Goal: Information Seeking & Learning: Learn about a topic

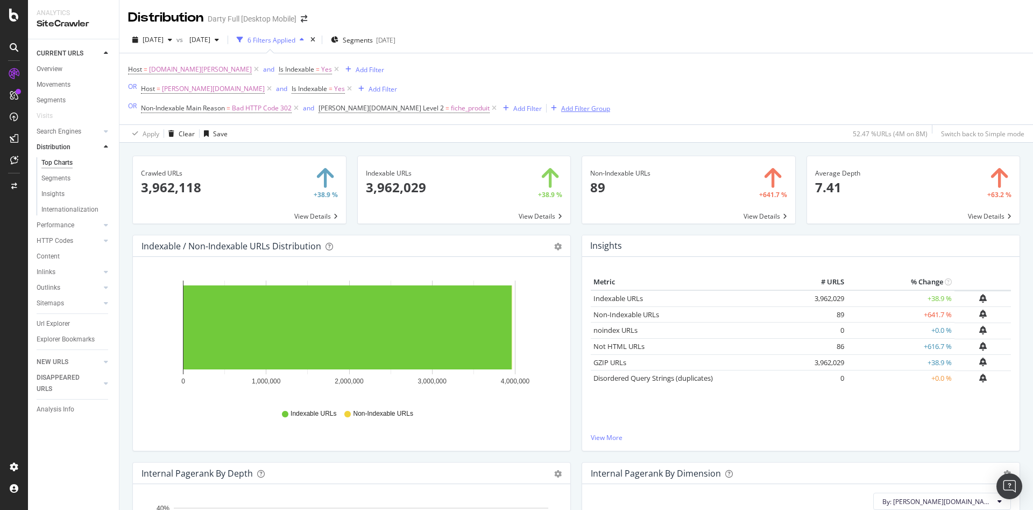
click at [561, 106] on div "Add Filter Group" at bounding box center [585, 108] width 49 height 9
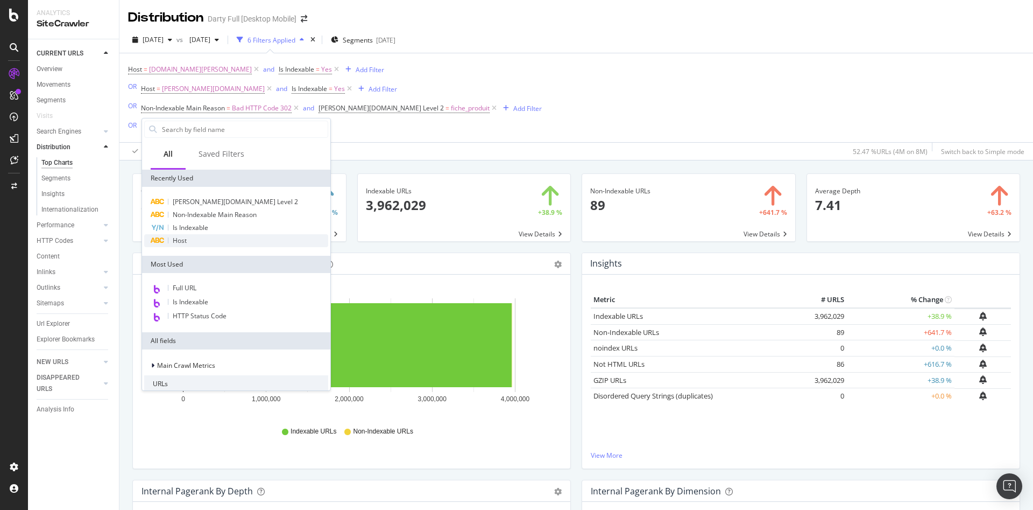
click at [195, 237] on div "Host" at bounding box center [236, 240] width 184 height 13
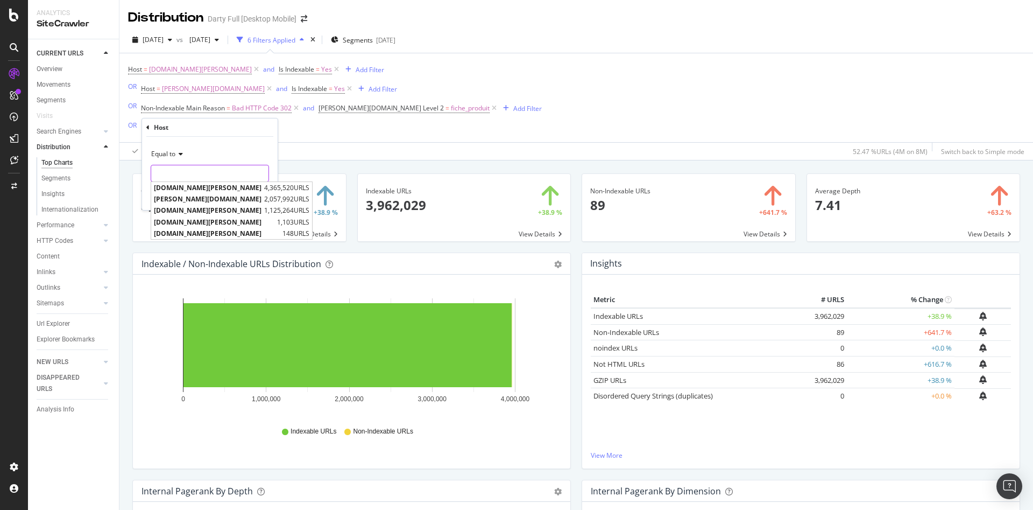
click at [179, 174] on input "text" at bounding box center [209, 173] width 117 height 17
click at [184, 208] on span "[DOMAIN_NAME][PERSON_NAME]" at bounding box center [208, 210] width 108 height 9
type input "[DOMAIN_NAME][PERSON_NAME]"
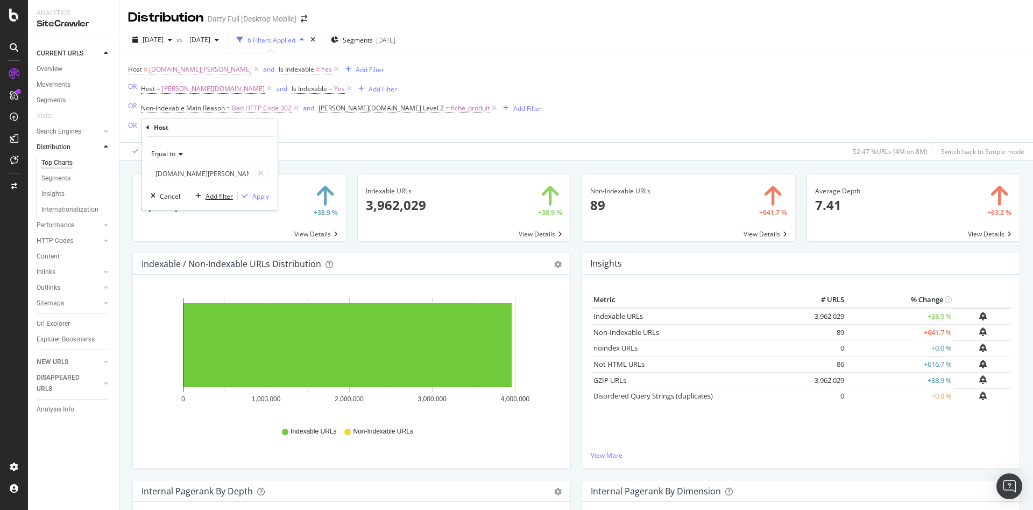
click at [209, 192] on div "Add filter" at bounding box center [219, 196] width 27 height 9
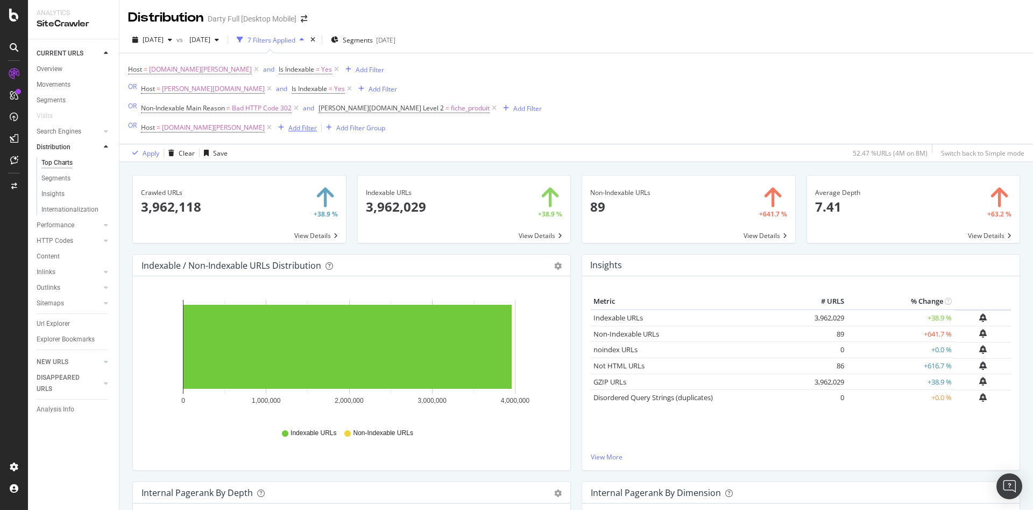
click at [288, 124] on div "Add Filter" at bounding box center [302, 127] width 29 height 9
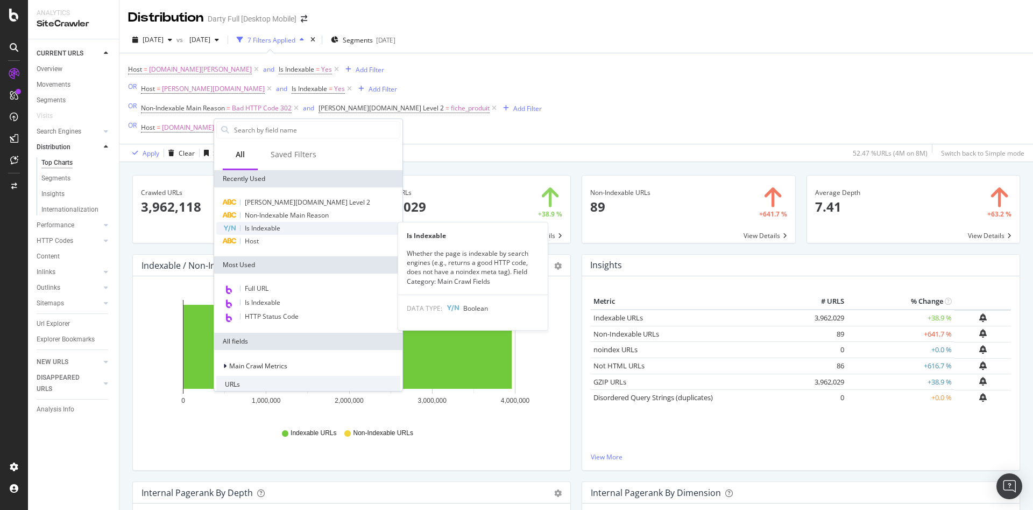
click at [254, 228] on span "Is Indexable" at bounding box center [263, 227] width 36 height 9
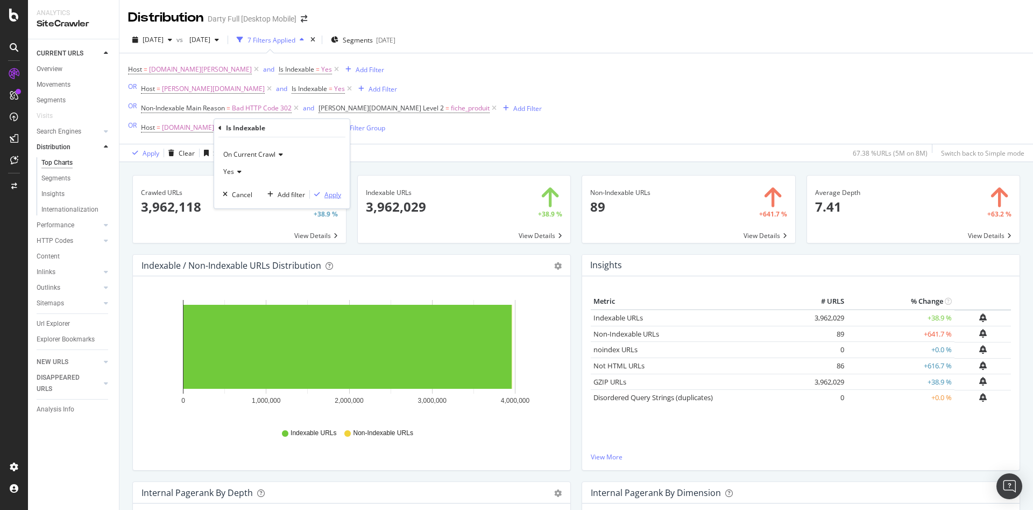
drag, startPoint x: 323, startPoint y: 197, endPoint x: 333, endPoint y: 188, distance: 12.6
click at [324, 197] on div "Apply" at bounding box center [325, 194] width 31 height 10
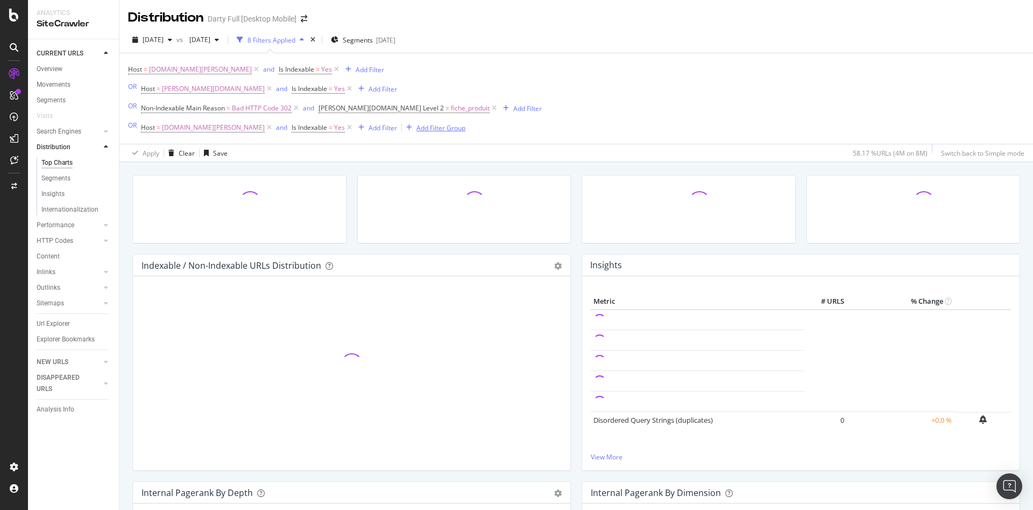
click at [416, 129] on div "Add Filter Group" at bounding box center [440, 127] width 49 height 9
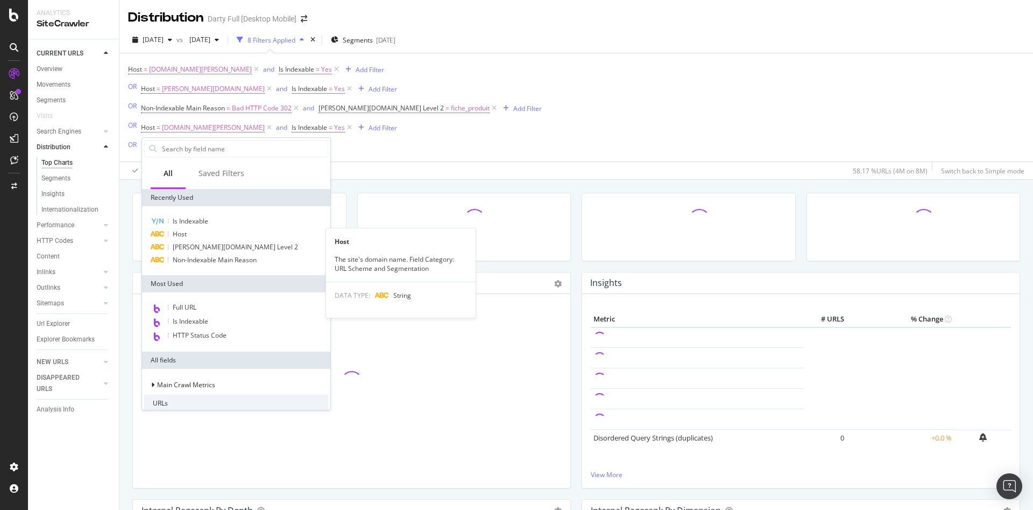
click at [189, 236] on div "Host" at bounding box center [236, 234] width 184 height 13
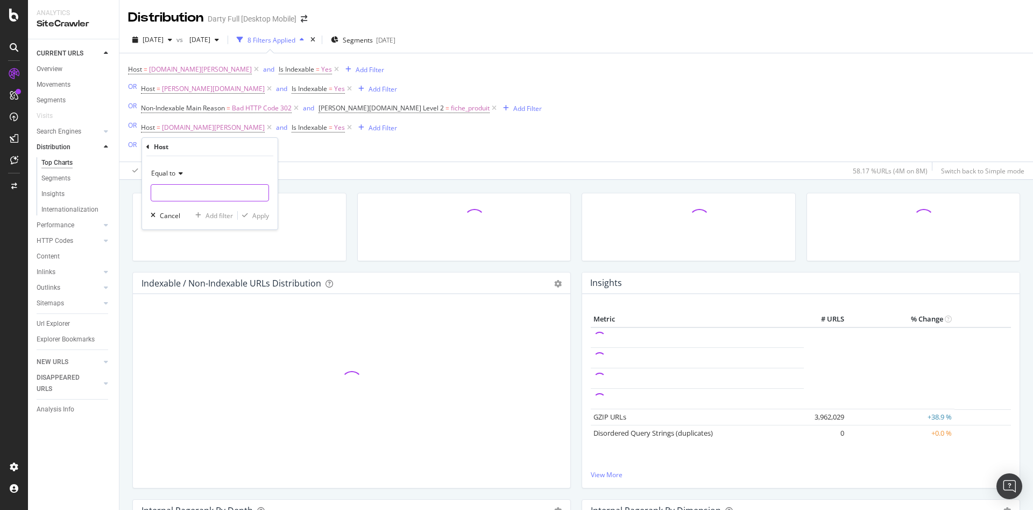
click at [186, 188] on input "text" at bounding box center [209, 192] width 117 height 17
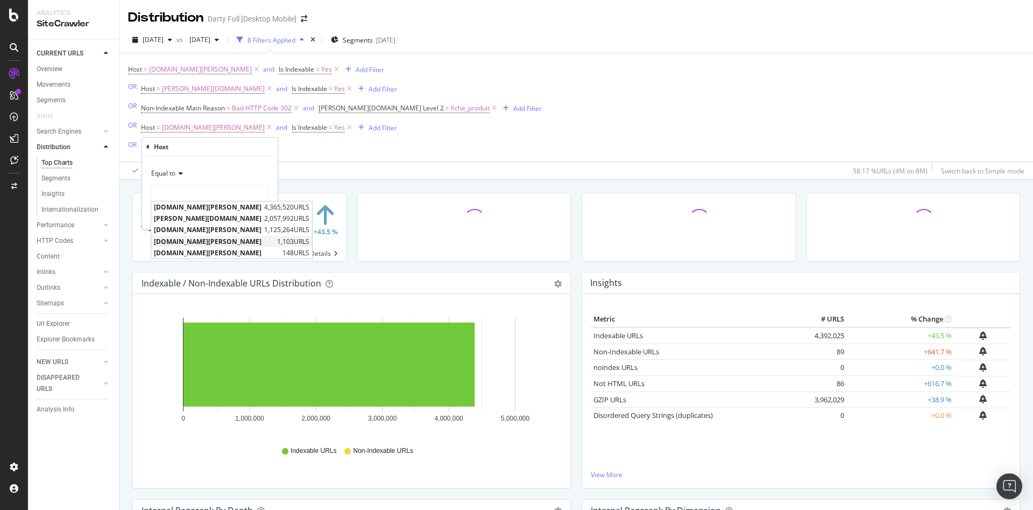
click at [192, 238] on span "[DOMAIN_NAME][PERSON_NAME]" at bounding box center [214, 241] width 121 height 9
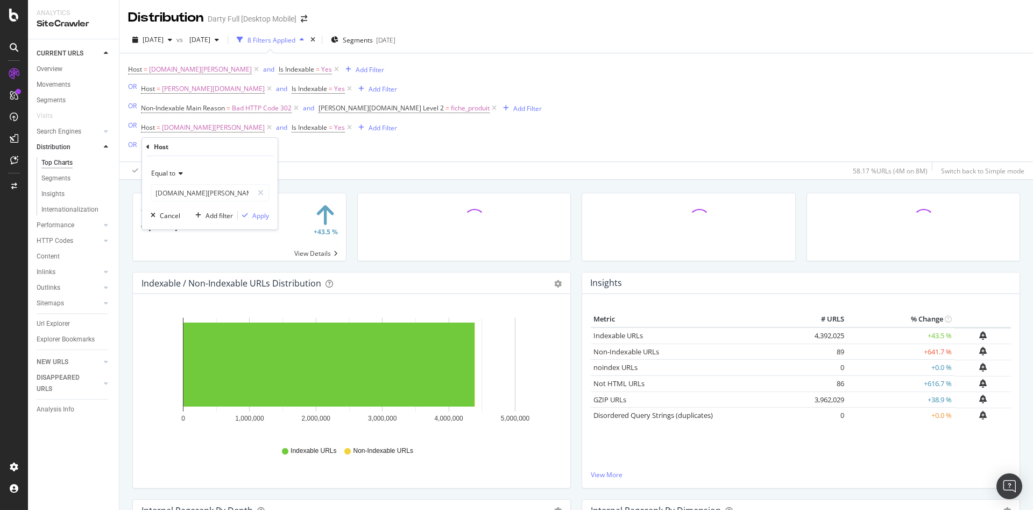
type input "[DOMAIN_NAME][PERSON_NAME]"
click at [229, 214] on div "Add filter" at bounding box center [219, 215] width 27 height 9
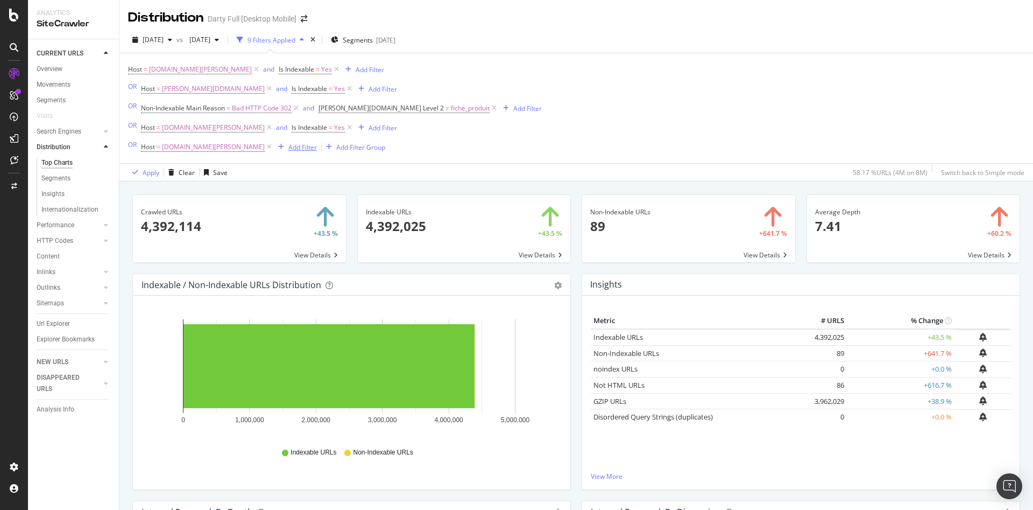
click at [288, 146] on div "Add Filter" at bounding box center [302, 147] width 29 height 9
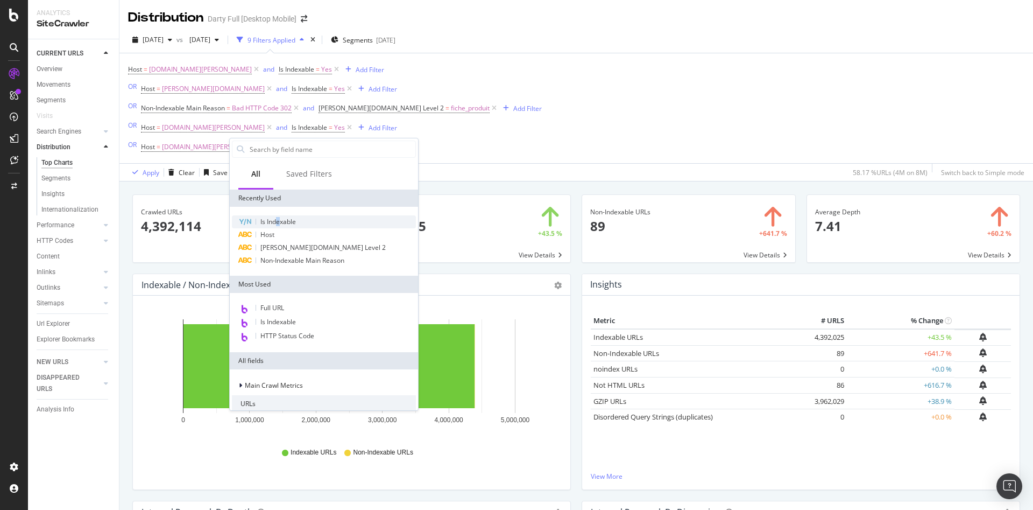
click at [279, 219] on span "Is Indexable" at bounding box center [278, 221] width 36 height 9
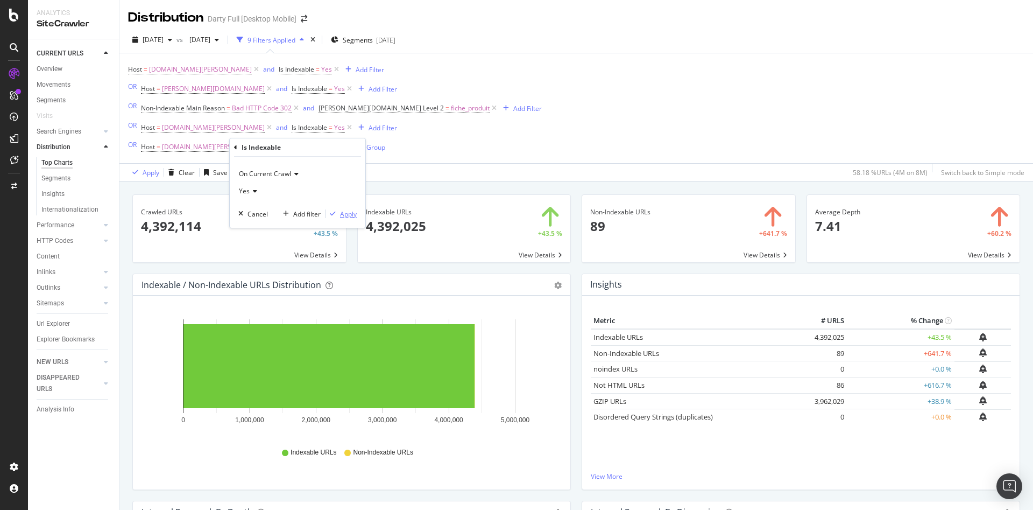
click at [351, 214] on div "Apply" at bounding box center [348, 213] width 17 height 9
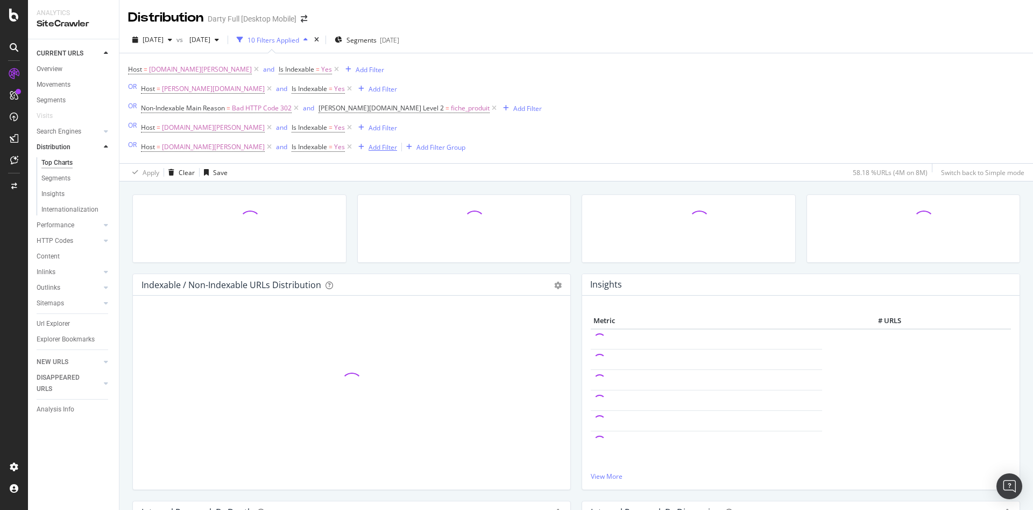
click at [369, 149] on div "Add Filter" at bounding box center [383, 147] width 29 height 9
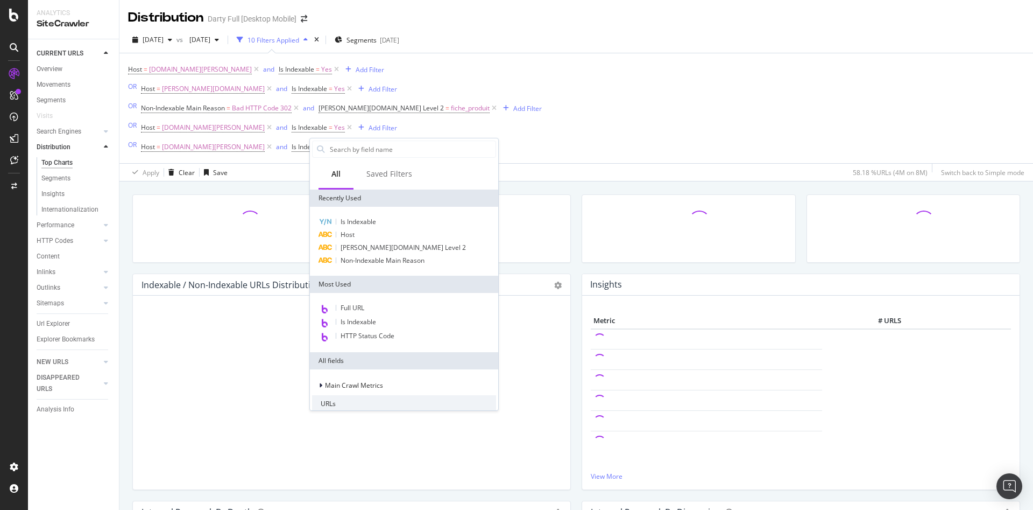
click at [462, 130] on div "Host = www.darty.com and Is Indexable = Yes Add Filter OR Host = m.darty.com an…" at bounding box center [335, 108] width 414 height 93
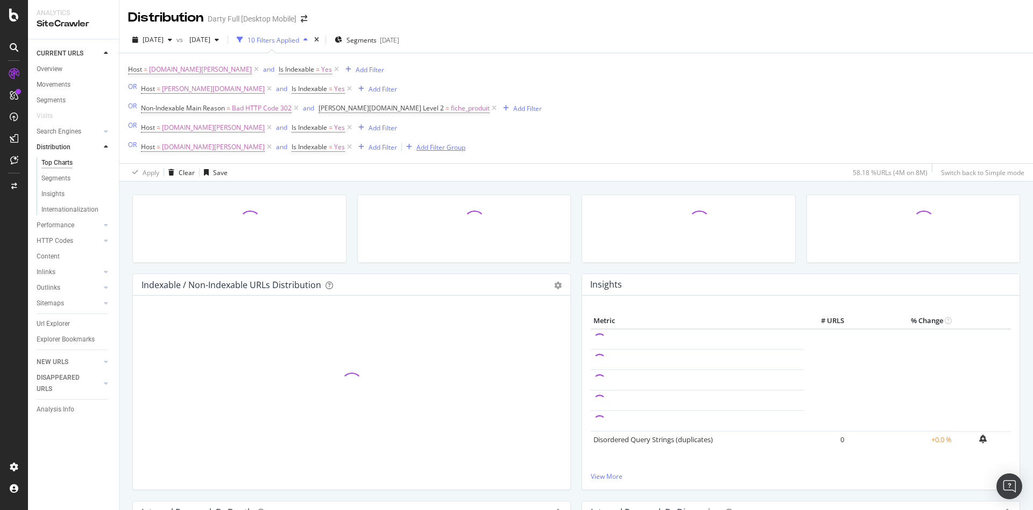
click at [416, 145] on div "Add Filter Group" at bounding box center [440, 147] width 49 height 9
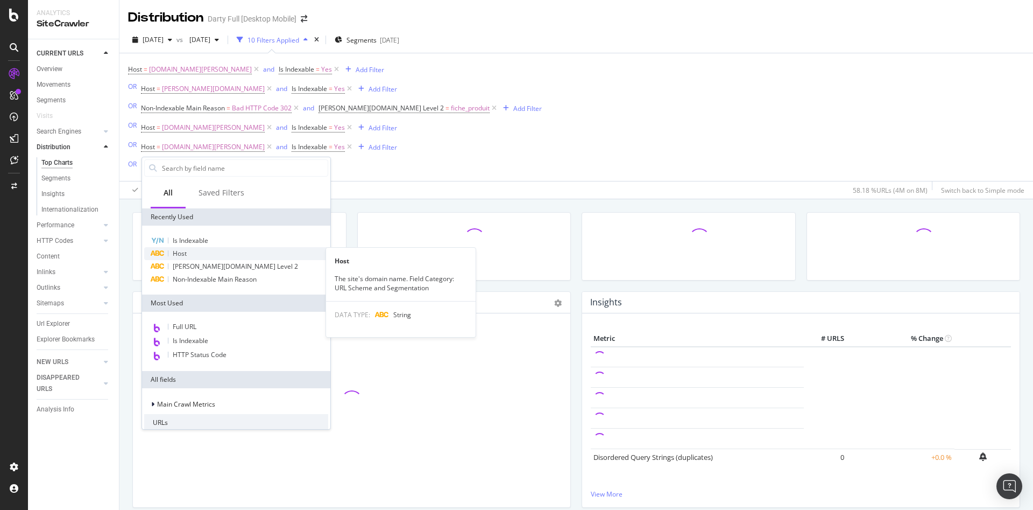
click at [209, 251] on div "Host" at bounding box center [236, 253] width 184 height 13
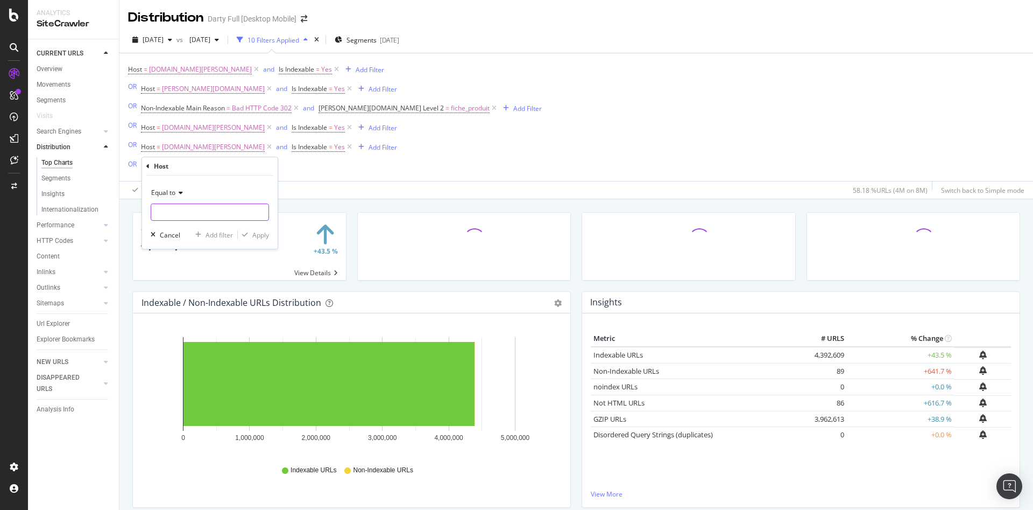
click at [171, 214] on input "text" at bounding box center [209, 211] width 117 height 17
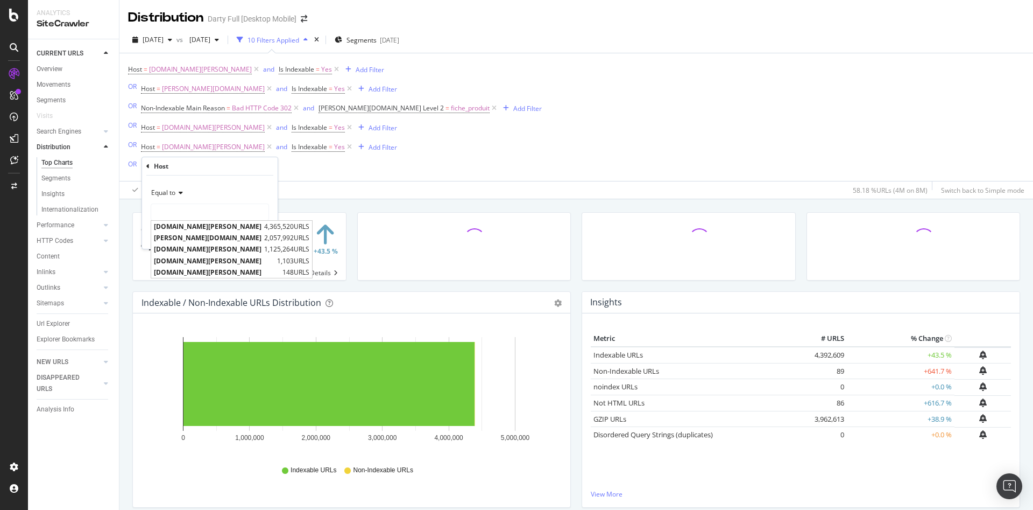
drag, startPoint x: 192, startPoint y: 270, endPoint x: 197, endPoint y: 270, distance: 5.9
click at [192, 270] on span "[DOMAIN_NAME][PERSON_NAME]" at bounding box center [217, 271] width 126 height 9
type input "[DOMAIN_NAME][PERSON_NAME]"
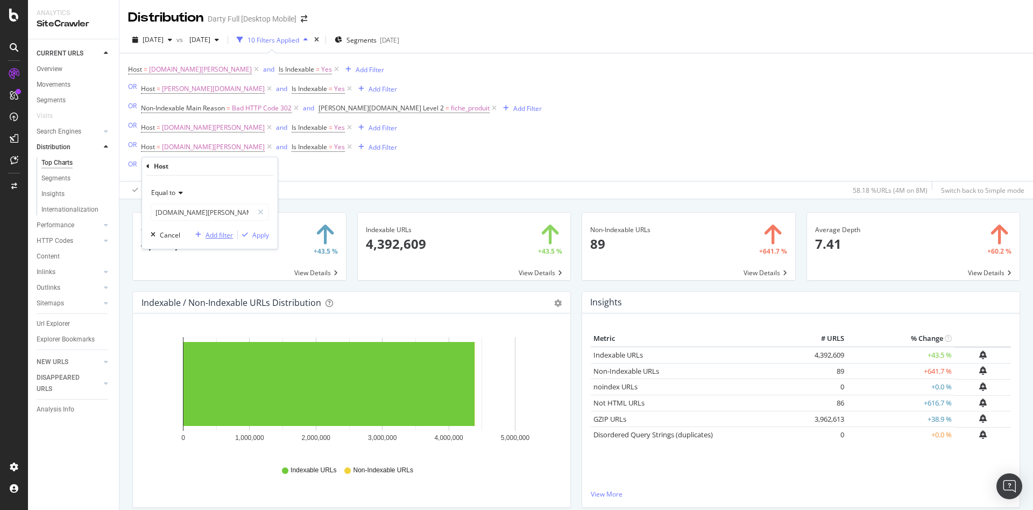
click at [225, 236] on div "Add filter" at bounding box center [219, 234] width 27 height 9
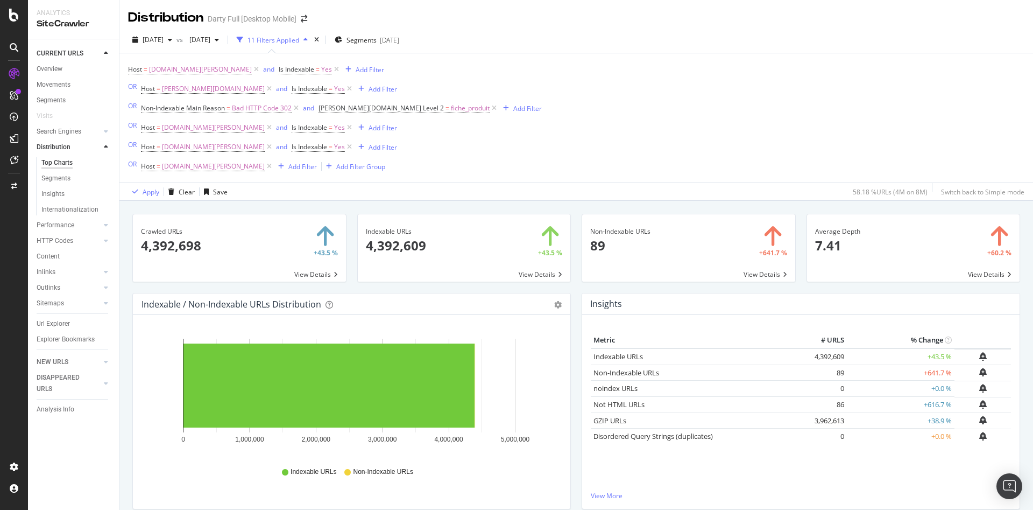
click at [260, 159] on div "Host = cuisine.darty.com Add Filter Add Filter Group" at bounding box center [263, 166] width 244 height 15
click at [288, 164] on div "Add Filter" at bounding box center [302, 166] width 29 height 9
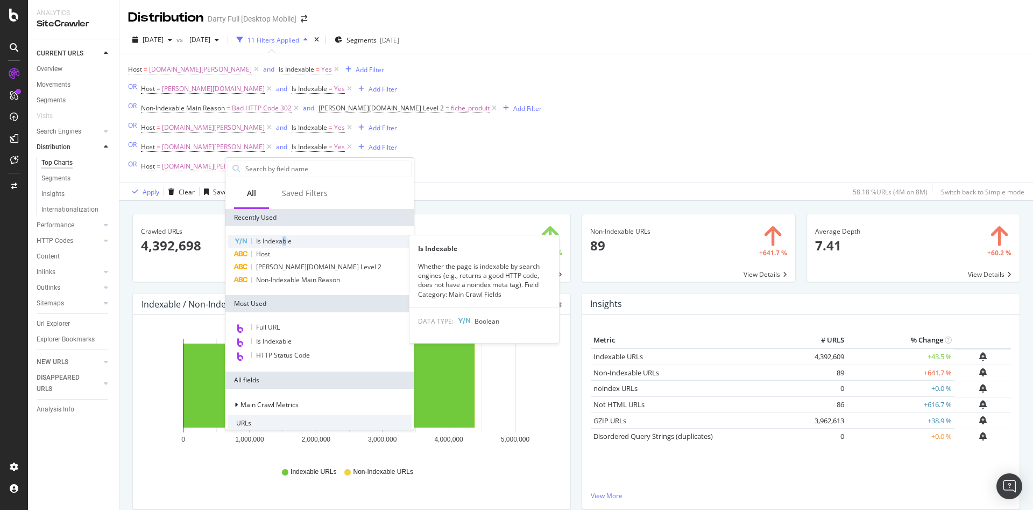
click at [286, 237] on div "Is Indexable" at bounding box center [320, 241] width 184 height 13
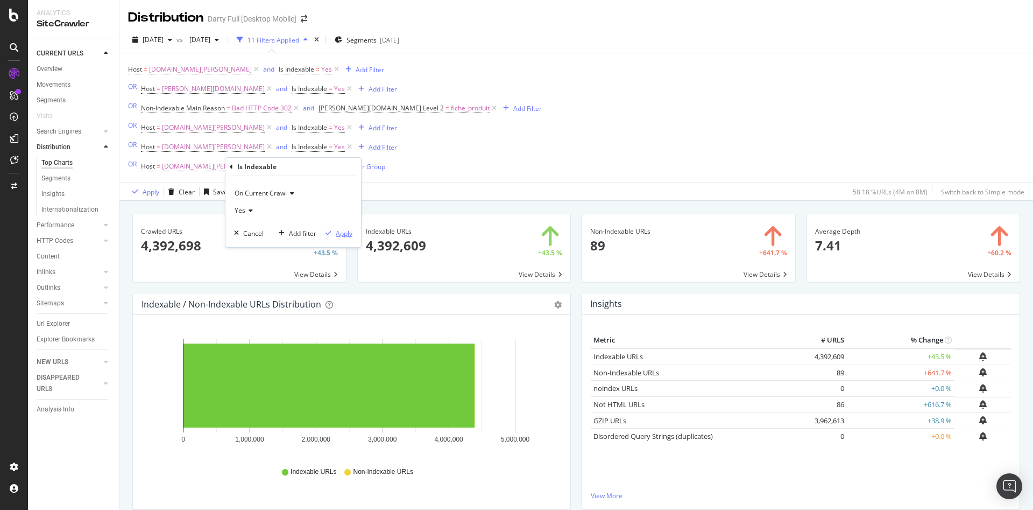
click at [336, 233] on div "Apply" at bounding box center [344, 233] width 17 height 9
drag, startPoint x: 45, startPoint y: 67, endPoint x: 522, endPoint y: 83, distance: 477.5
click at [46, 67] on div "Overview" at bounding box center [50, 68] width 26 height 11
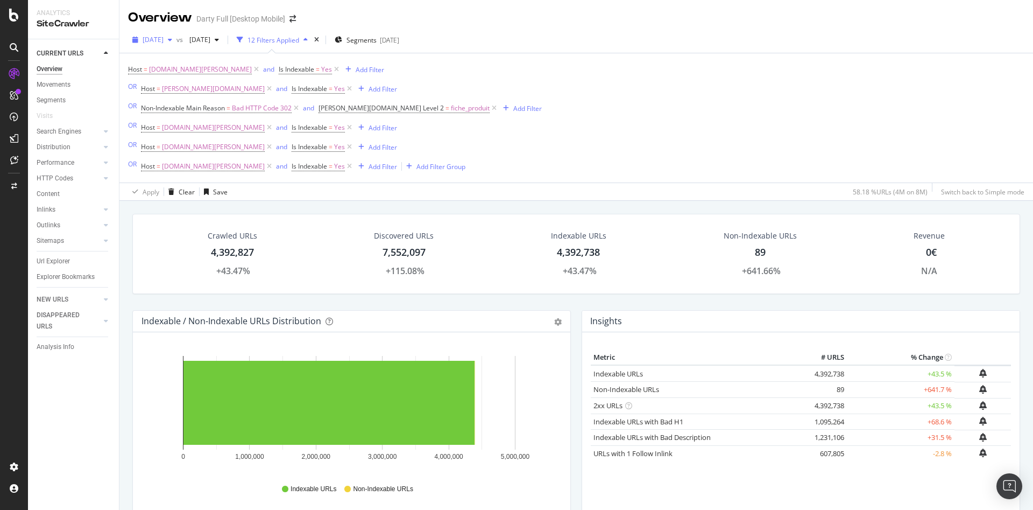
click at [176, 42] on div "button" at bounding box center [170, 40] width 13 height 6
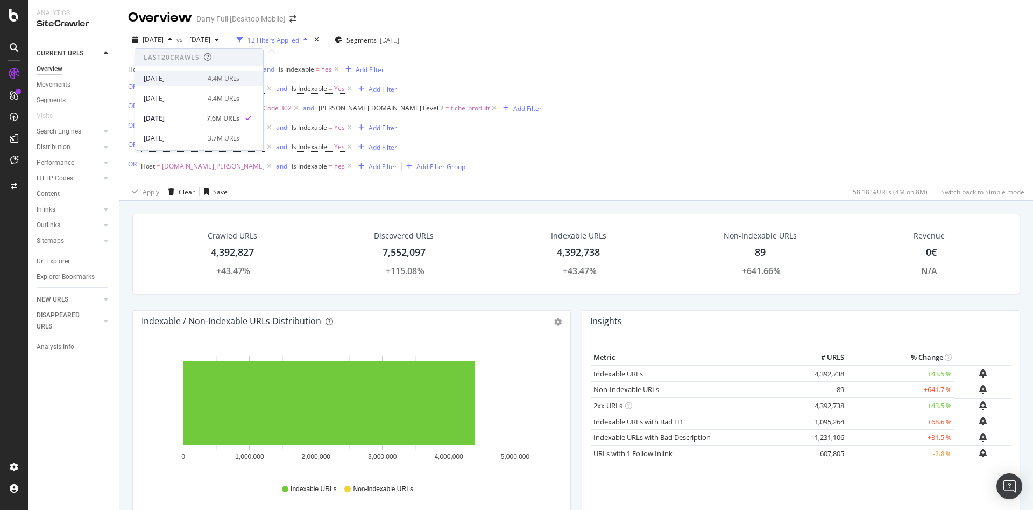
click at [213, 79] on div "4.4M URLs" at bounding box center [224, 79] width 32 height 10
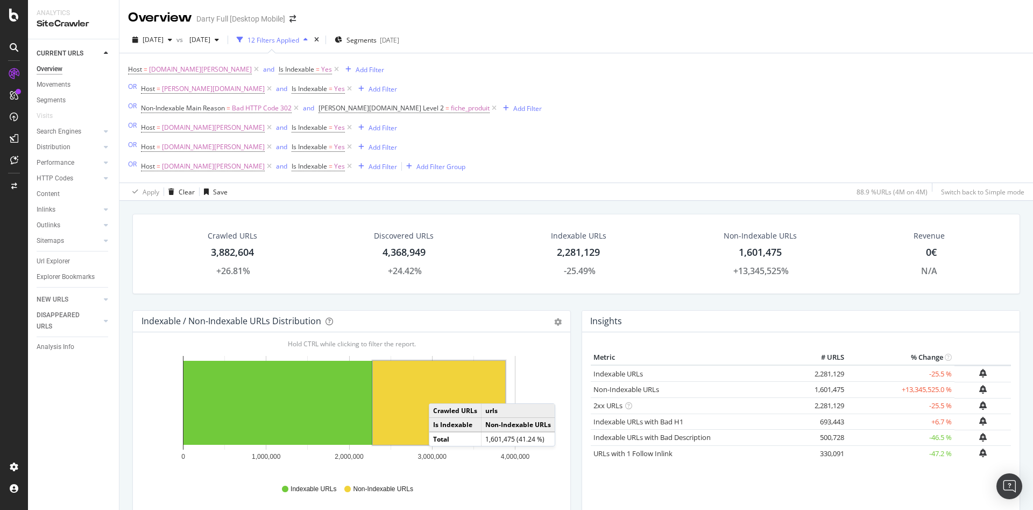
click at [440, 392] on rect "A chart." at bounding box center [439, 402] width 132 height 84
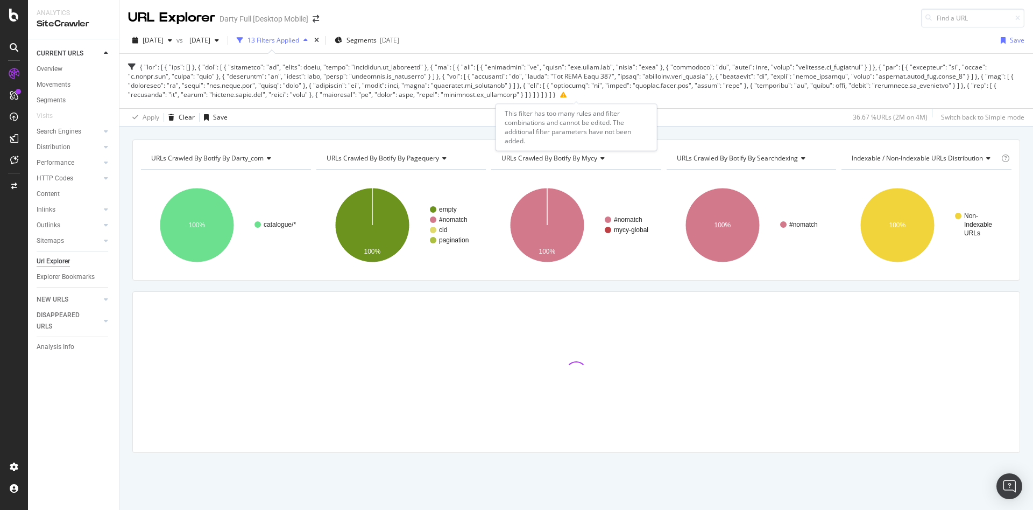
click at [560, 96] on icon at bounding box center [563, 94] width 6 height 6
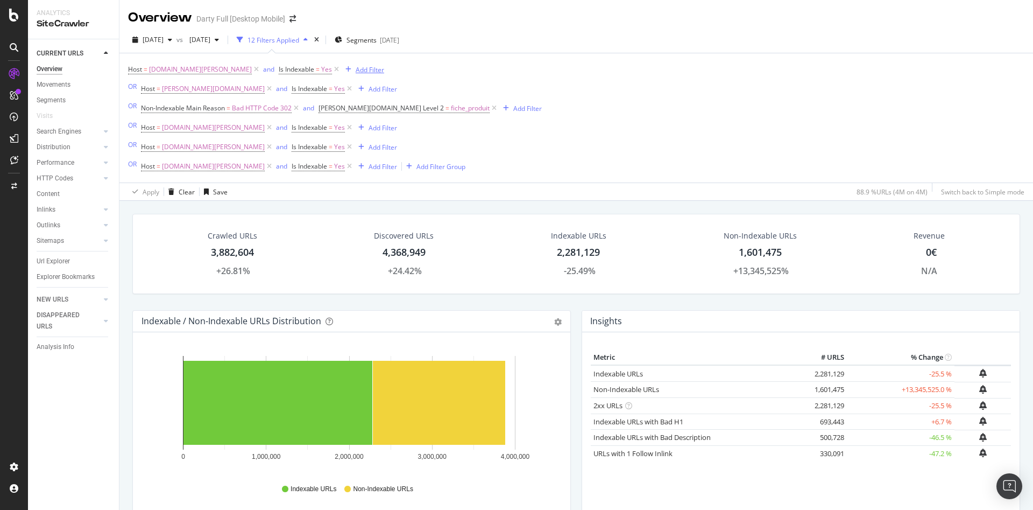
click at [356, 71] on div "Add Filter" at bounding box center [370, 69] width 29 height 9
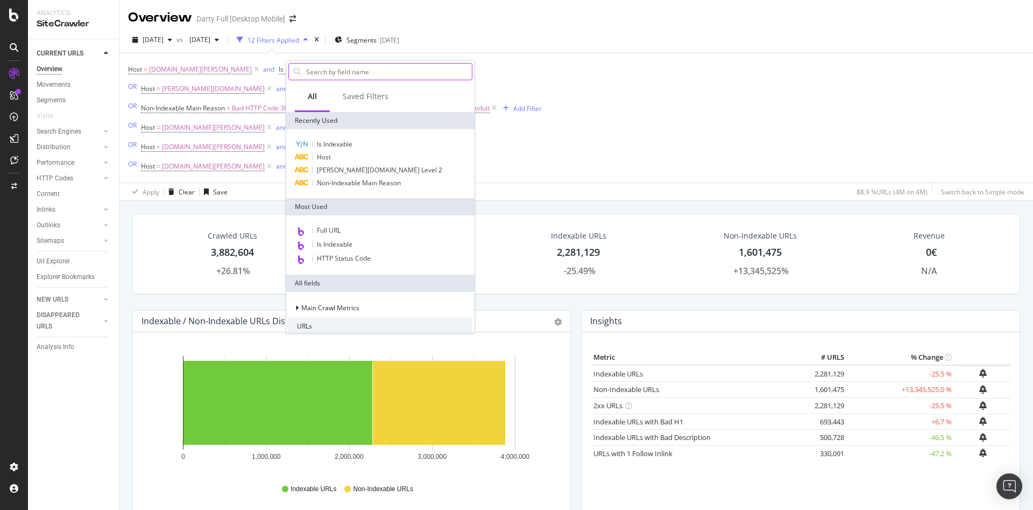
click at [343, 72] on input "text" at bounding box center [388, 71] width 167 height 16
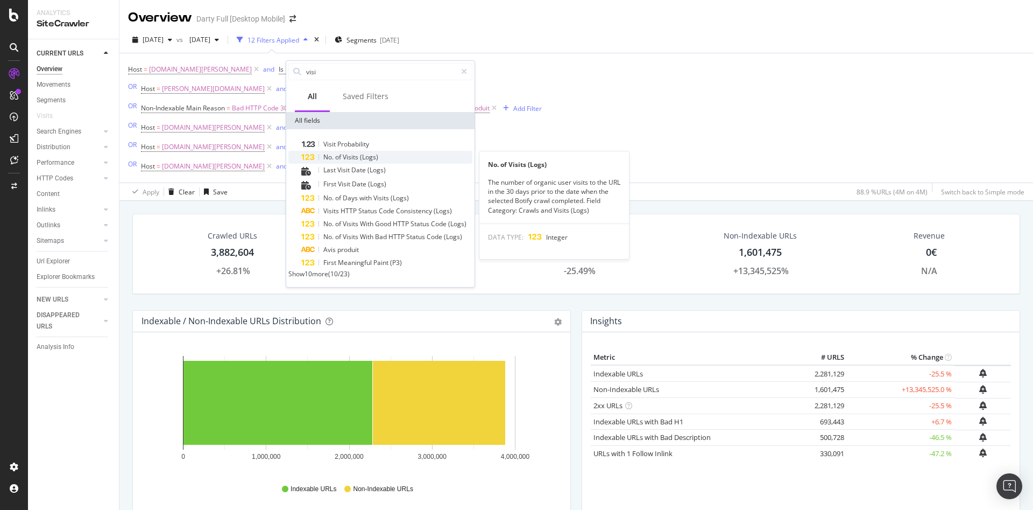
type input "visi"
click at [381, 154] on div "No. of Visits (Logs)" at bounding box center [386, 157] width 171 height 13
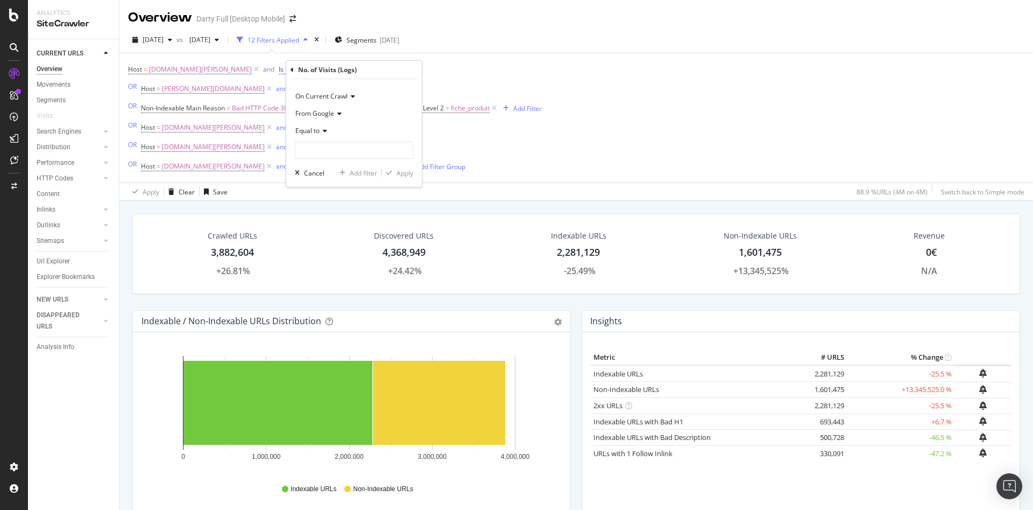
click at [325, 135] on div "Equal to" at bounding box center [354, 130] width 118 height 17
click at [341, 208] on div "Greater than" at bounding box center [355, 209] width 115 height 14
click at [335, 150] on input "number" at bounding box center [354, 150] width 118 height 17
type input "0"
click at [398, 169] on div "Apply" at bounding box center [405, 172] width 17 height 9
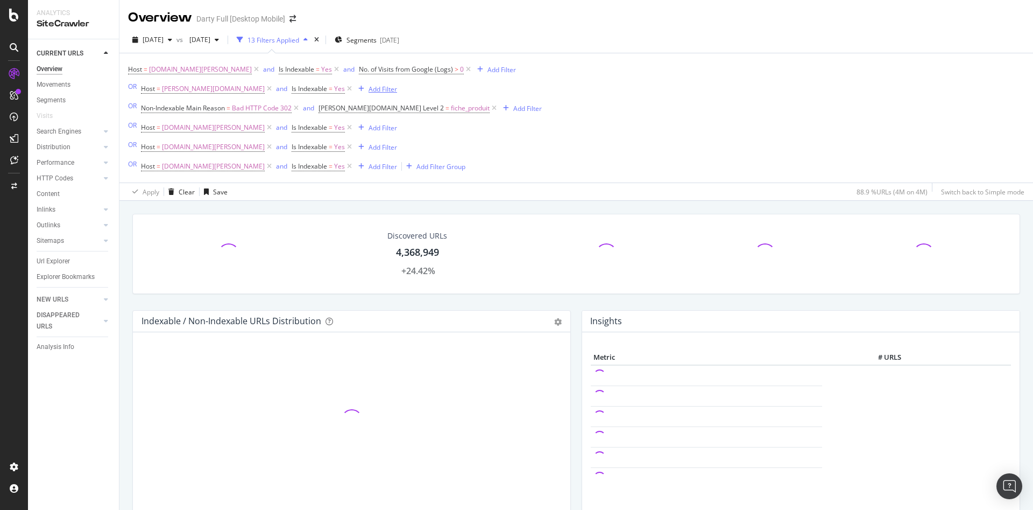
click at [369, 92] on div "Add Filter" at bounding box center [383, 88] width 29 height 9
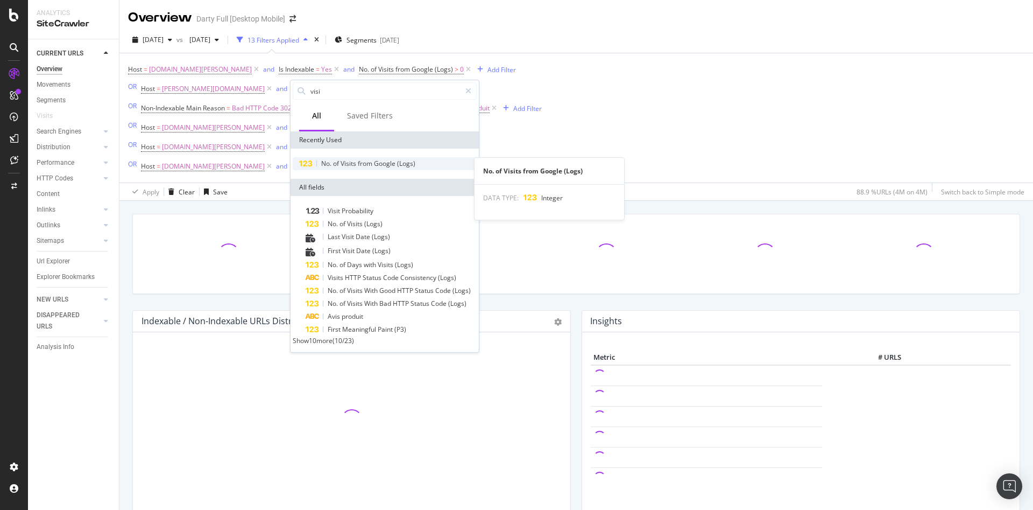
click at [341, 167] on span "Visits" at bounding box center [349, 163] width 17 height 9
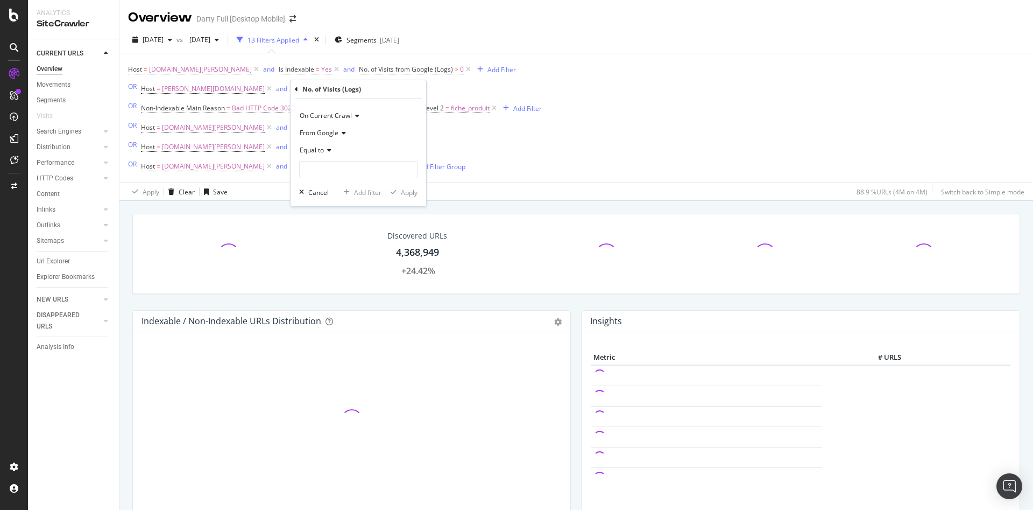
click at [321, 153] on span "Equal to" at bounding box center [312, 149] width 24 height 9
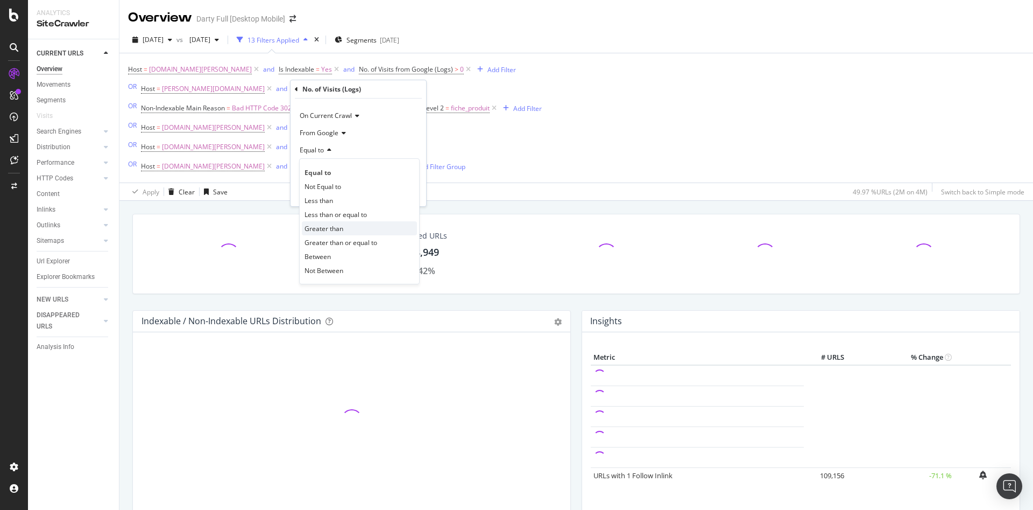
click at [334, 227] on span "Greater than" at bounding box center [324, 228] width 39 height 9
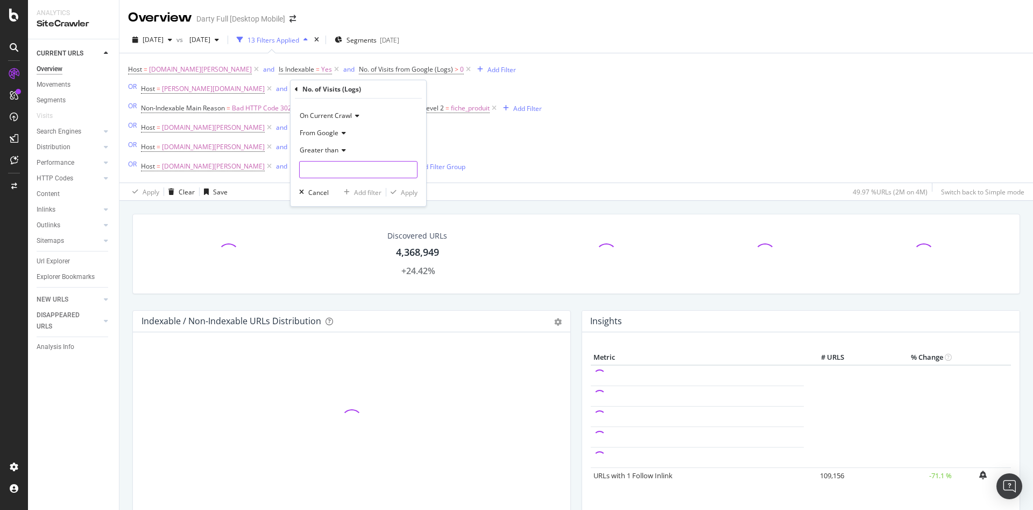
click at [347, 167] on input "number" at bounding box center [358, 169] width 118 height 17
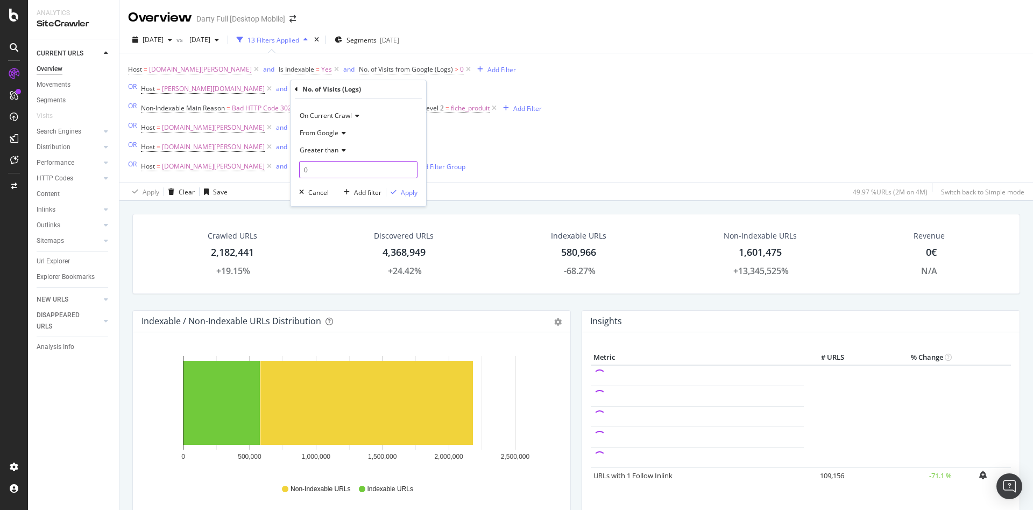
type input "0"
click at [377, 194] on div "Add filter" at bounding box center [367, 192] width 27 height 9
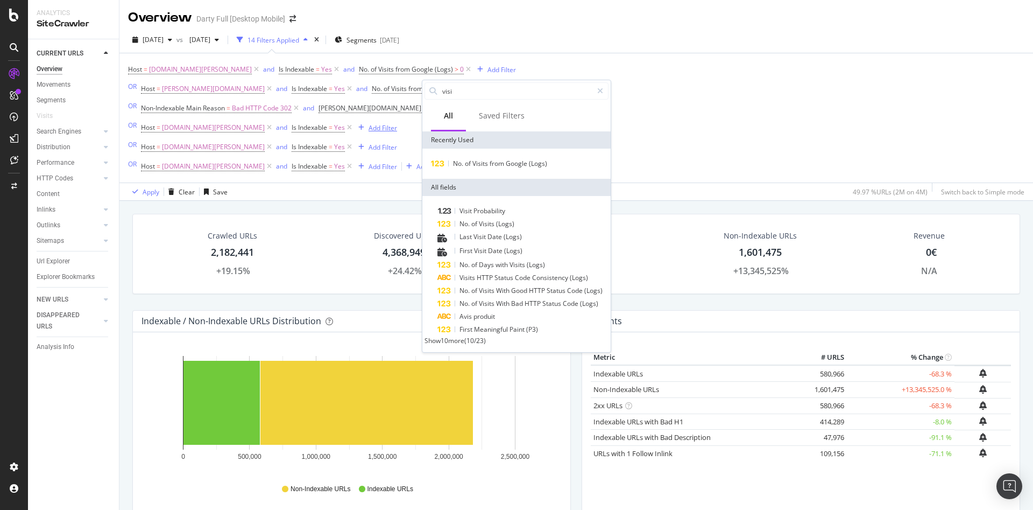
click at [369, 129] on div "Add Filter" at bounding box center [383, 127] width 29 height 9
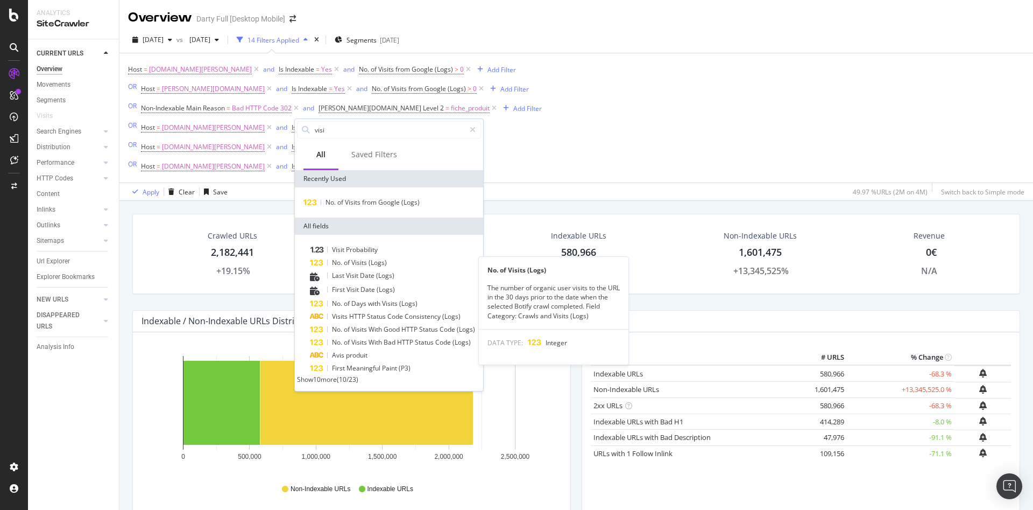
click at [364, 264] on span "Visits" at bounding box center [359, 262] width 17 height 9
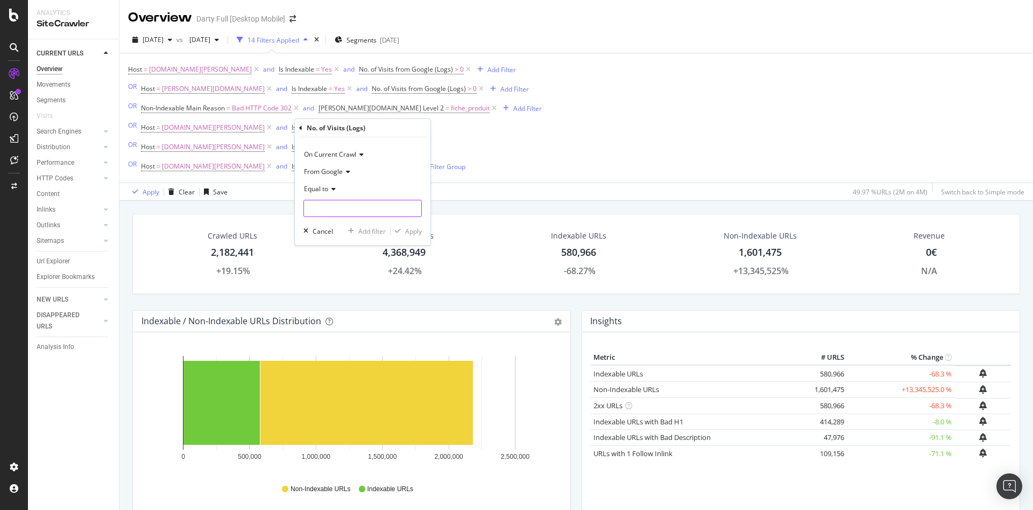
click at [360, 201] on input "number" at bounding box center [362, 208] width 118 height 17
click at [329, 192] on icon at bounding box center [332, 189] width 8 height 6
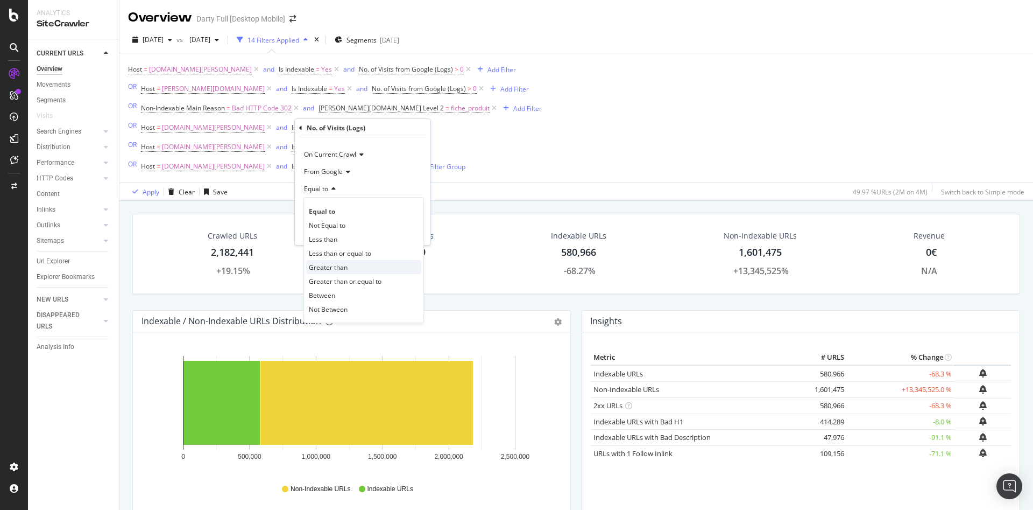
click at [344, 268] on span "Greater than" at bounding box center [328, 267] width 39 height 9
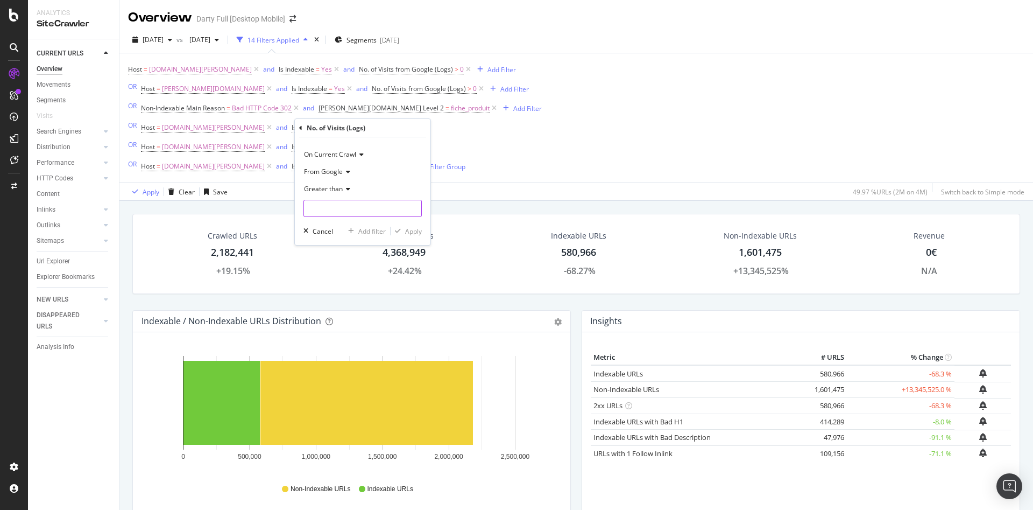
click at [362, 204] on input "number" at bounding box center [362, 208] width 118 height 17
type input "0"
click at [380, 233] on div "Add filter" at bounding box center [371, 231] width 27 height 9
click at [513, 109] on div "Add Filter" at bounding box center [527, 108] width 29 height 9
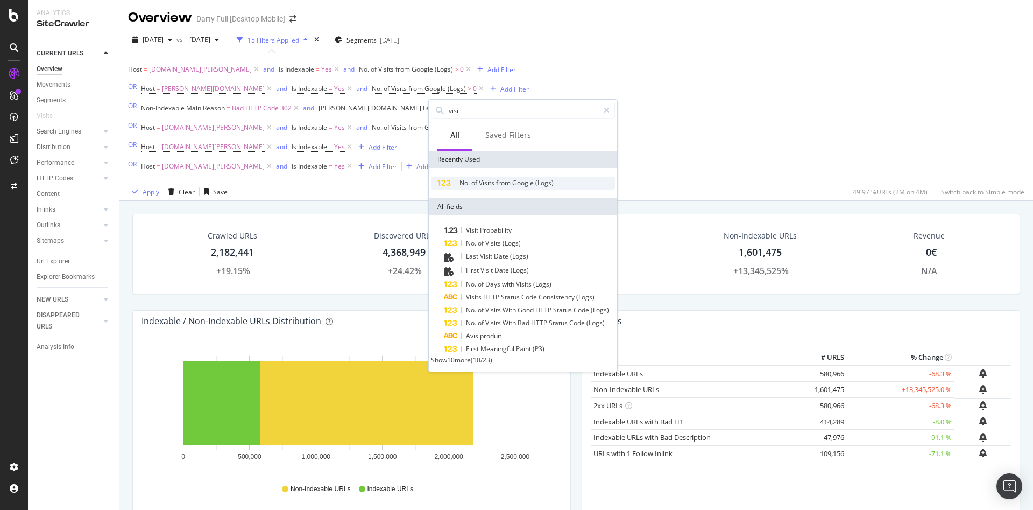
click at [503, 182] on span "from" at bounding box center [504, 182] width 16 height 9
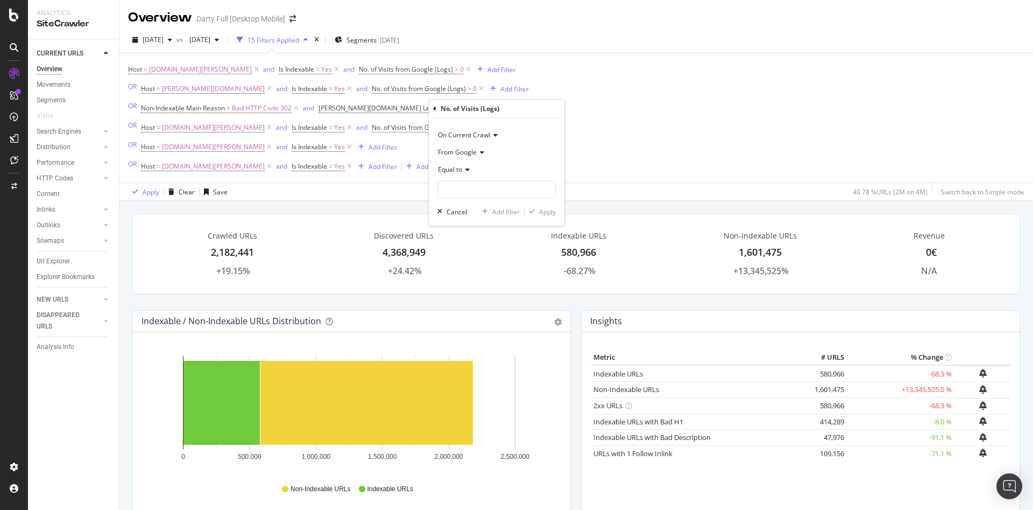
click at [458, 172] on span "Equal to" at bounding box center [450, 169] width 24 height 9
click at [472, 247] on span "Greater than" at bounding box center [462, 247] width 39 height 9
click at [471, 190] on input "number" at bounding box center [496, 188] width 118 height 17
type input "0"
click at [513, 208] on div "Add filter" at bounding box center [505, 211] width 27 height 9
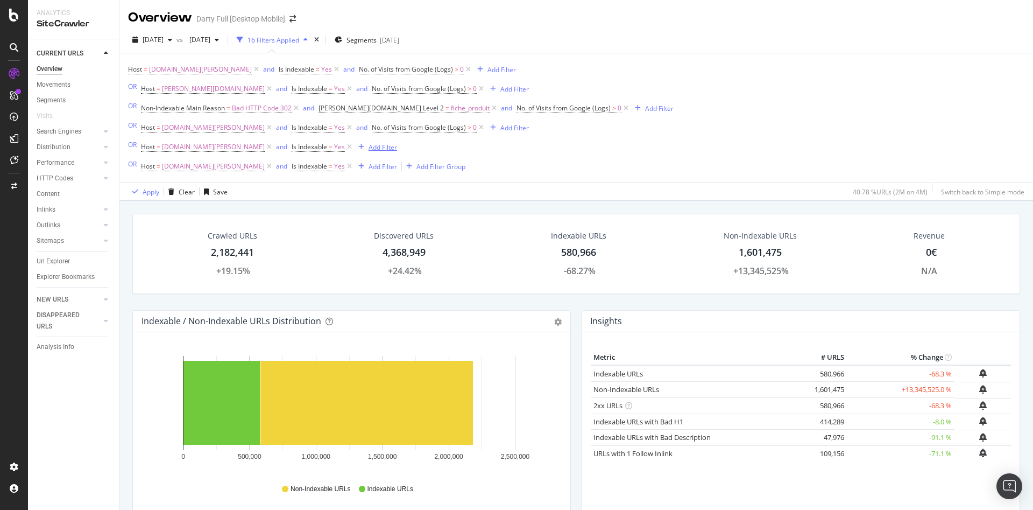
click at [369, 148] on div "Add Filter" at bounding box center [383, 147] width 29 height 9
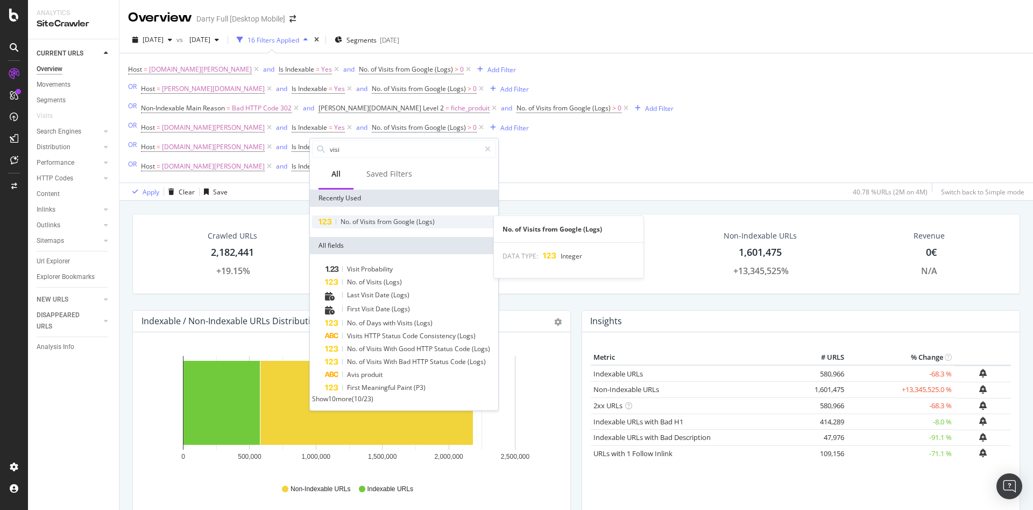
click at [391, 221] on span "from" at bounding box center [385, 221] width 16 height 9
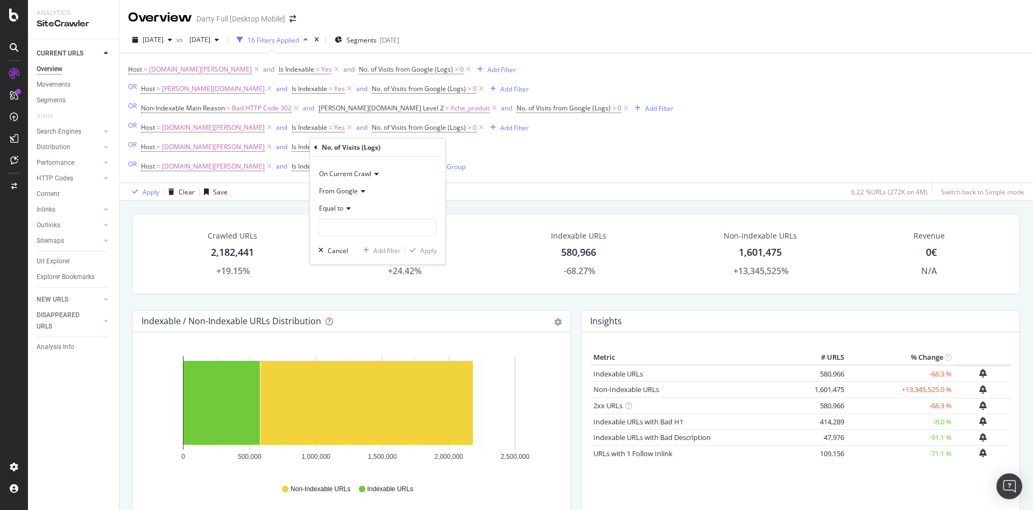
click at [344, 207] on icon at bounding box center [347, 208] width 8 height 6
click at [349, 284] on span "Greater than" at bounding box center [343, 286] width 39 height 9
click at [359, 229] on input "number" at bounding box center [378, 227] width 118 height 17
type input "0"
click at [399, 250] on div "Add filter" at bounding box center [386, 250] width 27 height 9
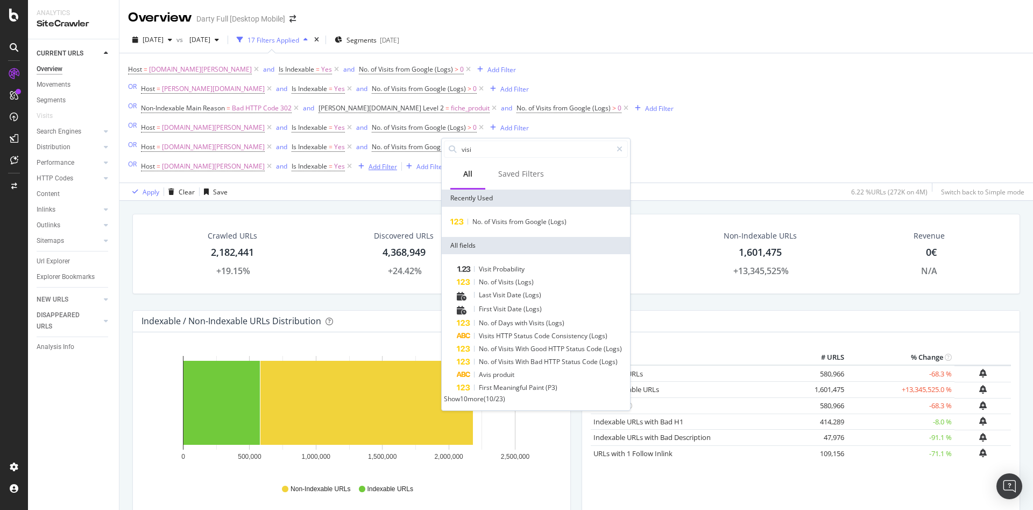
click at [369, 167] on div "Add Filter" at bounding box center [383, 166] width 29 height 9
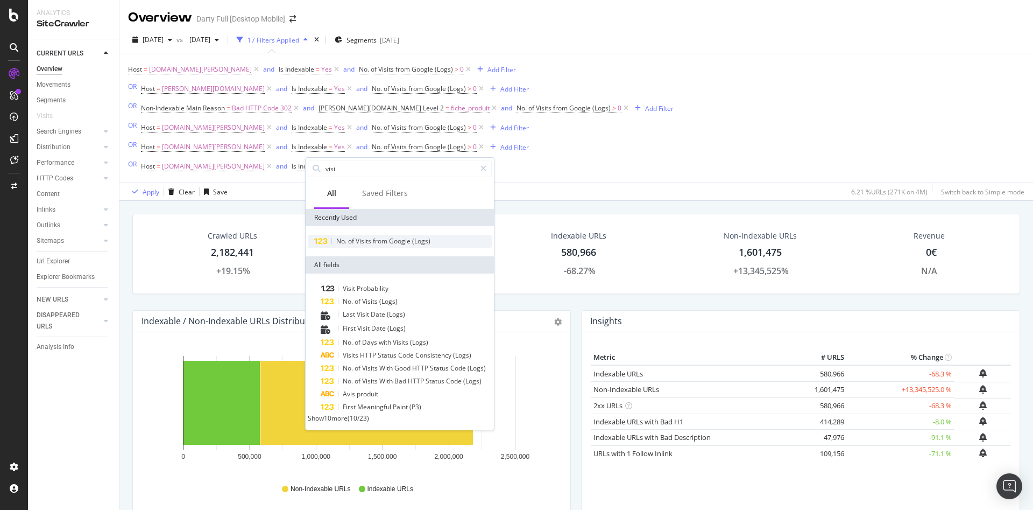
click at [366, 245] on span "Visits" at bounding box center [364, 240] width 17 height 9
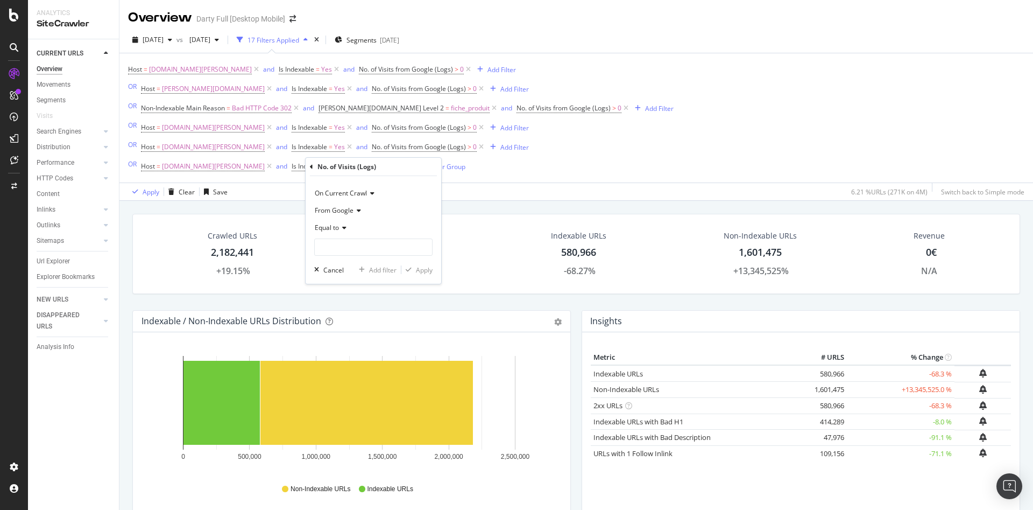
click at [344, 232] on div "Equal to" at bounding box center [373, 227] width 118 height 17
click at [349, 305] on span "Greater than" at bounding box center [339, 305] width 39 height 9
click at [357, 242] on input "number" at bounding box center [373, 246] width 118 height 17
type input "0"
click at [420, 269] on div "Apply" at bounding box center [424, 269] width 17 height 9
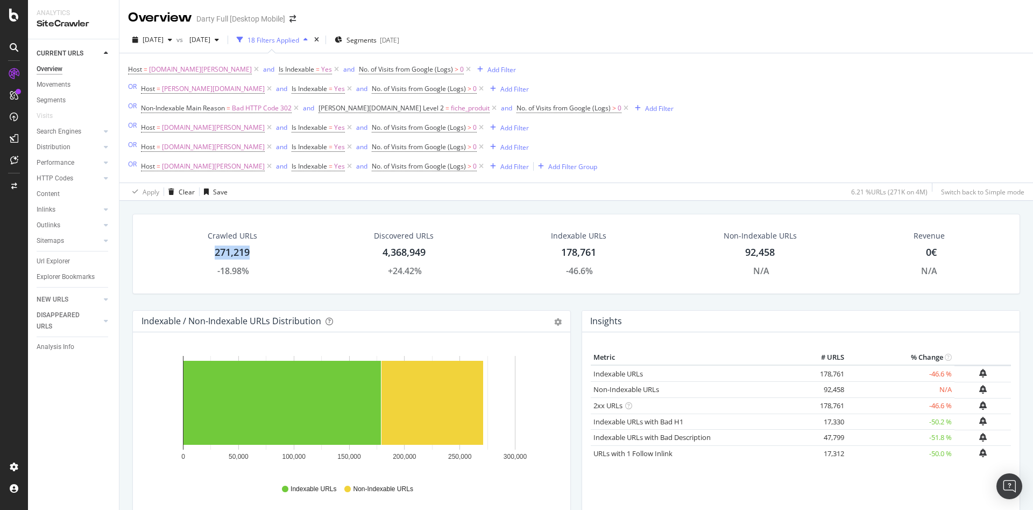
drag, startPoint x: 254, startPoint y: 256, endPoint x: 214, endPoint y: 254, distance: 40.9
click at [214, 254] on div "Crawled URLs 271,219 -18.98%" at bounding box center [232, 254] width 71 height 58
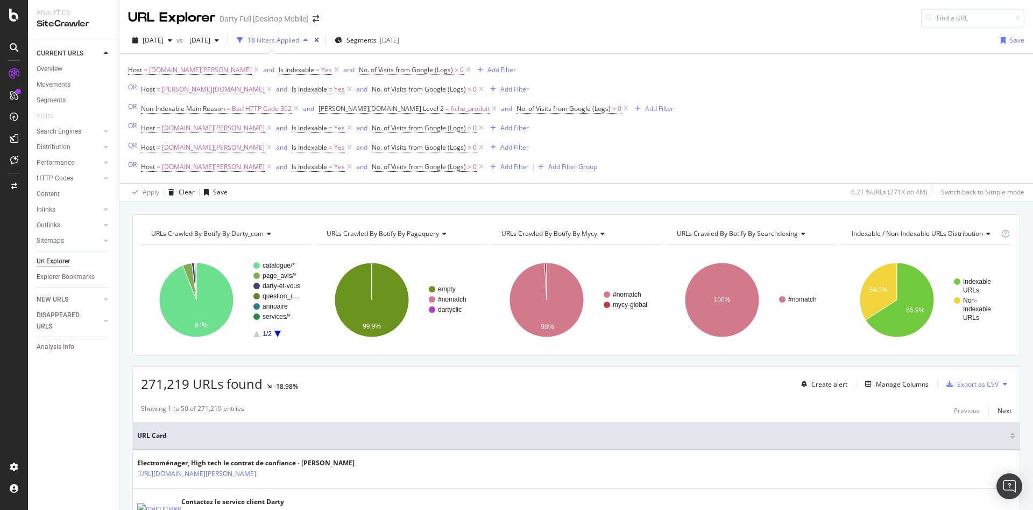
click at [364, 71] on span "No. of Visits from Google (Logs)" at bounding box center [406, 69] width 94 height 9
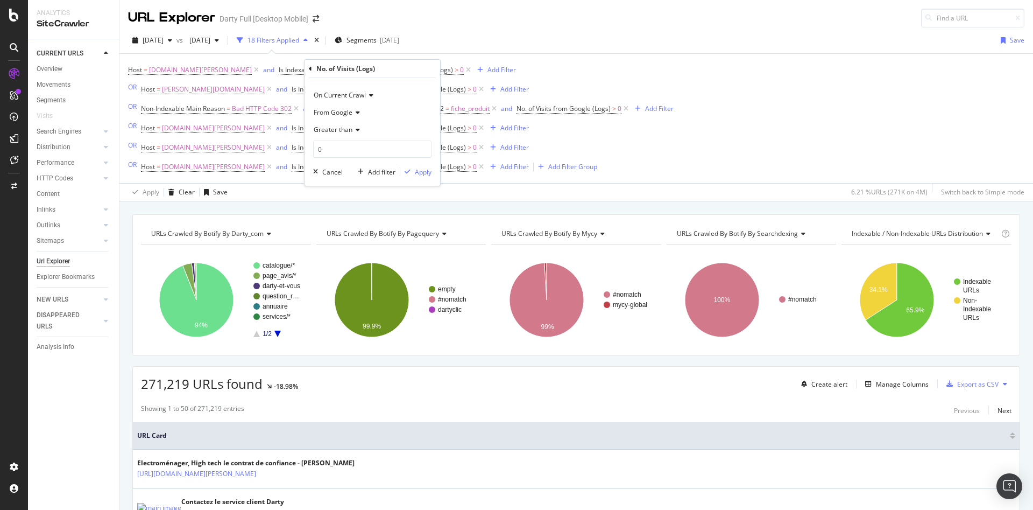
click at [312, 69] on icon at bounding box center [310, 69] width 3 height 6
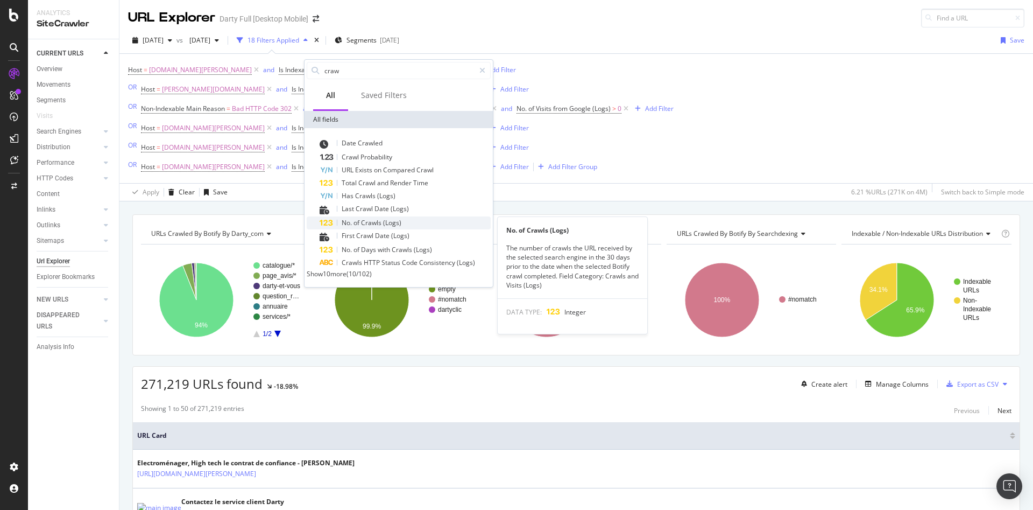
type input "craw"
click at [415, 225] on div "No. of Crawls (Logs)" at bounding box center [405, 222] width 171 height 13
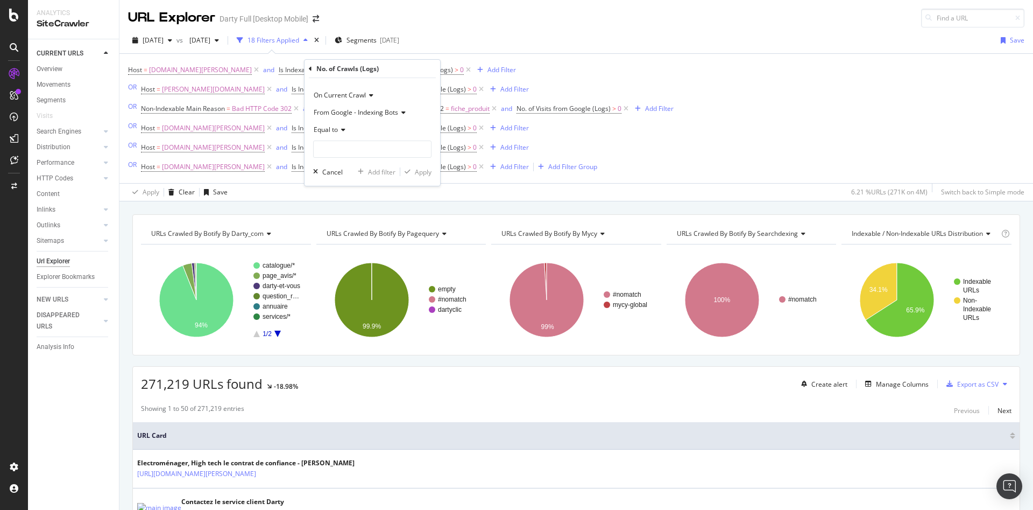
click at [335, 131] on span "Equal to" at bounding box center [326, 129] width 24 height 9
click at [359, 208] on div "Greater than" at bounding box center [373, 208] width 115 height 14
click at [379, 152] on input "number" at bounding box center [372, 148] width 118 height 17
type input "0"
click at [380, 172] on div "Add filter" at bounding box center [381, 171] width 27 height 9
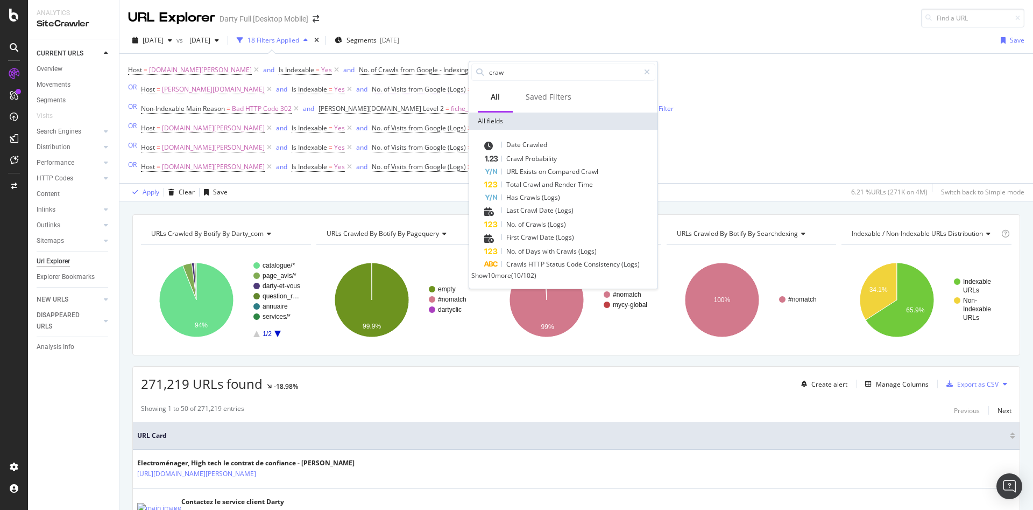
click at [374, 89] on span "No. of Visits from Google (Logs)" at bounding box center [419, 88] width 94 height 9
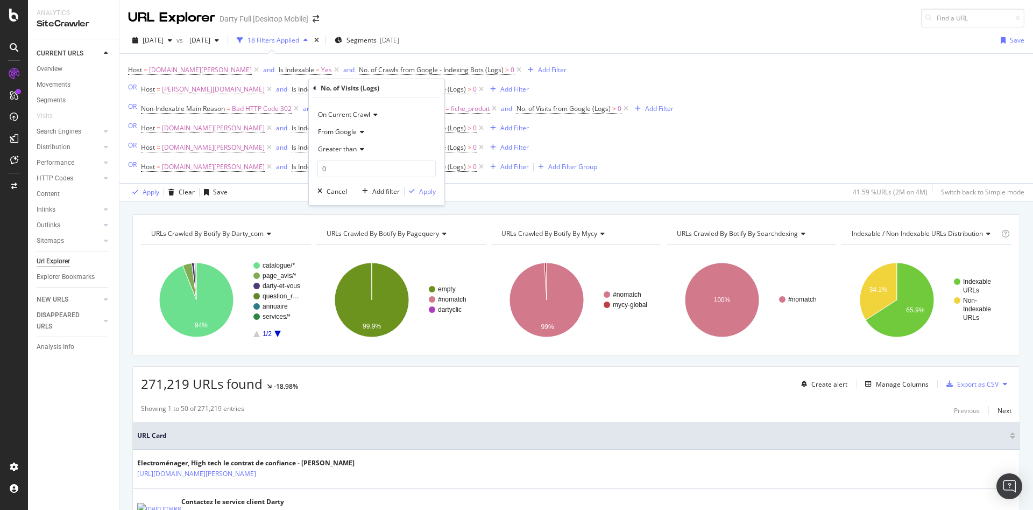
click at [316, 88] on icon at bounding box center [314, 88] width 3 height 6
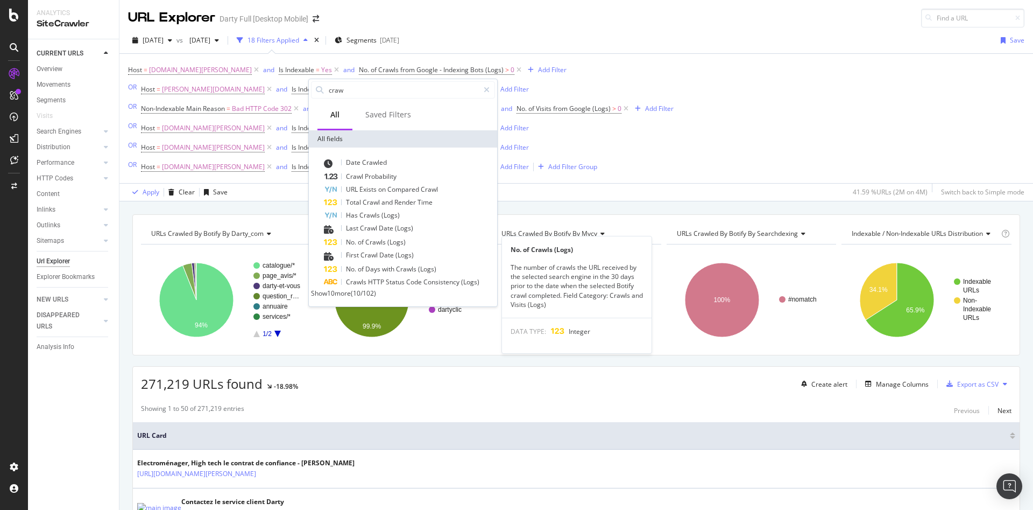
click at [395, 239] on span "(Logs)" at bounding box center [396, 241] width 18 height 9
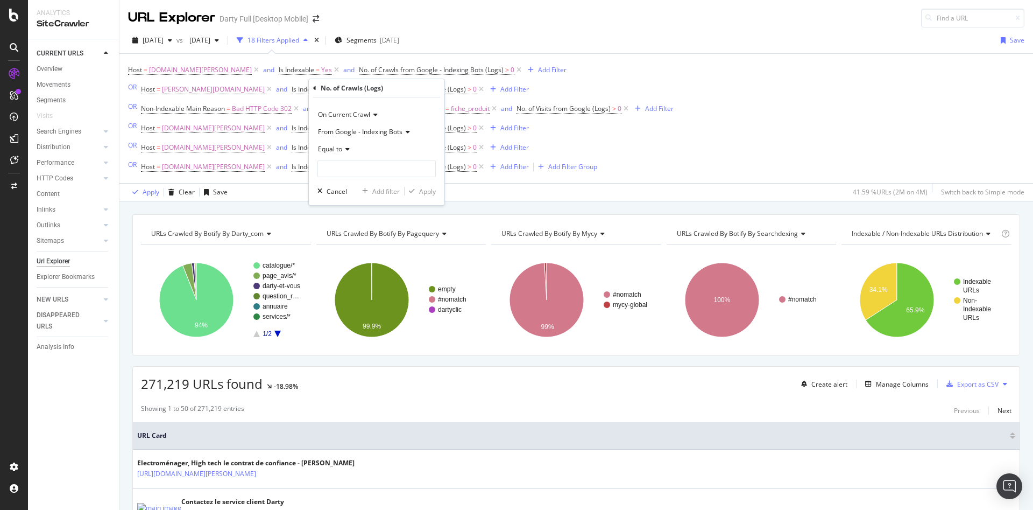
click at [340, 152] on span "Equal to" at bounding box center [330, 148] width 24 height 9
click at [353, 226] on span "Greater than" at bounding box center [342, 227] width 39 height 9
click at [378, 172] on input "number" at bounding box center [376, 168] width 118 height 17
type input "0"
click at [390, 194] on div "Add filter" at bounding box center [385, 191] width 27 height 9
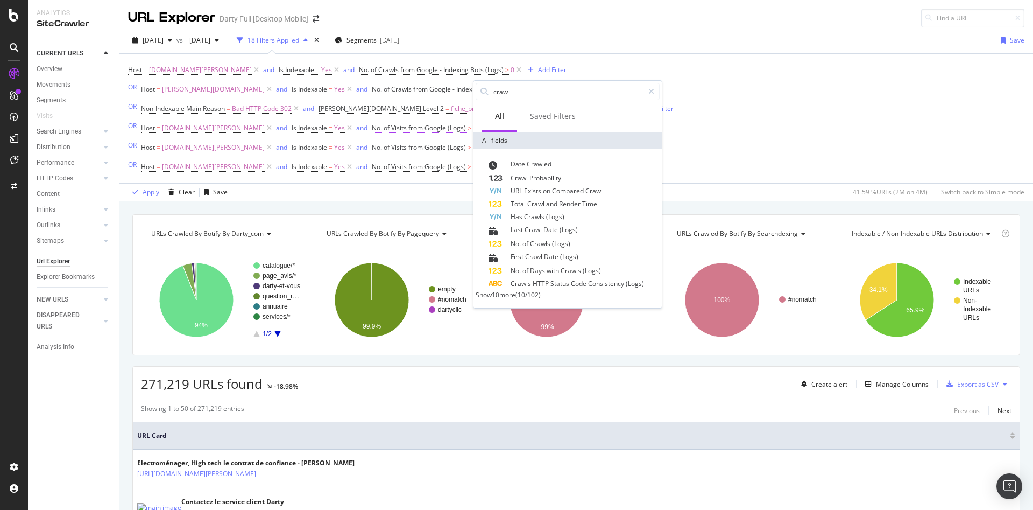
click at [376, 131] on span "No. of Visits from Google (Logs)" at bounding box center [419, 127] width 94 height 9
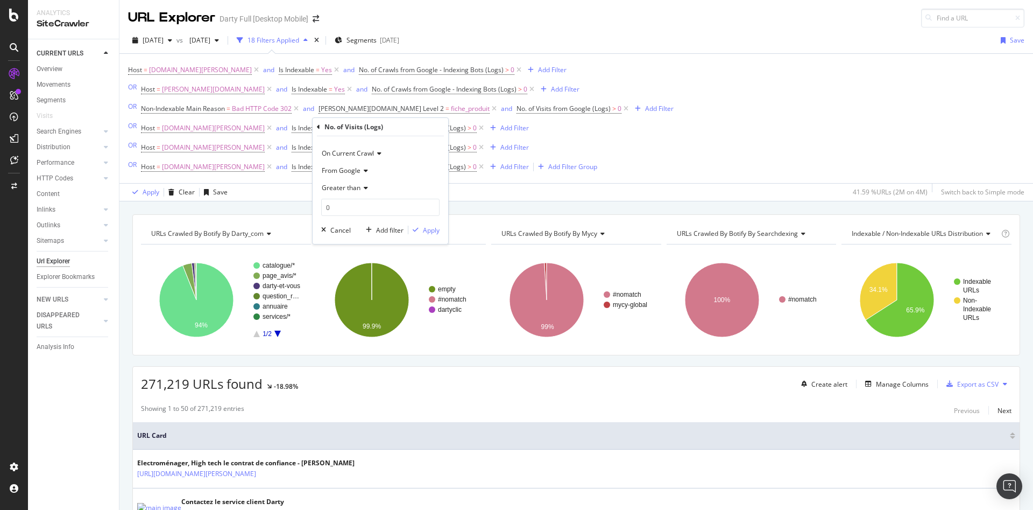
click at [320, 128] on icon at bounding box center [318, 127] width 3 height 6
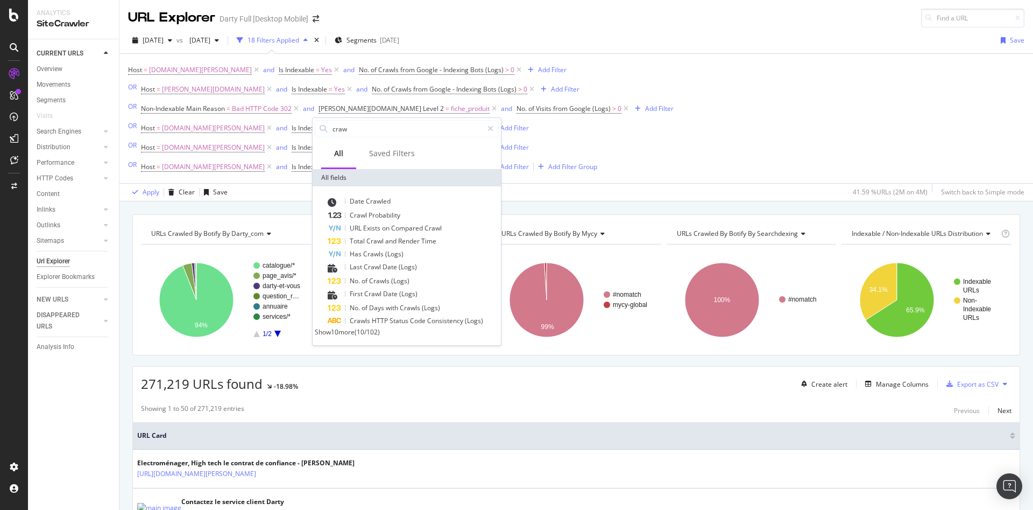
click at [394, 282] on span "(Logs)" at bounding box center [400, 280] width 18 height 9
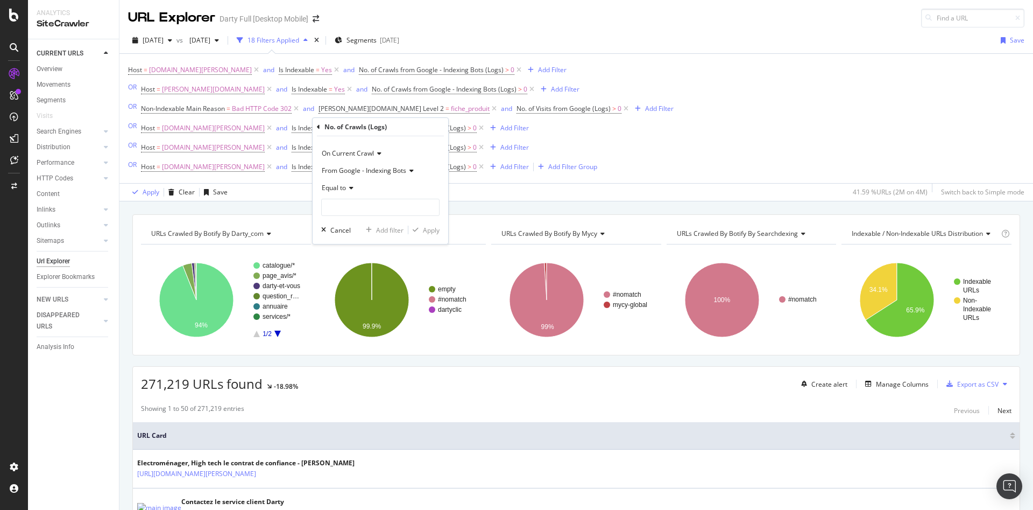
click at [341, 186] on span "Equal to" at bounding box center [334, 187] width 24 height 9
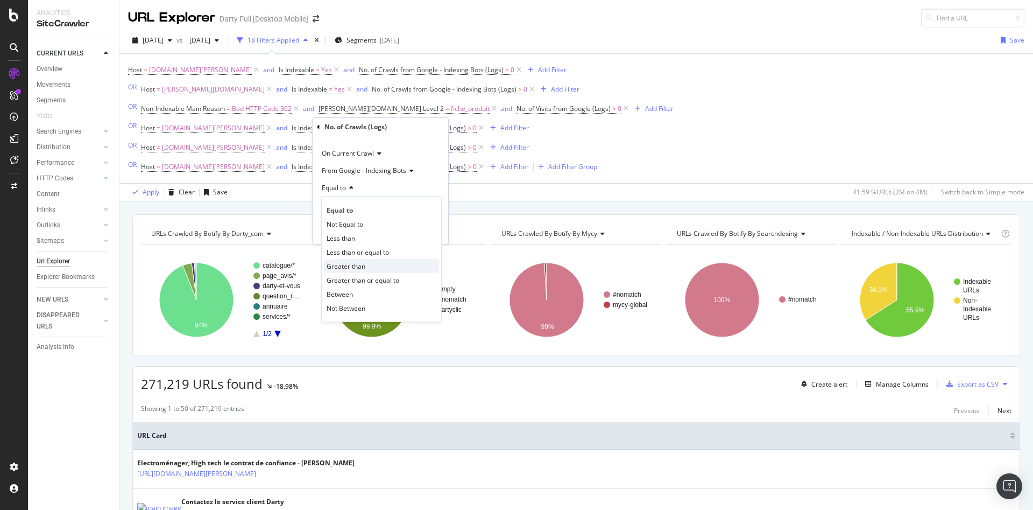
click at [355, 269] on span "Greater than" at bounding box center [346, 265] width 39 height 9
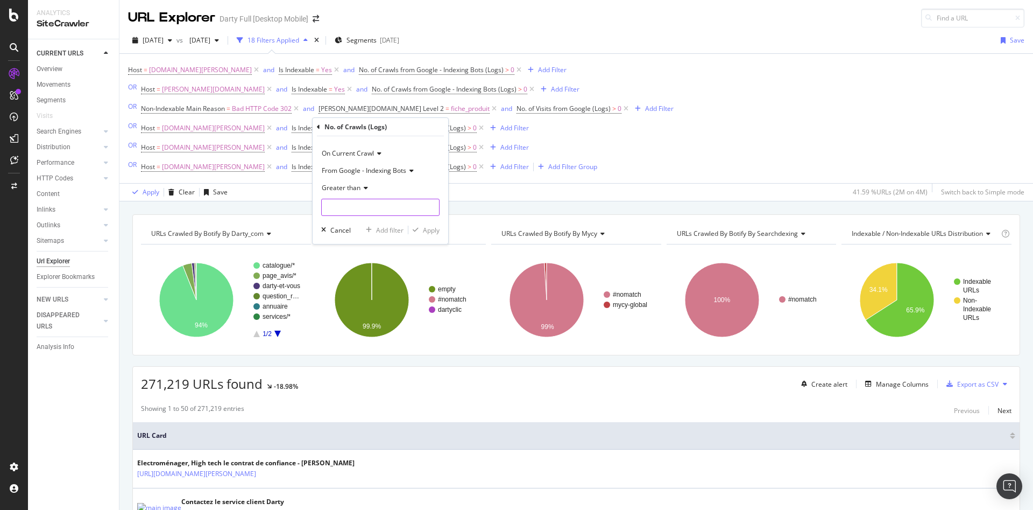
click at [360, 213] on input "number" at bounding box center [380, 207] width 118 height 17
type input "0"
click at [387, 231] on div "Add filter" at bounding box center [389, 229] width 27 height 9
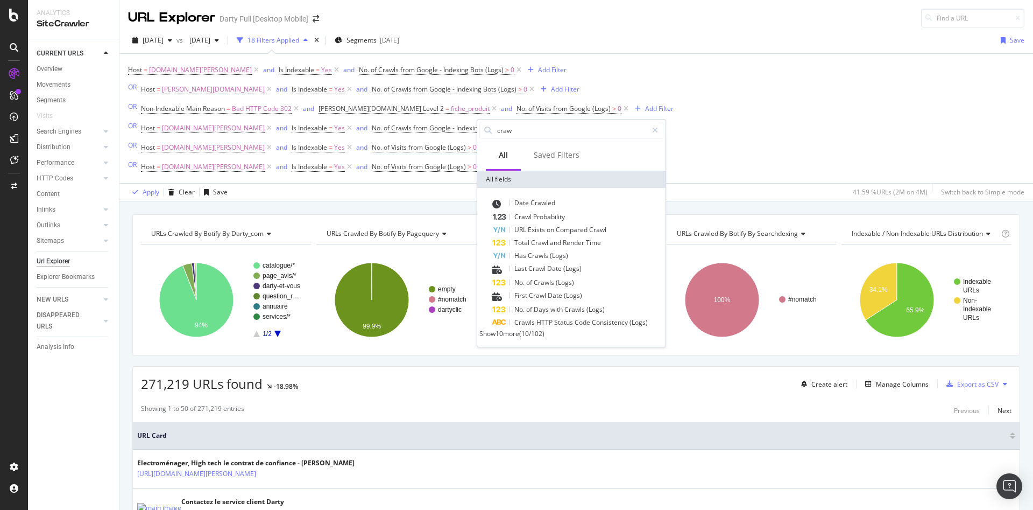
click at [406, 148] on span "No. of Visits from Google (Logs)" at bounding box center [419, 147] width 94 height 9
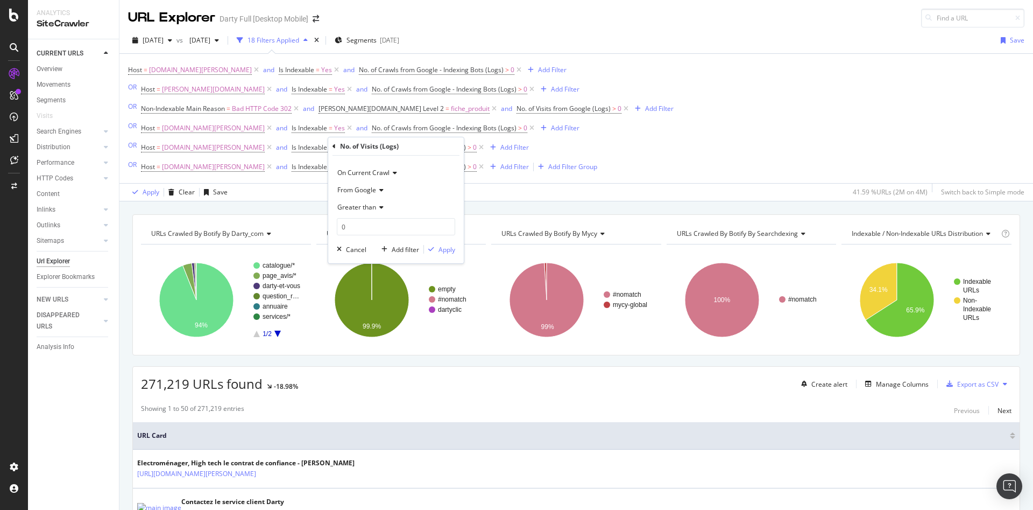
click at [333, 146] on icon at bounding box center [334, 146] width 3 height 6
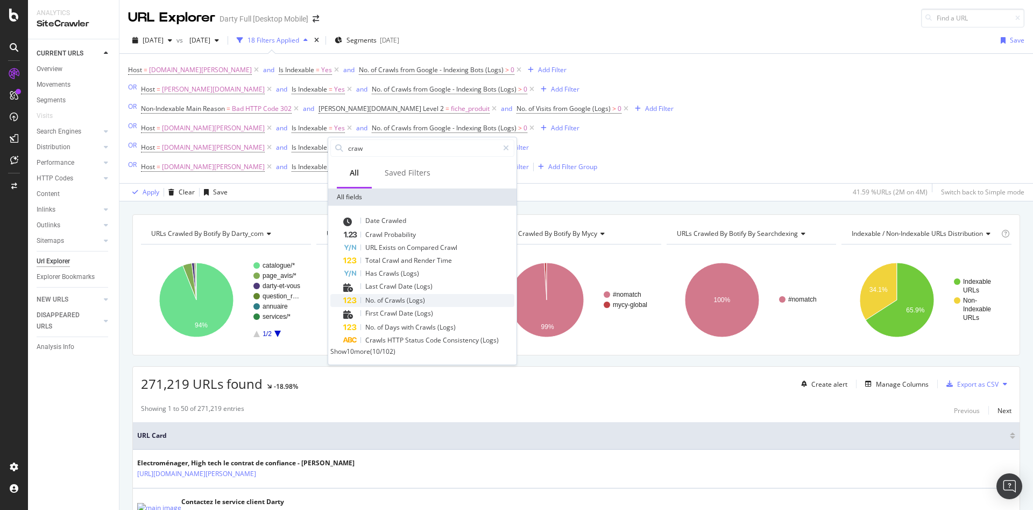
click at [410, 297] on span "(Logs)" at bounding box center [416, 299] width 18 height 9
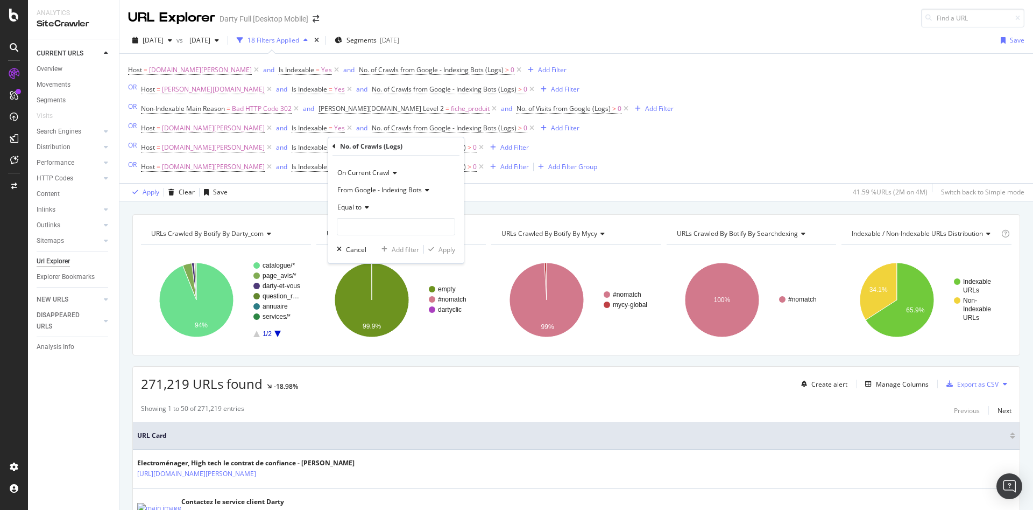
click at [357, 206] on span "Equal to" at bounding box center [349, 206] width 24 height 9
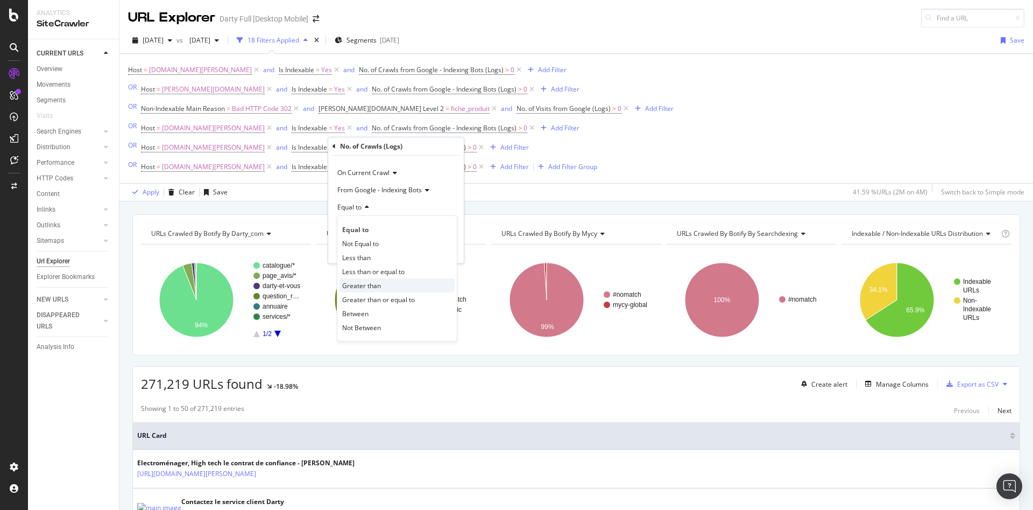
click at [376, 287] on span "Greater than" at bounding box center [361, 285] width 39 height 9
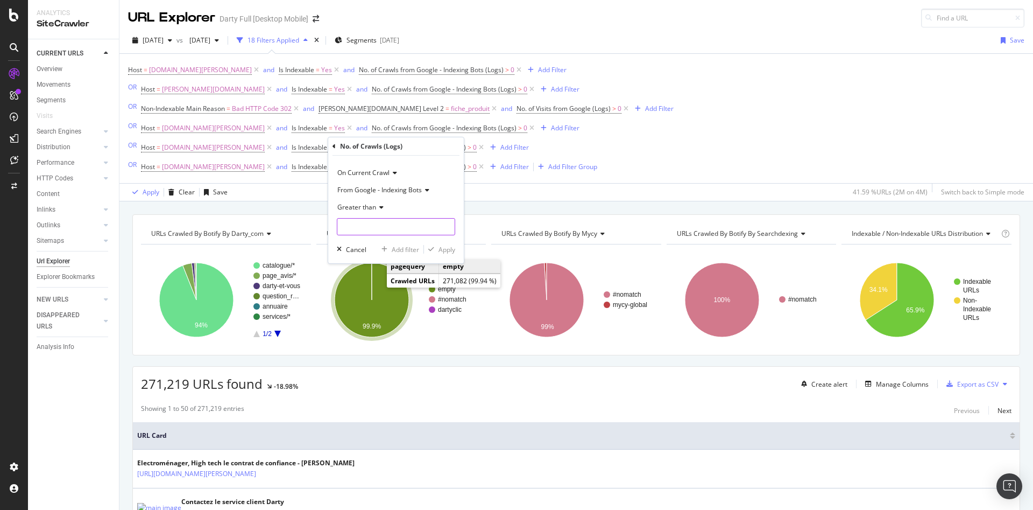
click at [386, 223] on input "number" at bounding box center [396, 226] width 118 height 17
type input "0"
click at [406, 247] on div "Add filter" at bounding box center [405, 249] width 27 height 9
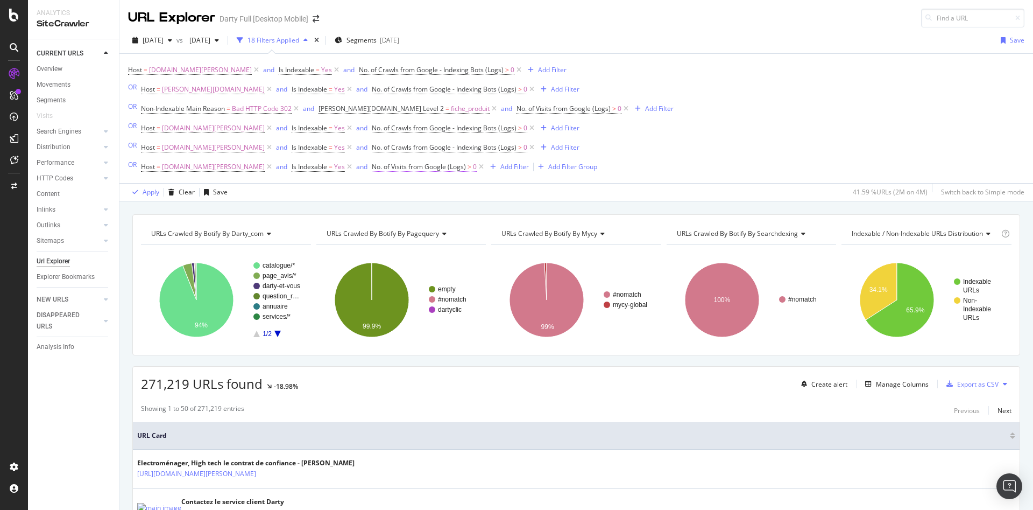
click at [380, 167] on span "No. of Visits from Google (Logs)" at bounding box center [419, 166] width 94 height 9
click at [331, 166] on icon at bounding box center [329, 165] width 3 height 6
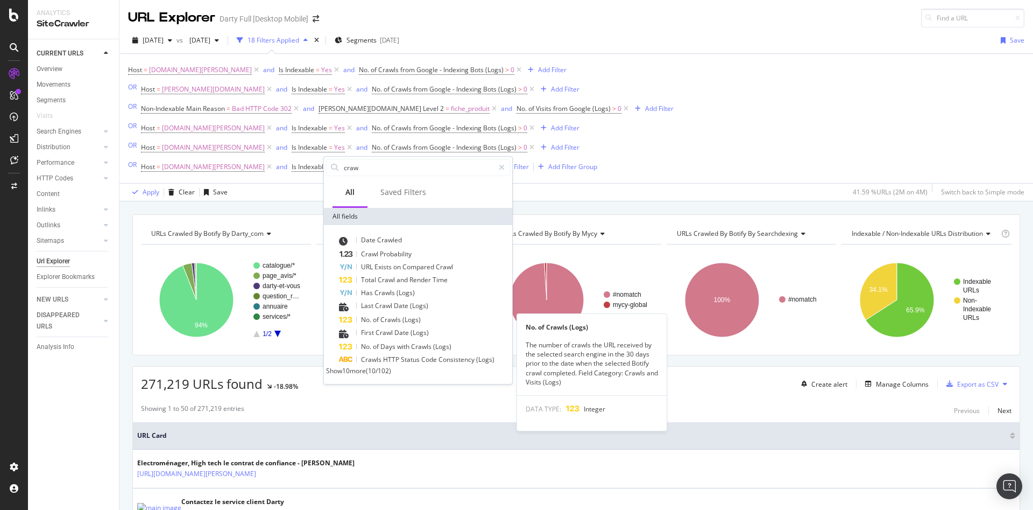
click at [397, 317] on span "Crawls" at bounding box center [391, 319] width 22 height 9
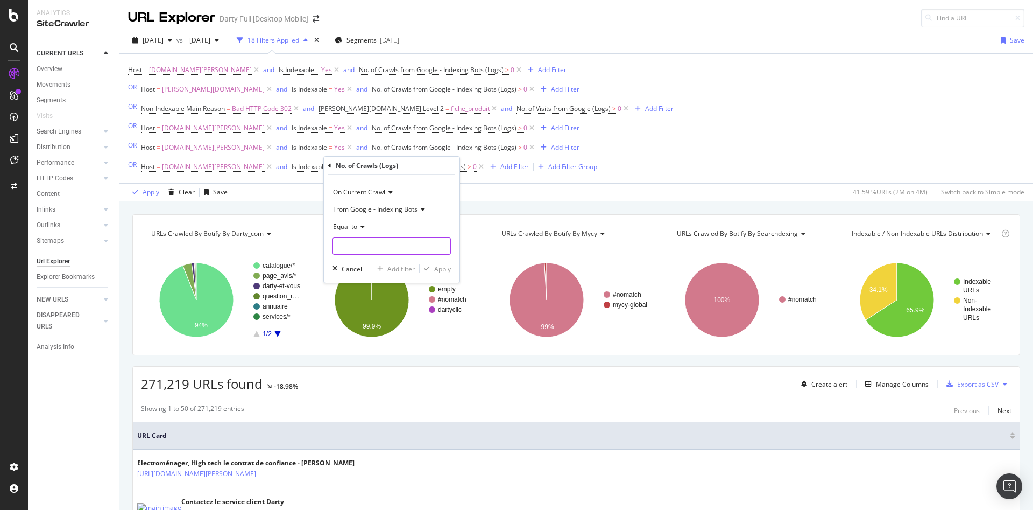
click at [392, 249] on input "number" at bounding box center [392, 245] width 118 height 17
click at [356, 225] on span "Equal to" at bounding box center [345, 226] width 24 height 9
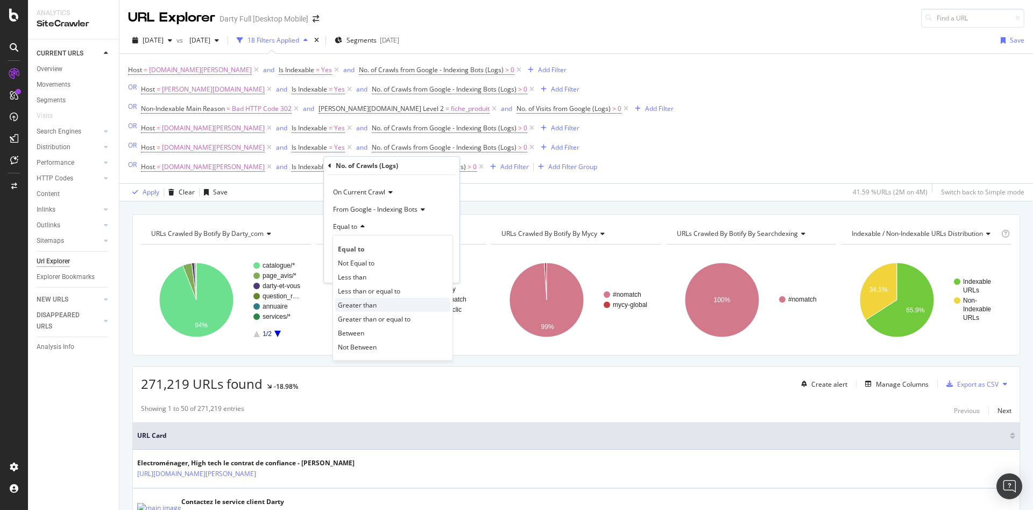
click at [371, 309] on span "Greater than" at bounding box center [357, 304] width 39 height 9
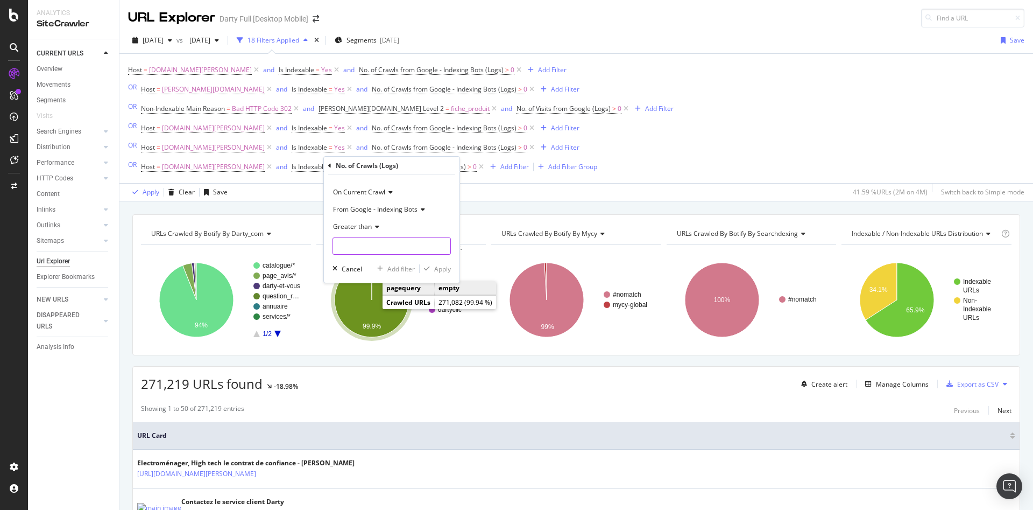
click at [364, 254] on input "number" at bounding box center [392, 245] width 118 height 17
type input "0"
click at [438, 266] on div "Apply" at bounding box center [442, 268] width 17 height 9
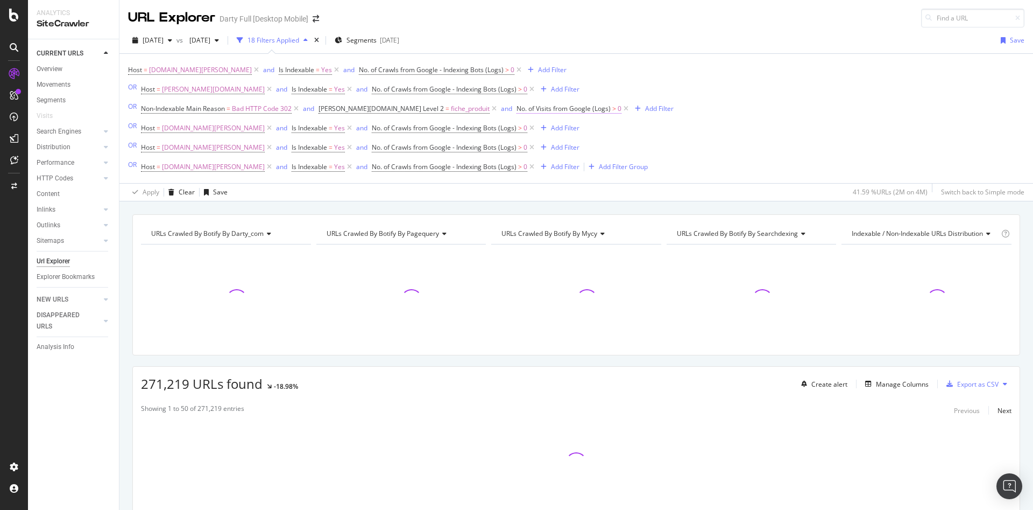
click at [517, 112] on span "No. of Visits from Google (Logs)" at bounding box center [564, 108] width 94 height 9
click at [454, 106] on div "No. of Visits (Logs)" at bounding box center [514, 107] width 127 height 18
click at [452, 107] on icon at bounding box center [452, 107] width 3 height 6
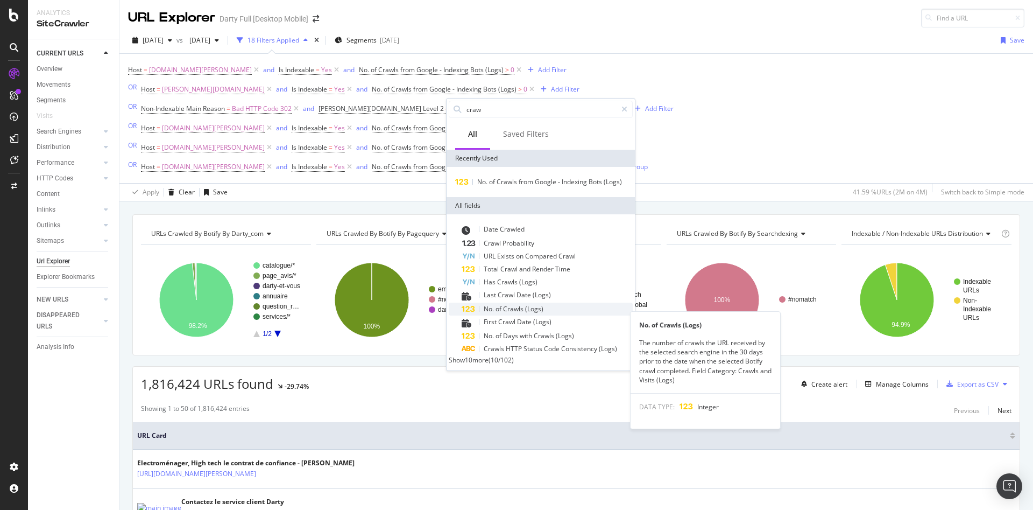
click at [530, 313] on span "(Logs)" at bounding box center [534, 308] width 18 height 9
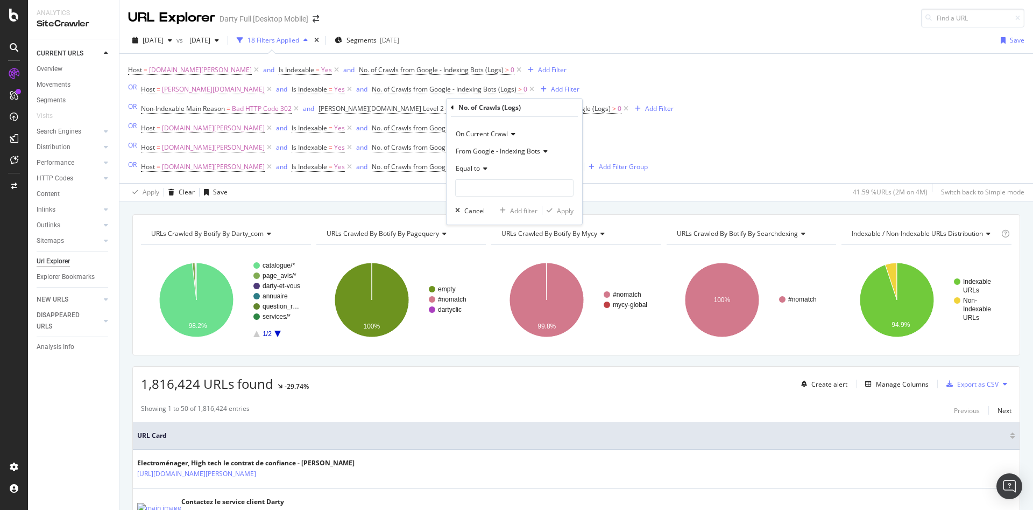
click at [476, 168] on span "Equal to" at bounding box center [468, 168] width 24 height 9
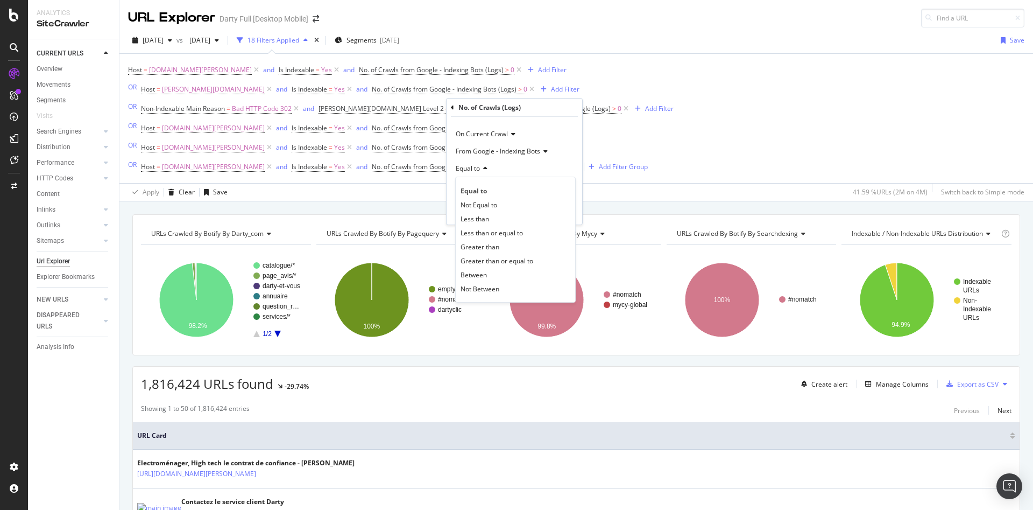
drag, startPoint x: 472, startPoint y: 244, endPoint x: 492, endPoint y: 237, distance: 20.9
click at [473, 245] on span "Greater than" at bounding box center [480, 246] width 39 height 9
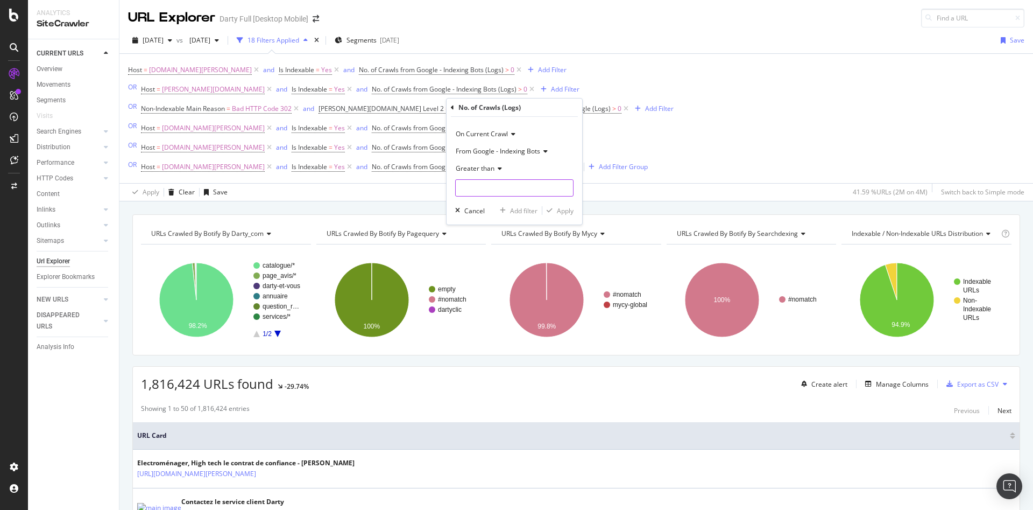
click at [483, 180] on input "number" at bounding box center [514, 187] width 118 height 17
type input "0"
click at [565, 213] on div "Apply" at bounding box center [565, 210] width 17 height 9
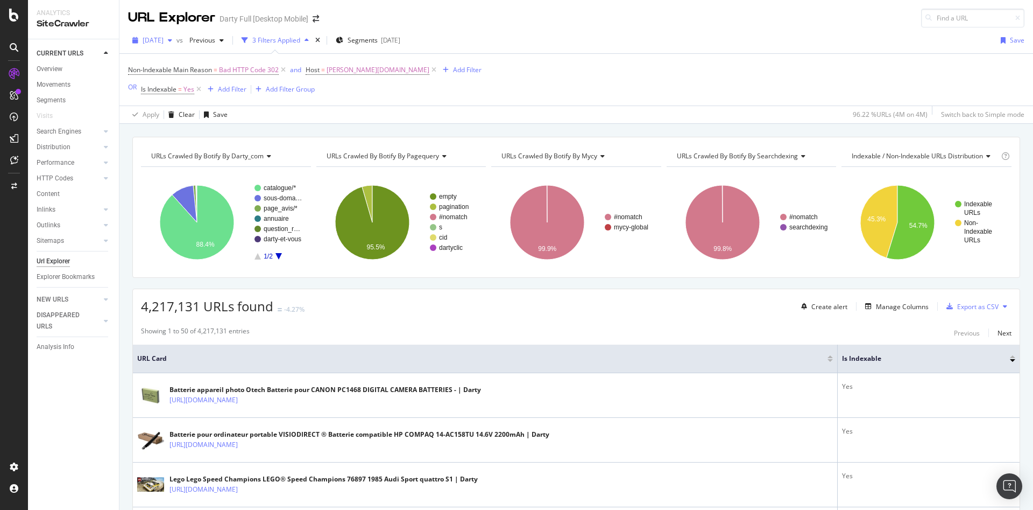
click at [176, 43] on div "button" at bounding box center [170, 40] width 13 height 6
click at [185, 80] on div "[DATE]" at bounding box center [180, 79] width 72 height 10
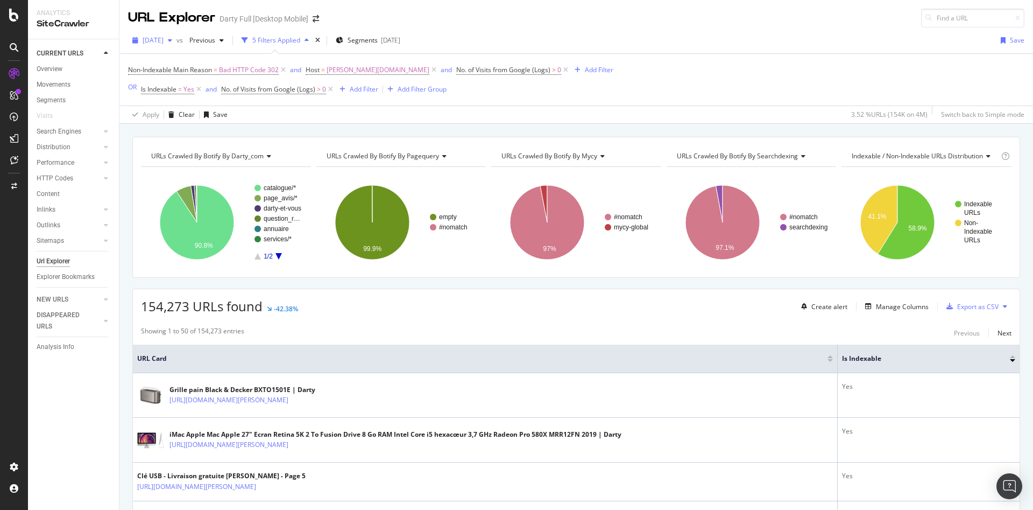
click at [172, 41] on icon "button" at bounding box center [170, 40] width 4 height 6
click at [176, 79] on div "[DATE]" at bounding box center [173, 79] width 58 height 10
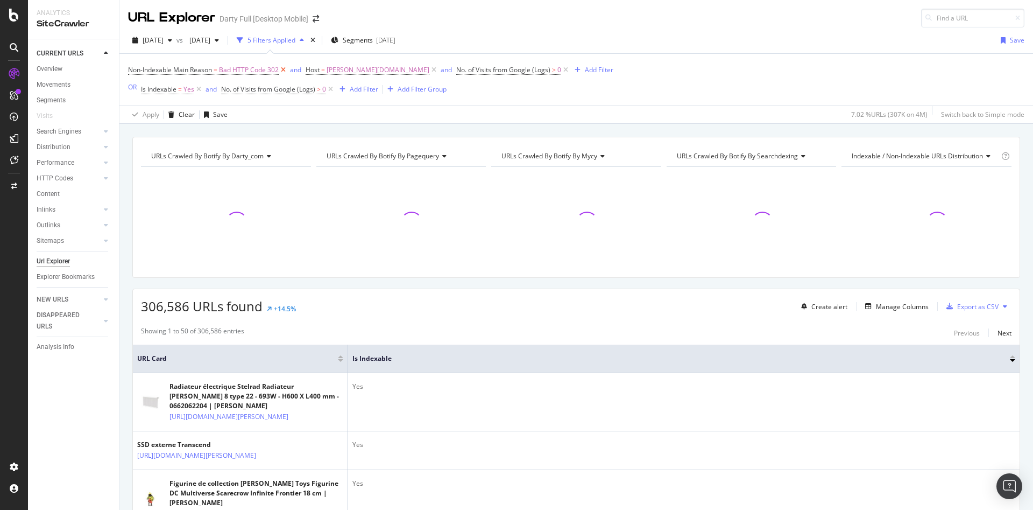
click at [284, 69] on icon at bounding box center [283, 70] width 9 height 11
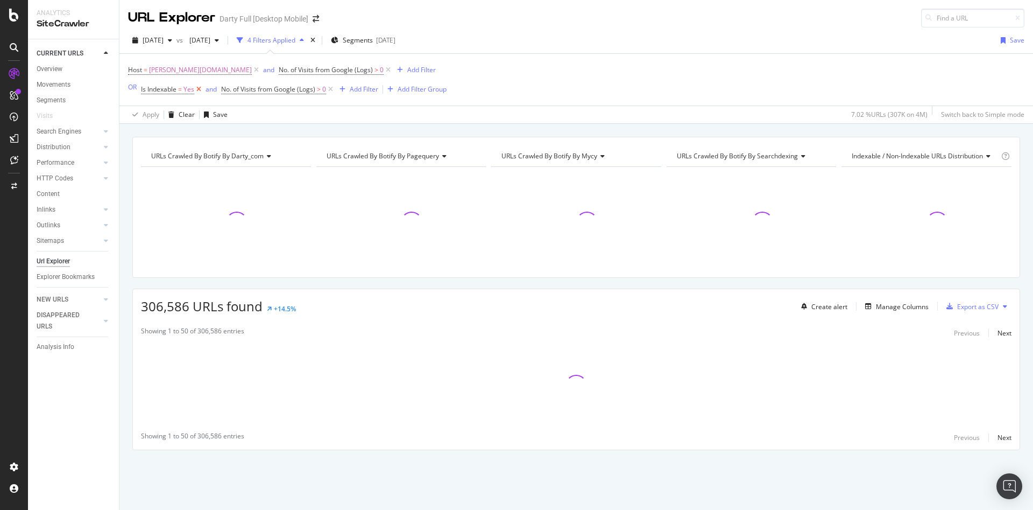
click at [199, 88] on icon at bounding box center [198, 89] width 9 height 11
click at [252, 70] on icon at bounding box center [256, 70] width 9 height 11
click at [250, 91] on icon at bounding box center [250, 89] width 9 height 11
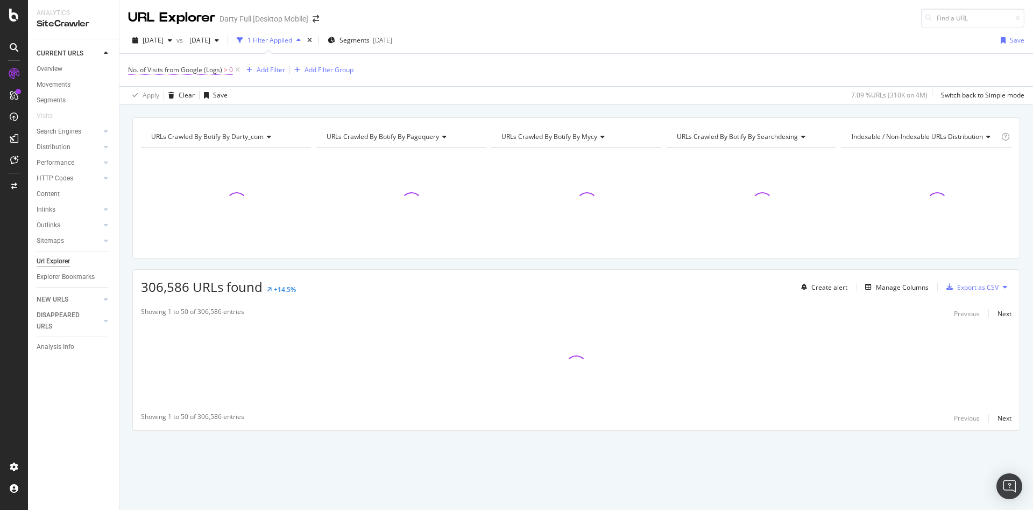
click at [231, 72] on span "0" at bounding box center [231, 69] width 4 height 15
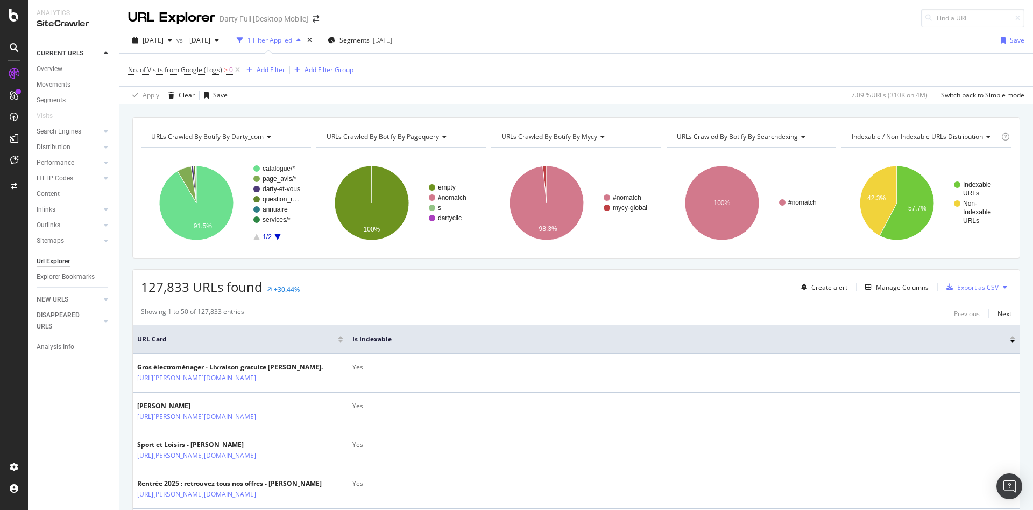
click at [386, 74] on div "No. of Visits from Google (Logs) > 0 Add Filter Add Filter Group" at bounding box center [576, 70] width 896 height 32
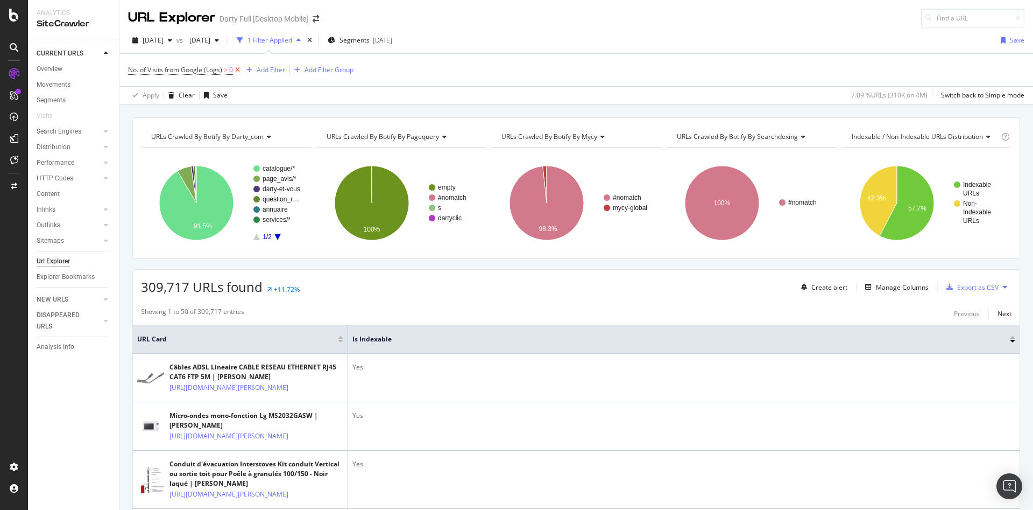
click at [238, 69] on icon at bounding box center [237, 70] width 9 height 11
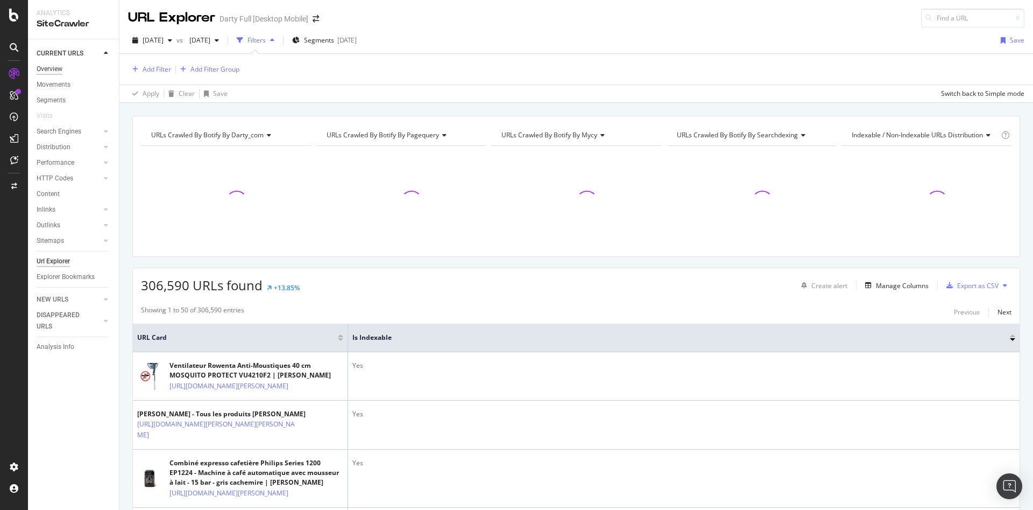
click at [53, 66] on div "Overview" at bounding box center [50, 68] width 26 height 11
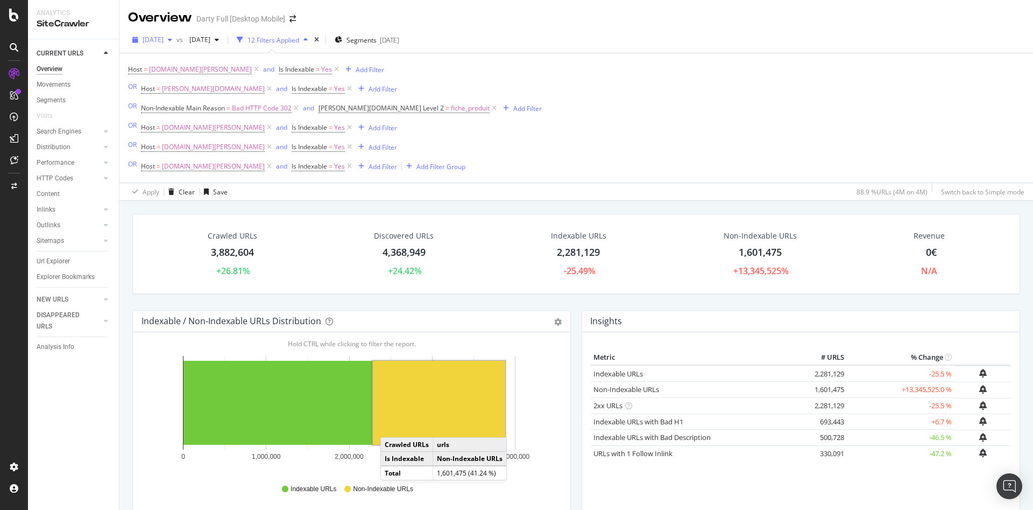
click at [176, 40] on div "button" at bounding box center [170, 40] width 13 height 6
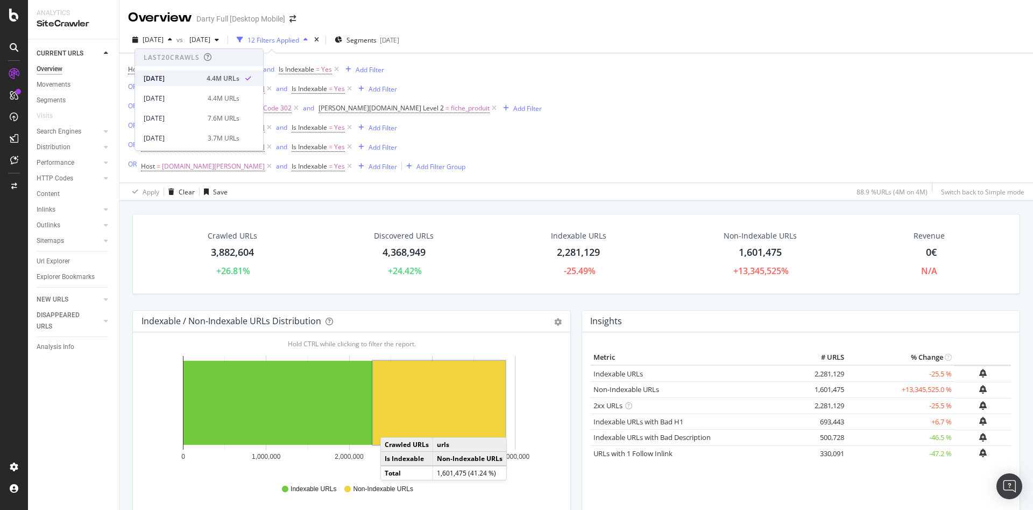
click at [190, 77] on div "[DATE]" at bounding box center [172, 79] width 56 height 10
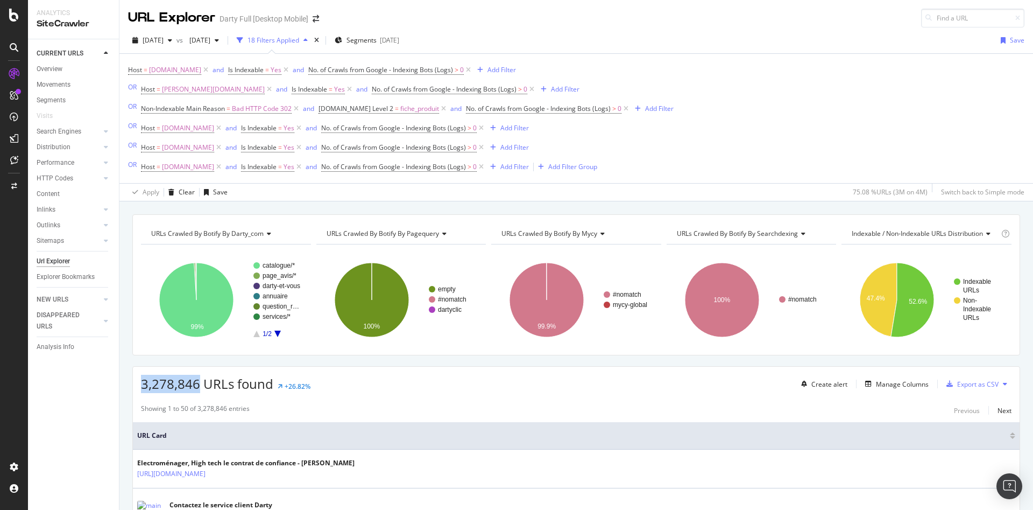
drag, startPoint x: 197, startPoint y: 385, endPoint x: 132, endPoint y: 386, distance: 65.1
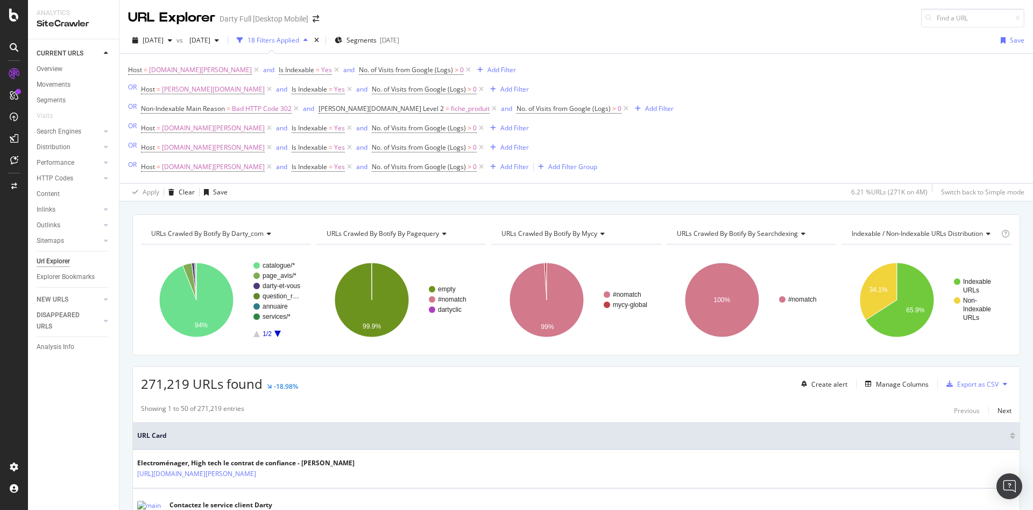
click at [164, 42] on span "[DATE]" at bounding box center [153, 40] width 21 height 9
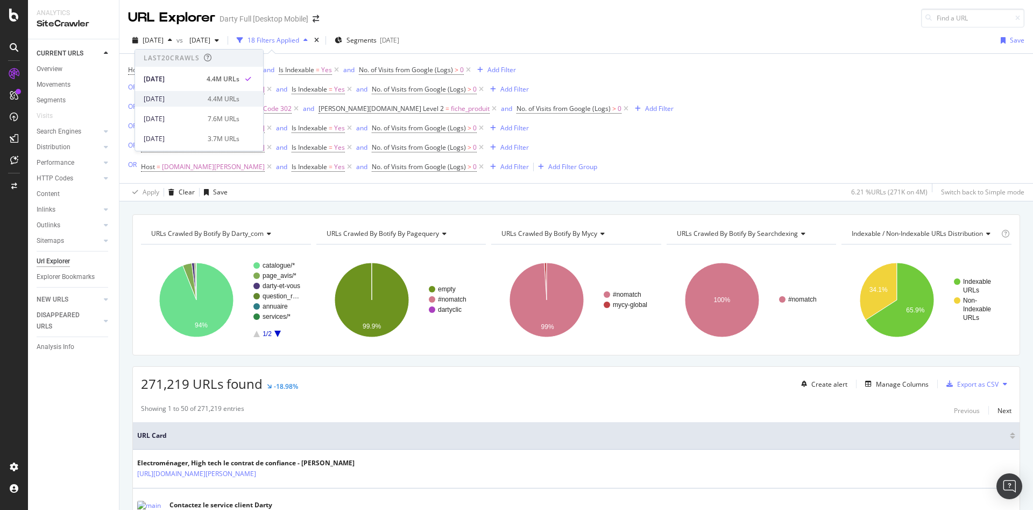
click at [187, 98] on div "[DATE]" at bounding box center [173, 99] width 58 height 10
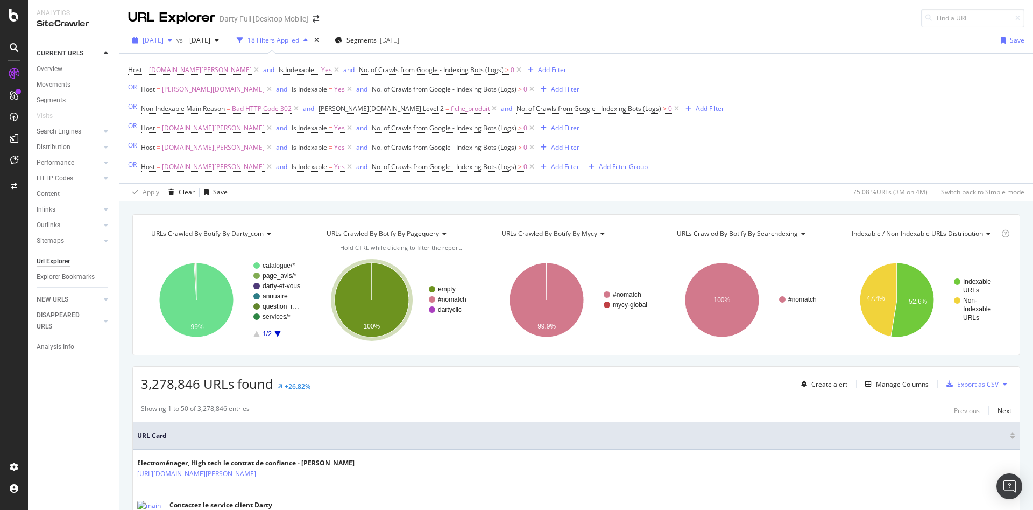
click at [172, 41] on icon "button" at bounding box center [170, 40] width 4 height 6
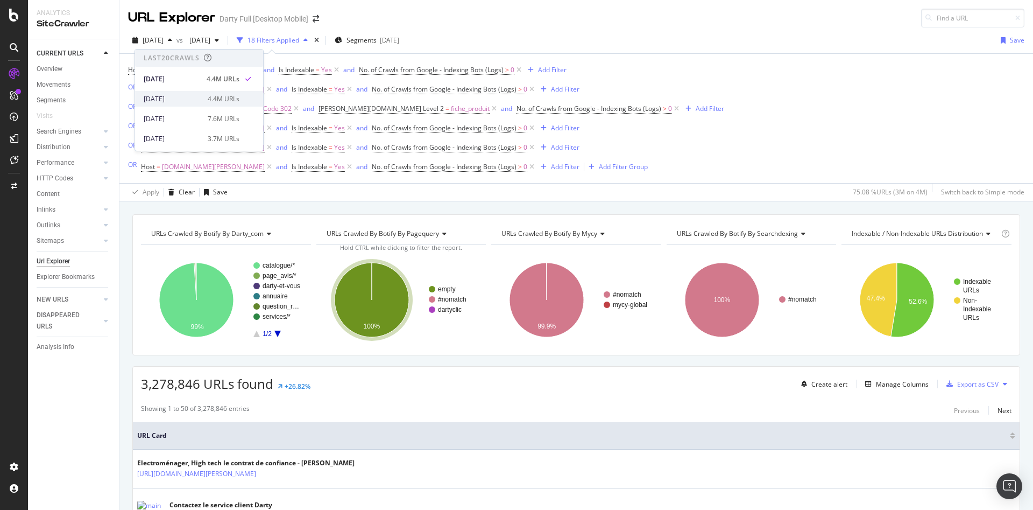
click at [194, 95] on div "[DATE]" at bounding box center [173, 99] width 58 height 10
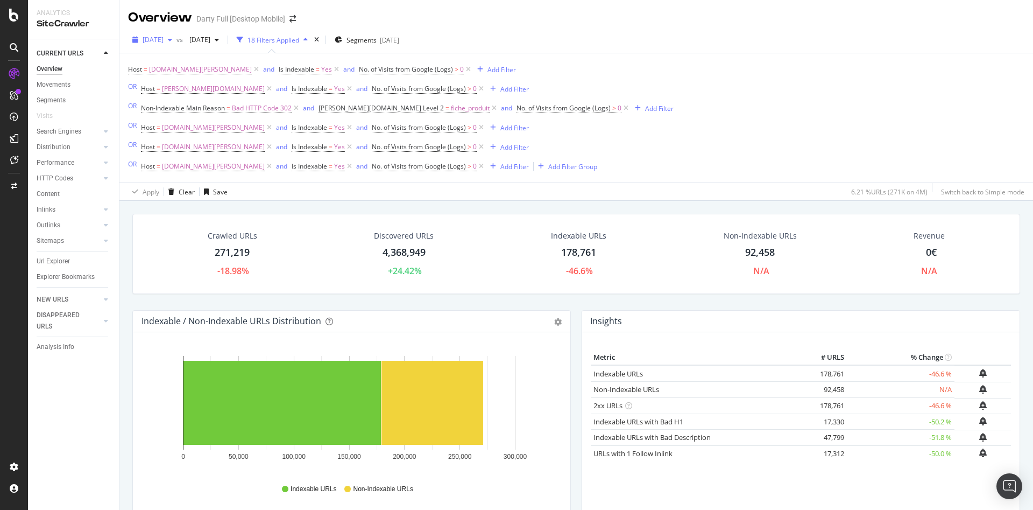
click at [176, 44] on div "[DATE]" at bounding box center [152, 40] width 48 height 16
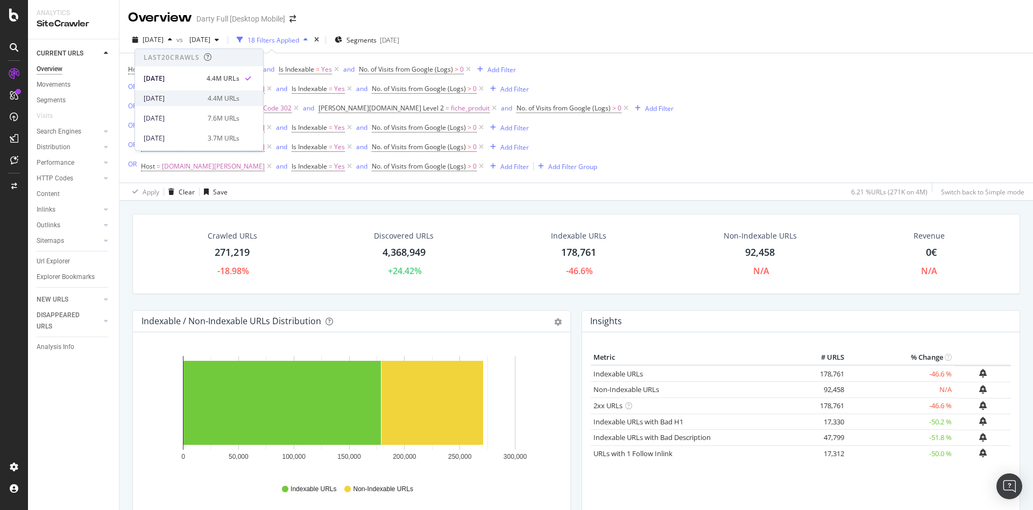
click at [187, 95] on div "[DATE]" at bounding box center [173, 99] width 58 height 10
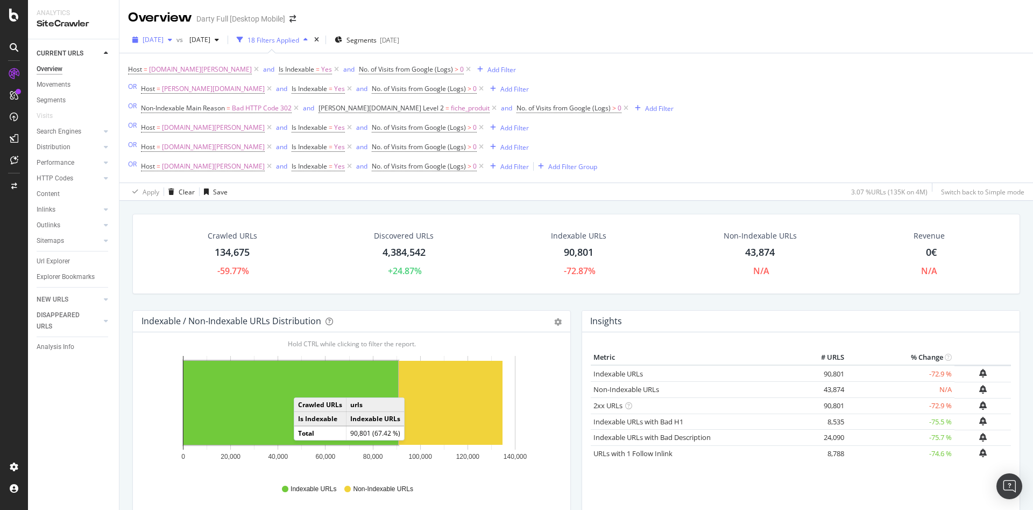
click at [164, 40] on span "[DATE]" at bounding box center [153, 39] width 21 height 9
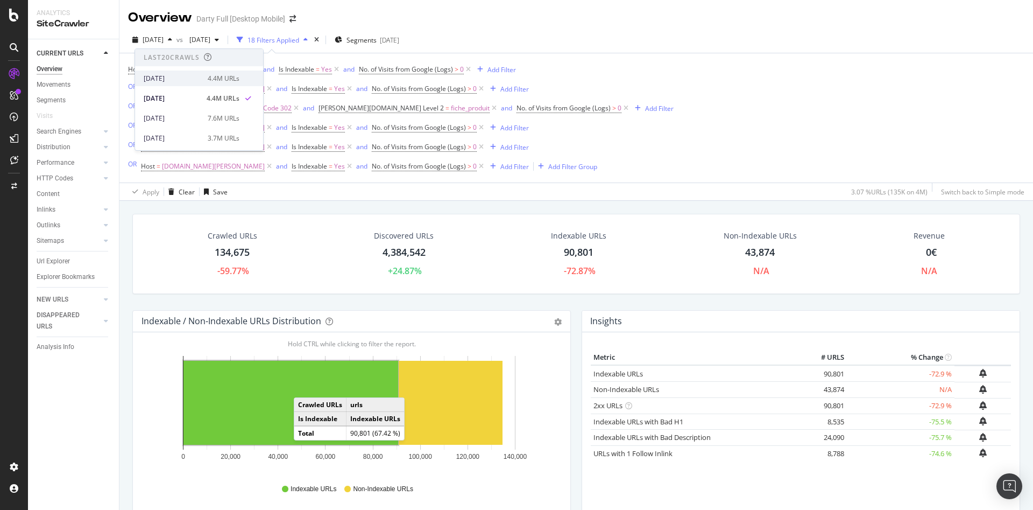
click at [174, 79] on div "[DATE]" at bounding box center [173, 79] width 58 height 10
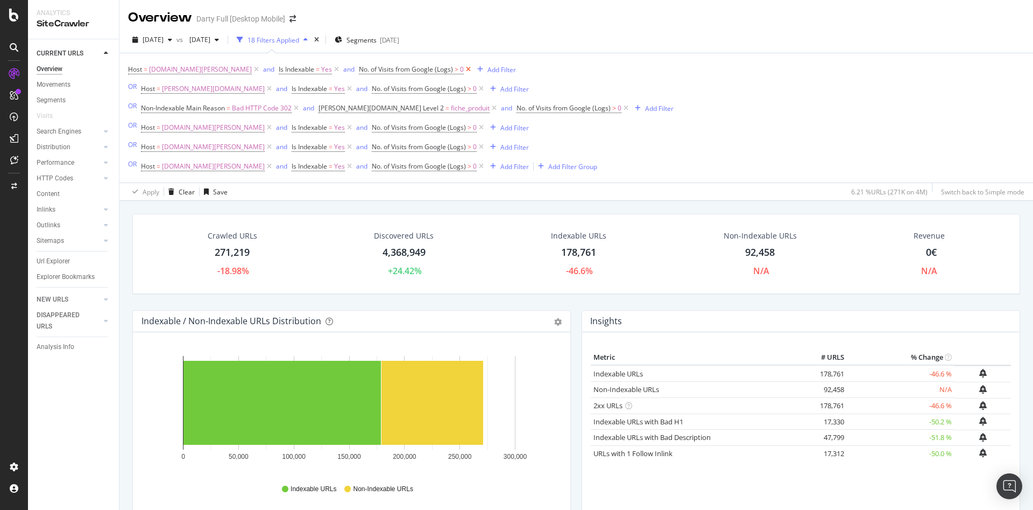
click at [464, 69] on icon at bounding box center [468, 69] width 9 height 11
click at [477, 87] on icon at bounding box center [481, 88] width 9 height 11
click at [490, 107] on icon at bounding box center [494, 108] width 9 height 11
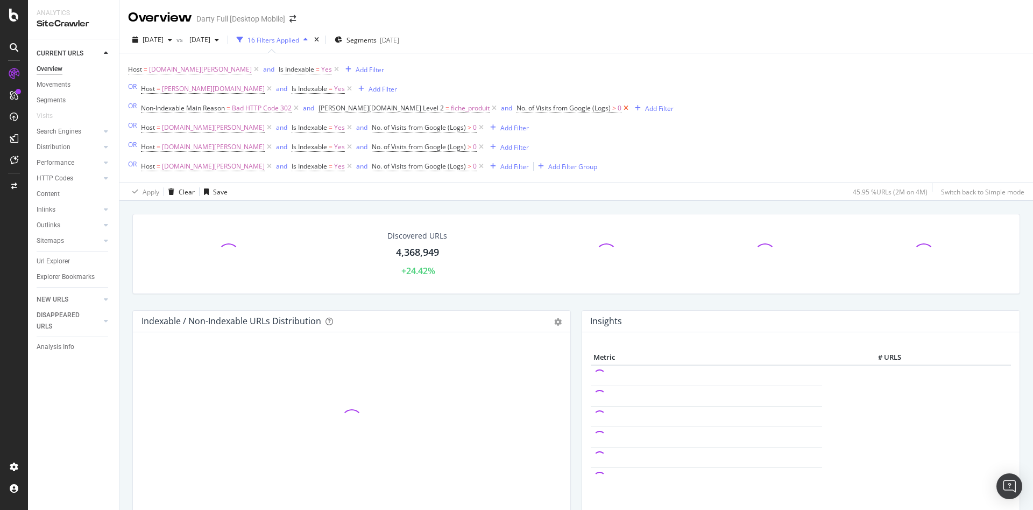
click at [621, 107] on icon at bounding box center [625, 108] width 9 height 11
click at [477, 126] on icon at bounding box center [481, 127] width 9 height 11
click at [477, 147] on icon at bounding box center [481, 147] width 9 height 11
click at [477, 165] on icon at bounding box center [481, 166] width 9 height 11
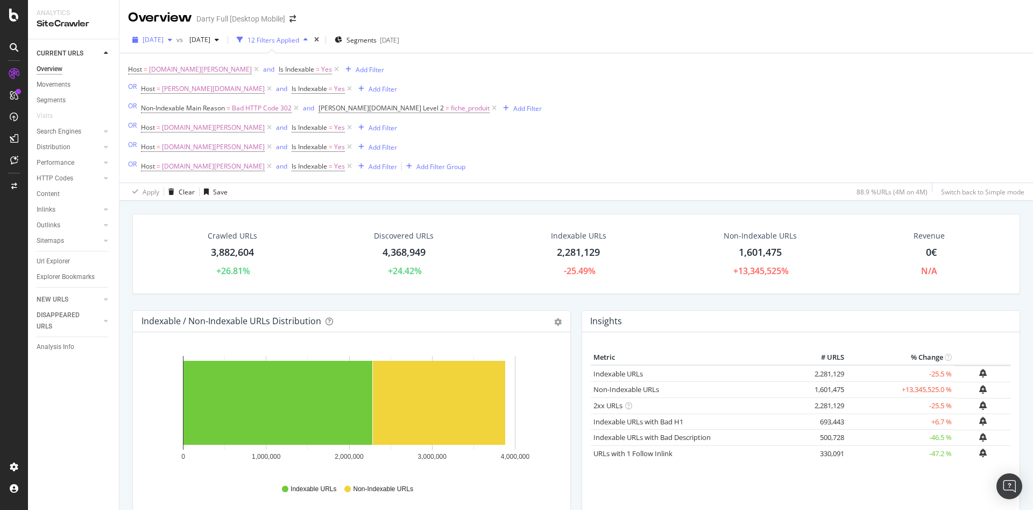
click at [172, 39] on icon "button" at bounding box center [170, 40] width 4 height 6
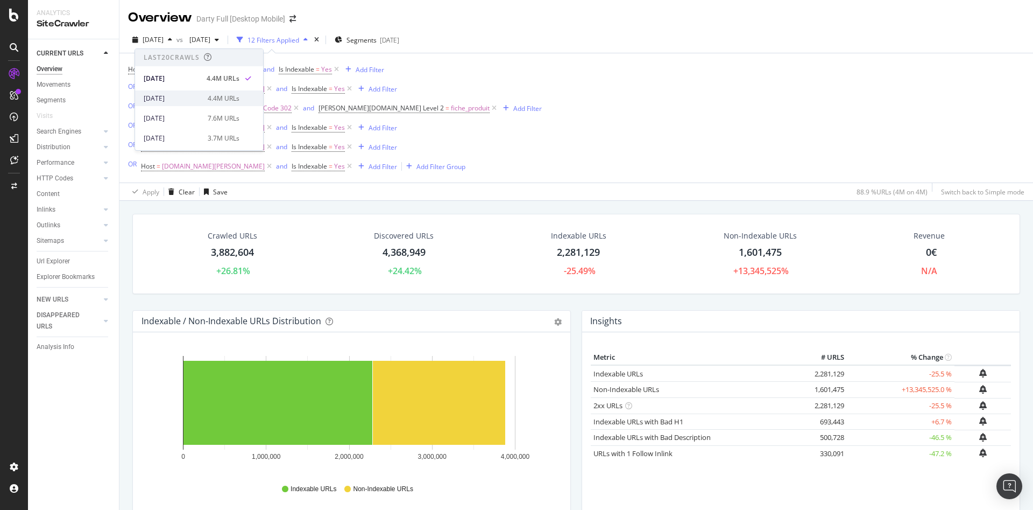
click at [192, 95] on div "[DATE]" at bounding box center [173, 99] width 58 height 10
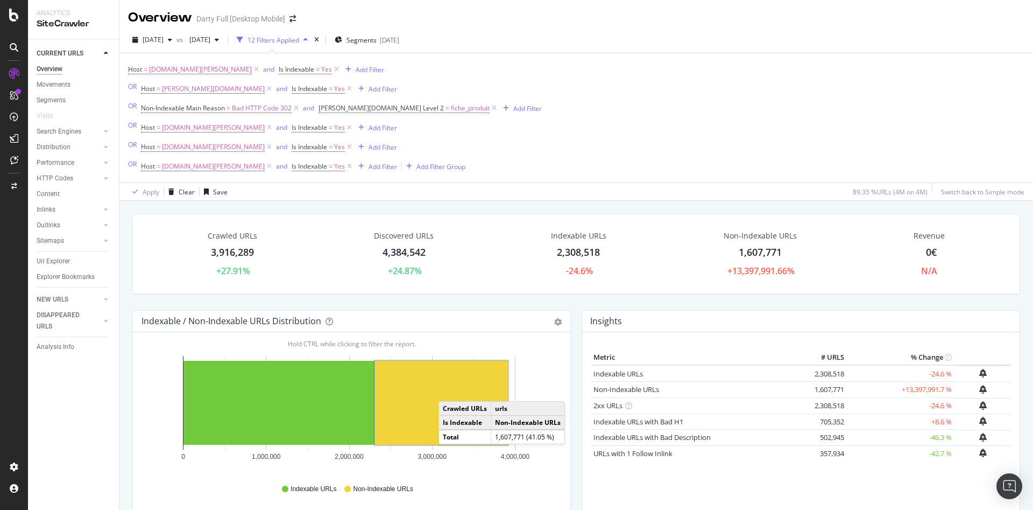
click at [449, 390] on rect "A chart." at bounding box center [441, 402] width 133 height 84
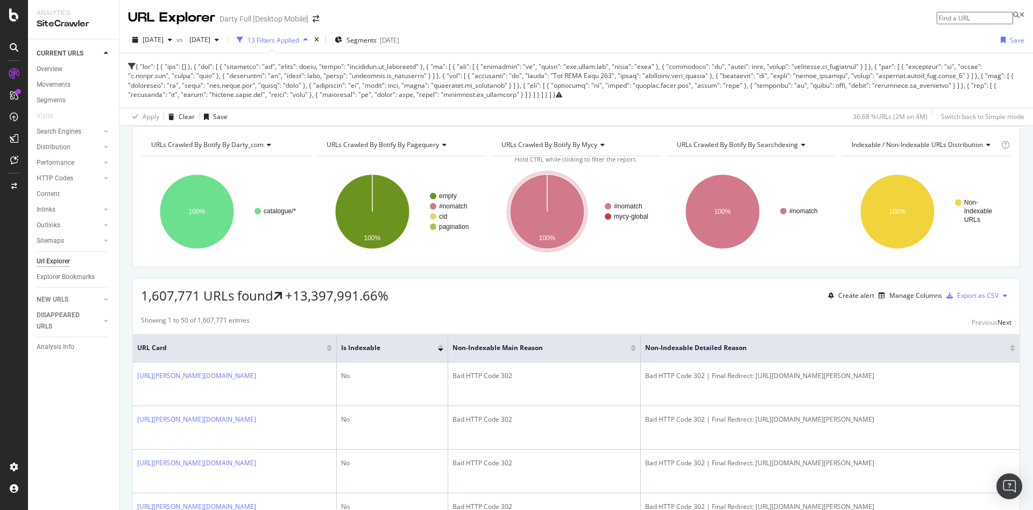
click at [299, 40] on div "13 Filters Applied" at bounding box center [273, 40] width 52 height 9
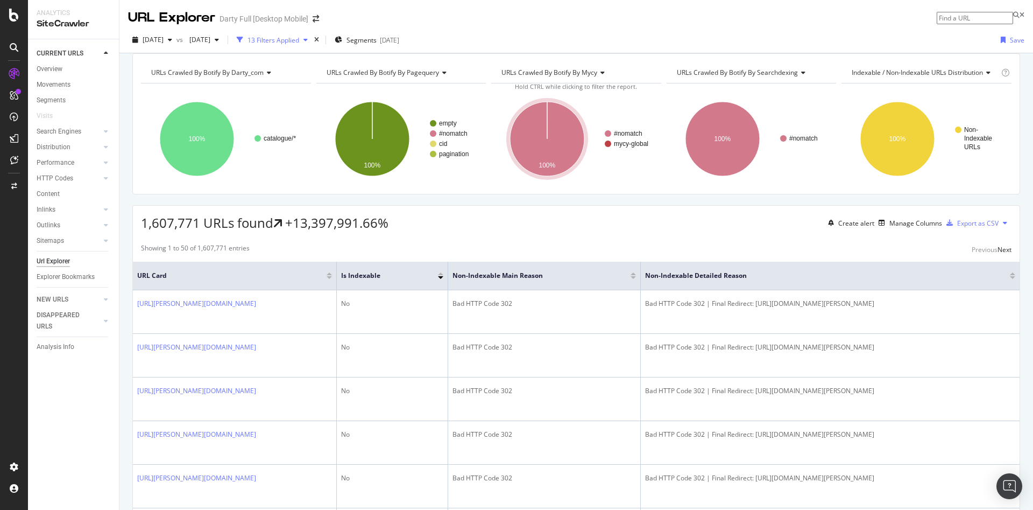
click at [299, 40] on div "13 Filters Applied" at bounding box center [273, 40] width 52 height 9
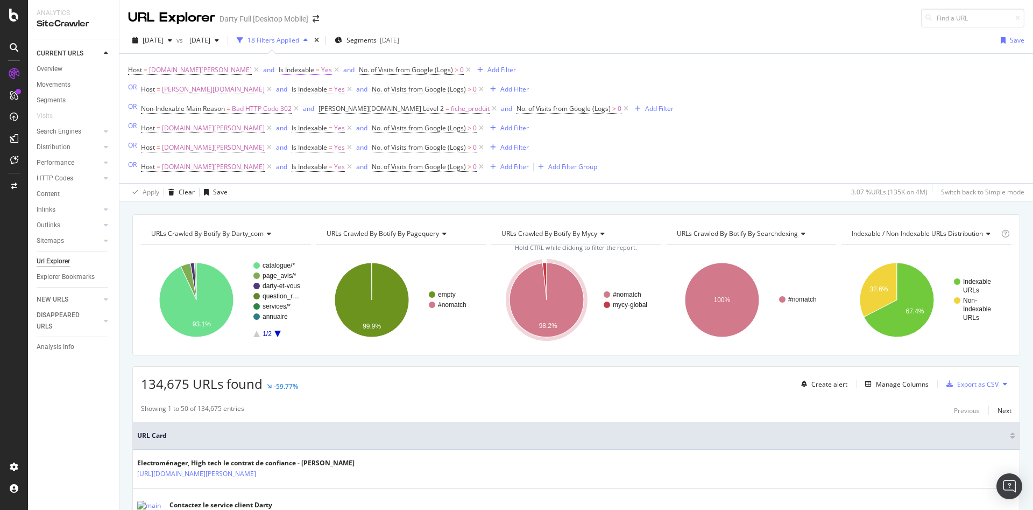
click at [279, 70] on span "Is Indexable" at bounding box center [297, 69] width 36 height 9
click at [246, 114] on icon at bounding box center [248, 112] width 8 height 6
click at [244, 150] on span "No" at bounding box center [242, 148] width 9 height 9
click at [440, 57] on div "Host = [DOMAIN_NAME][PERSON_NAME] and Is Indexable = Yes and No. of Visits from…" at bounding box center [576, 118] width 896 height 129
click at [292, 89] on span "Is Indexable = Yes" at bounding box center [318, 89] width 53 height 10
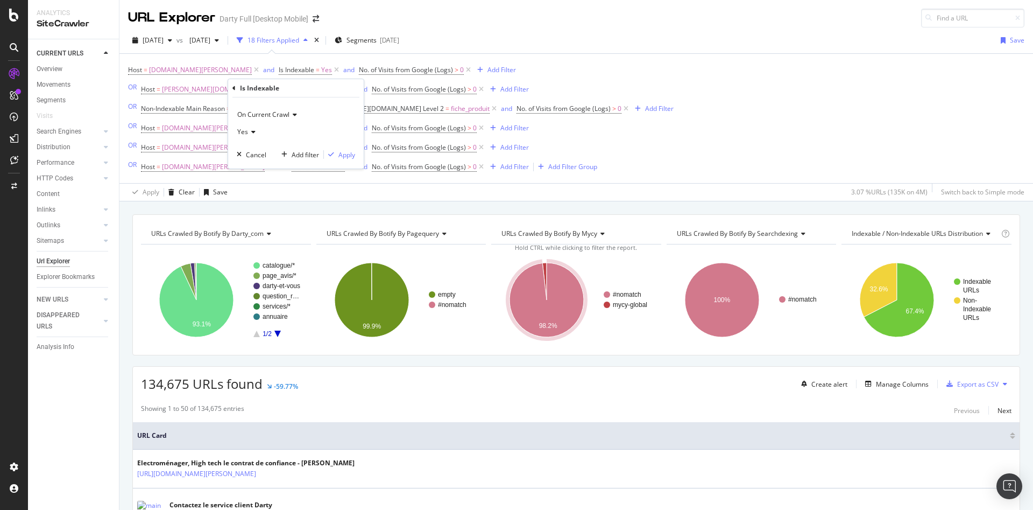
click at [250, 131] on icon at bounding box center [252, 132] width 8 height 6
click at [247, 167] on span "No" at bounding box center [246, 168] width 9 height 9
click at [517, 86] on div "Host = [DOMAIN_NAME][PERSON_NAME] and Is Indexable = Yes and No. of Visits from…" at bounding box center [401, 118] width 546 height 112
drag, startPoint x: 419, startPoint y: 89, endPoint x: 412, endPoint y: 67, distance: 23.0
click at [477, 89] on icon at bounding box center [481, 89] width 9 height 11
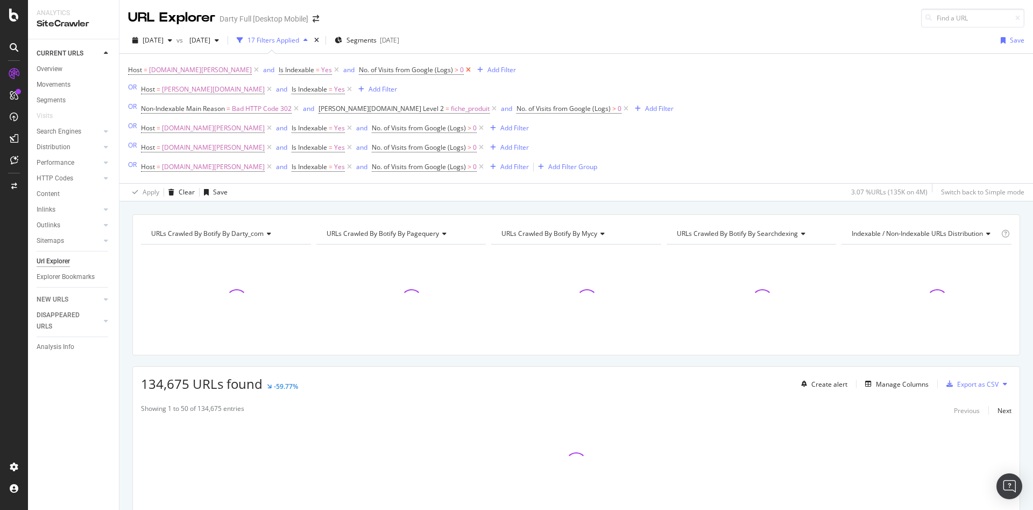
click at [464, 68] on icon at bounding box center [468, 70] width 9 height 11
click at [477, 126] on icon at bounding box center [481, 128] width 9 height 11
click at [477, 147] on icon at bounding box center [481, 147] width 9 height 11
click at [477, 167] on icon at bounding box center [481, 166] width 9 height 11
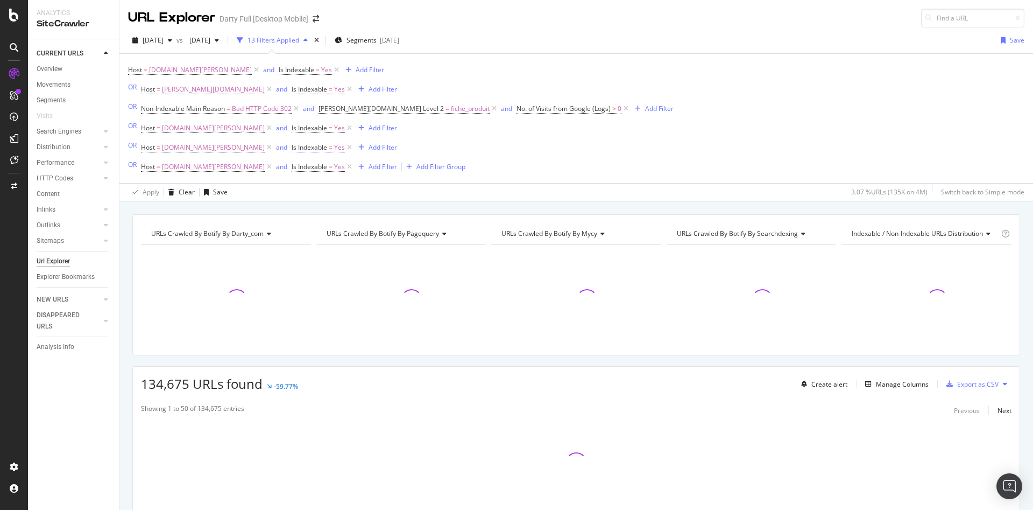
click at [292, 148] on span "Is Indexable" at bounding box center [310, 147] width 36 height 9
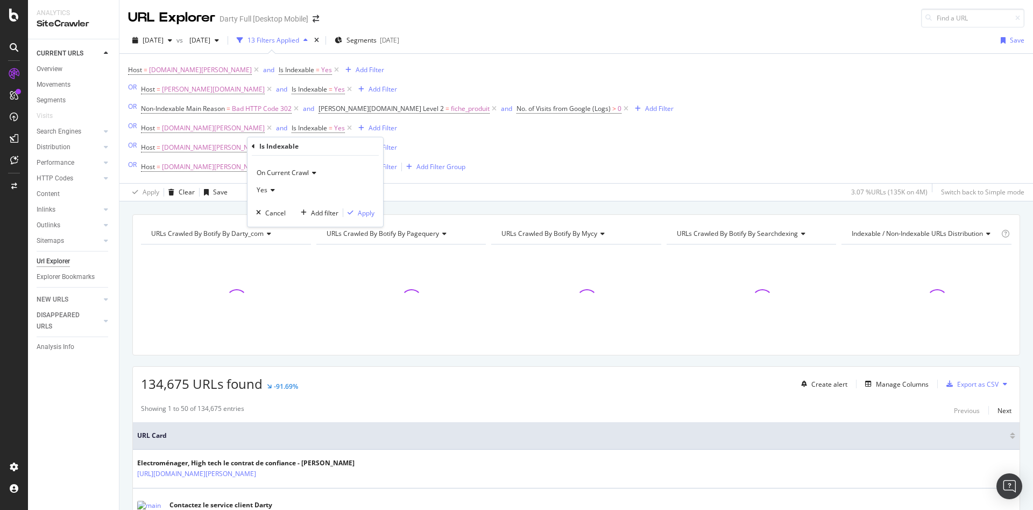
click at [272, 189] on icon at bounding box center [271, 190] width 8 height 6
click at [276, 225] on div "No" at bounding box center [316, 226] width 115 height 14
click at [445, 142] on div "Host = www.darty.com and Is Indexable = Yes Add Filter OR Host = m.darty.com an…" at bounding box center [401, 118] width 546 height 112
click at [292, 166] on span "Is Indexable" at bounding box center [310, 166] width 36 height 9
click at [273, 207] on div "Yes" at bounding box center [311, 209] width 118 height 17
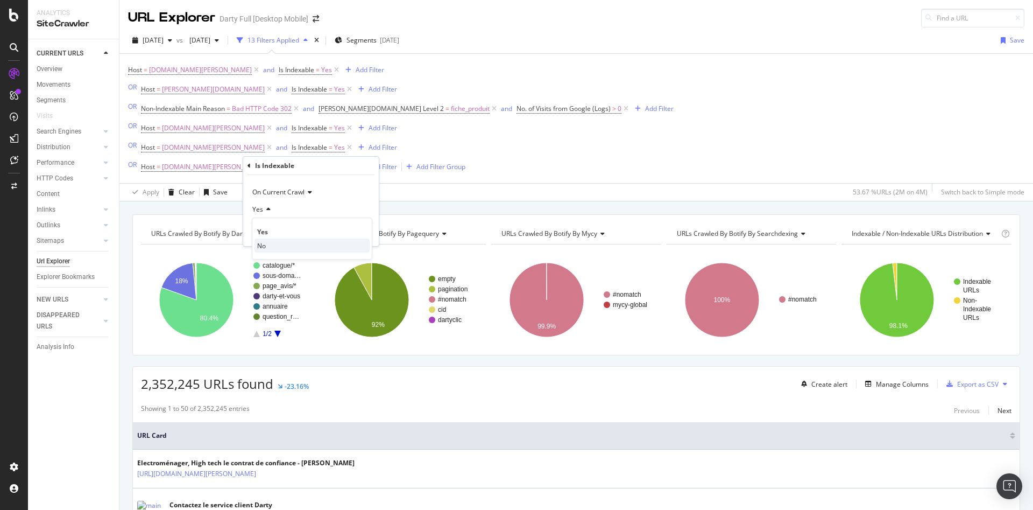
click at [267, 240] on div "No" at bounding box center [311, 245] width 115 height 14
click at [462, 172] on div "Host = www.darty.com and Is Indexable = Yes Add Filter OR Host = m.darty.com an…" at bounding box center [401, 118] width 546 height 112
click at [621, 109] on icon at bounding box center [625, 108] width 9 height 11
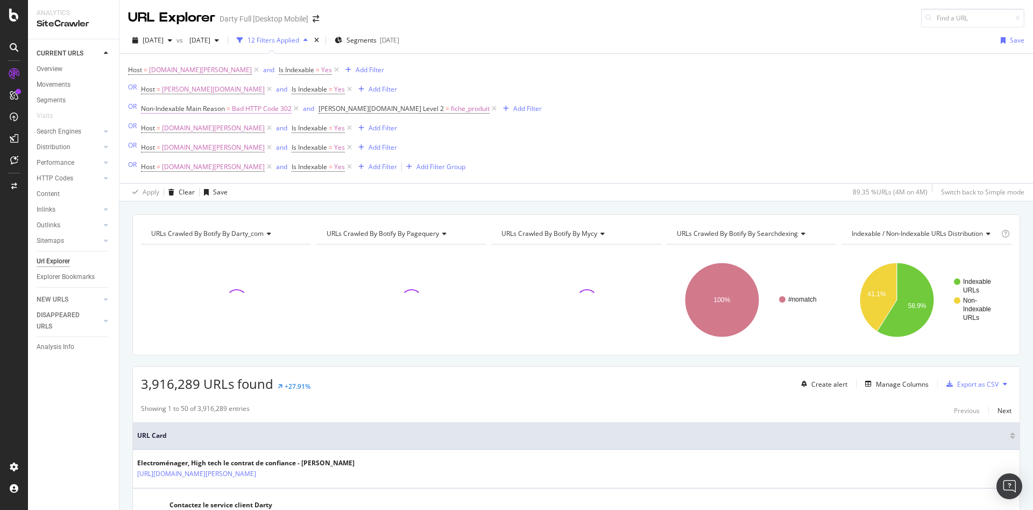
click at [270, 108] on span "Bad HTTP Code 302" at bounding box center [262, 108] width 60 height 15
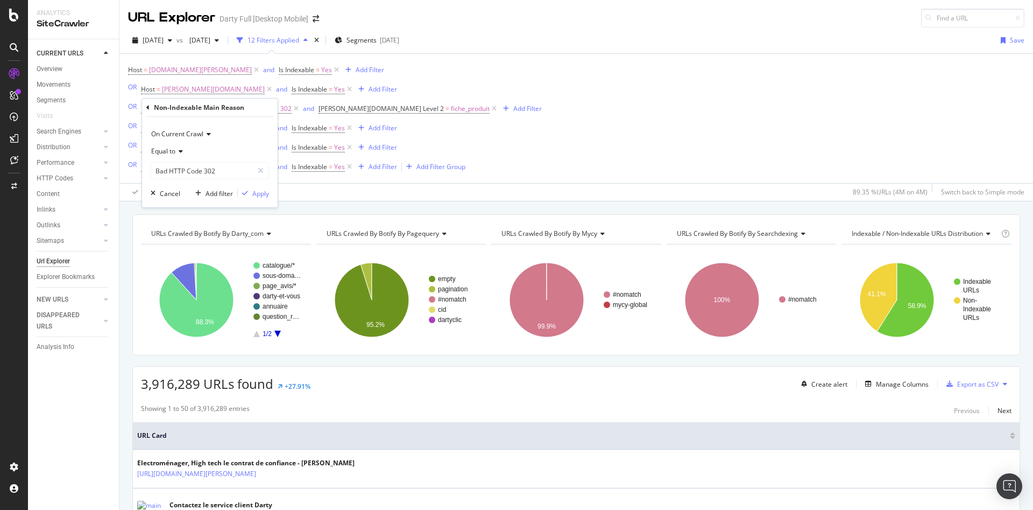
click at [181, 150] on icon at bounding box center [179, 151] width 8 height 6
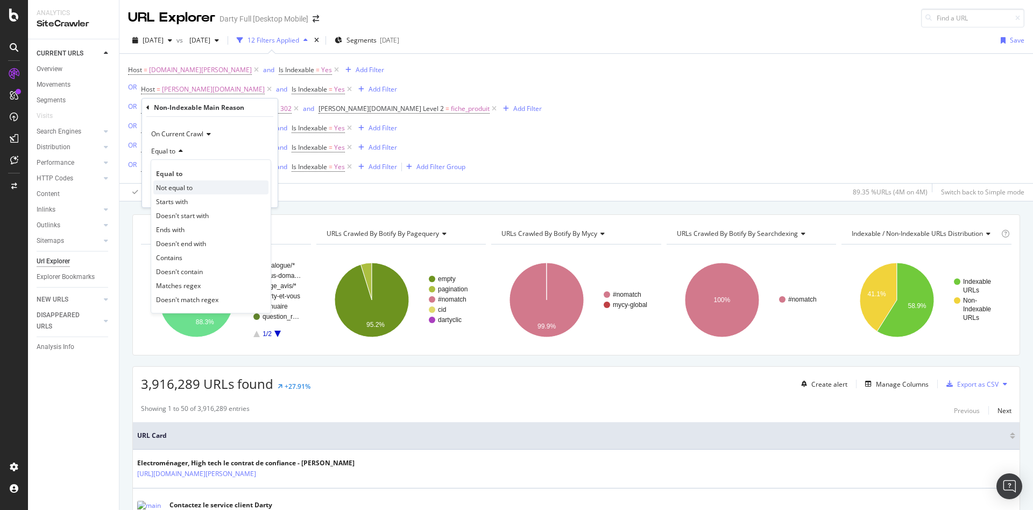
click at [205, 187] on div "Not equal to" at bounding box center [210, 187] width 115 height 14
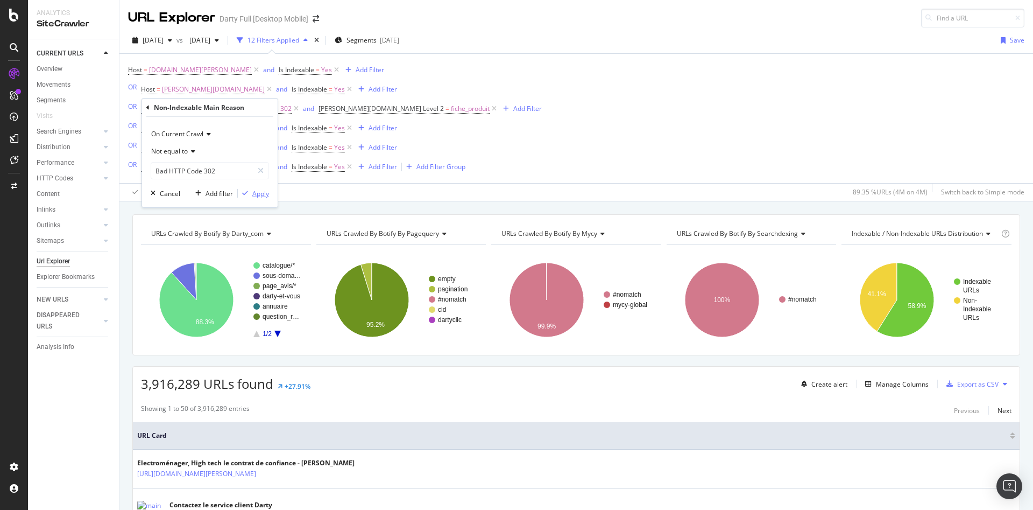
click at [264, 194] on div "Apply" at bounding box center [260, 193] width 17 height 9
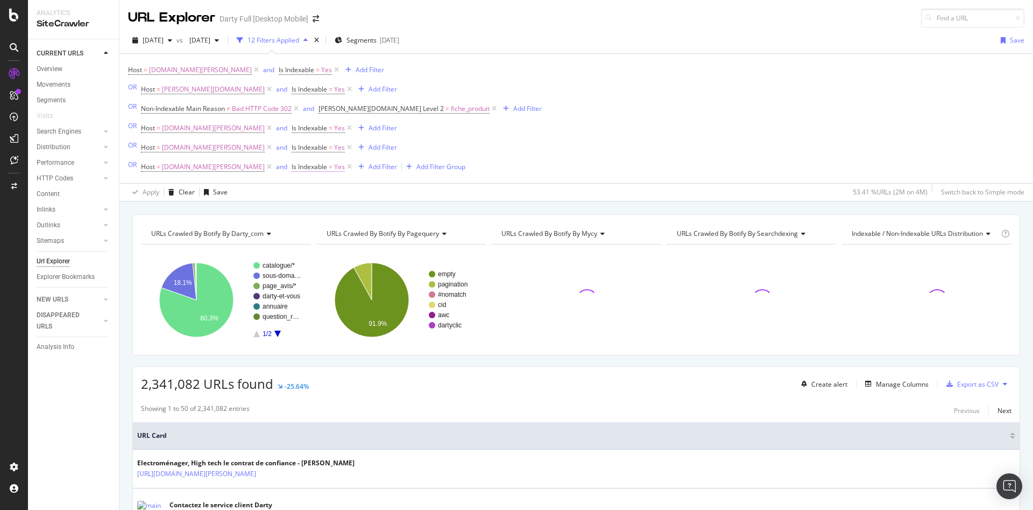
click at [292, 166] on span "Is Indexable" at bounding box center [310, 166] width 36 height 9
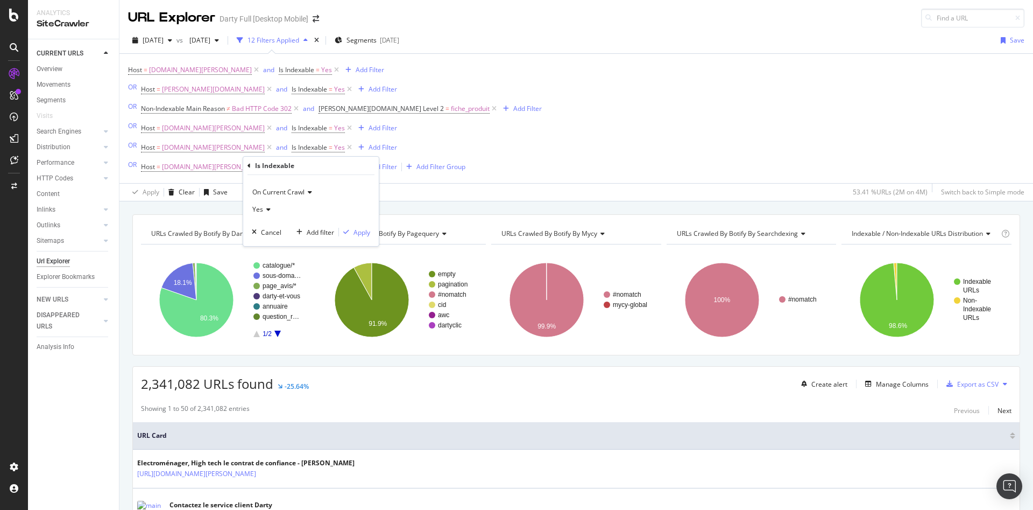
click at [266, 214] on div "Yes" at bounding box center [311, 209] width 118 height 17
click at [261, 245] on span "No" at bounding box center [261, 245] width 9 height 9
click at [320, 232] on div "Add filter" at bounding box center [320, 232] width 27 height 9
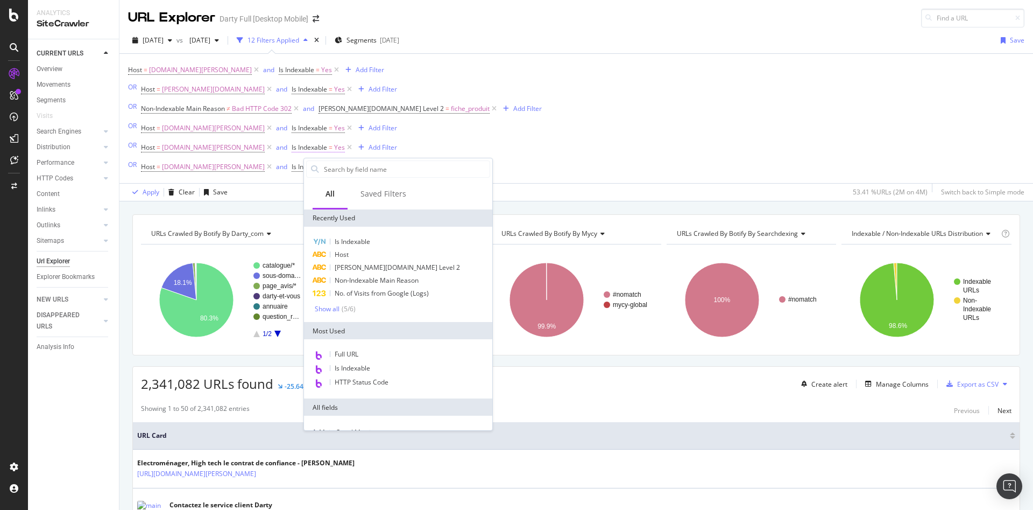
click at [292, 146] on span "Is Indexable = Yes" at bounding box center [318, 148] width 53 height 10
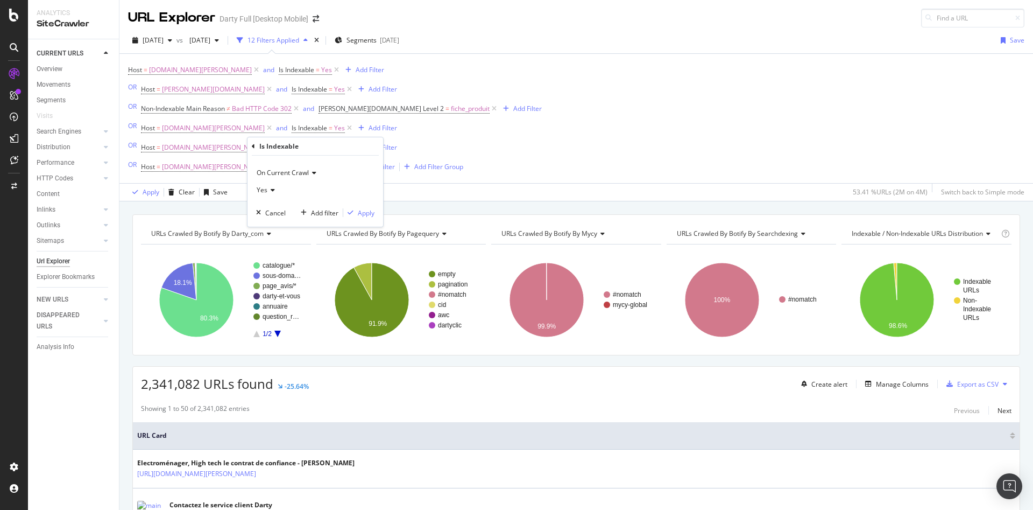
click at [277, 187] on div "Yes" at bounding box center [315, 189] width 118 height 17
click at [272, 225] on div "No" at bounding box center [316, 226] width 115 height 14
click at [473, 167] on div "Host = www.darty.com and Is Indexable = Yes Add Filter OR Host = m.darty.com an…" at bounding box center [576, 118] width 896 height 129
click at [292, 128] on span "Is Indexable" at bounding box center [310, 127] width 36 height 9
click at [259, 170] on div "Yes" at bounding box center [300, 170] width 118 height 17
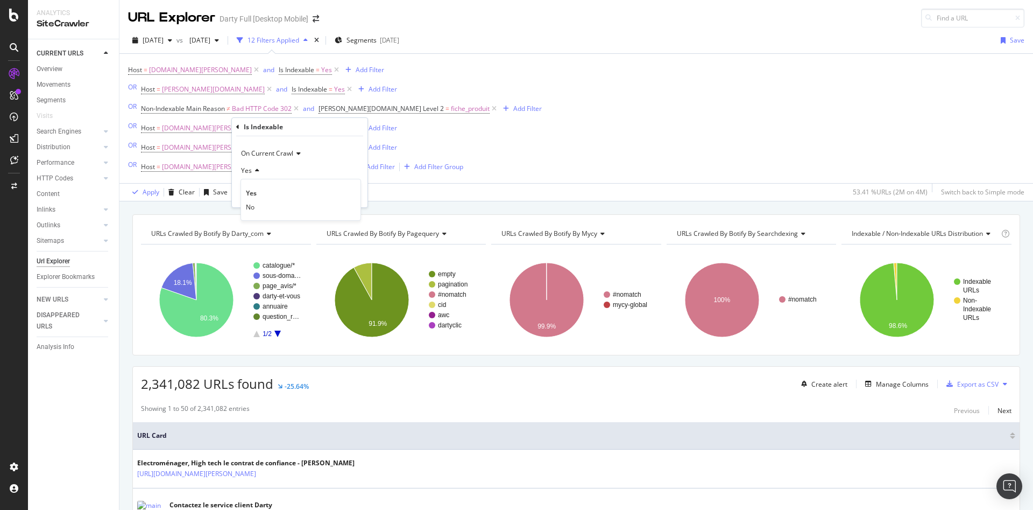
click at [251, 206] on span "No" at bounding box center [250, 206] width 9 height 9
click at [494, 157] on div "Host = www.darty.com and Is Indexable = Yes Add Filter OR Host = m.darty.com an…" at bounding box center [576, 118] width 896 height 129
click at [292, 90] on span "Is Indexable" at bounding box center [310, 88] width 36 height 9
click at [257, 130] on div "Yes" at bounding box center [296, 131] width 118 height 17
click at [258, 168] on div "No" at bounding box center [296, 168] width 115 height 14
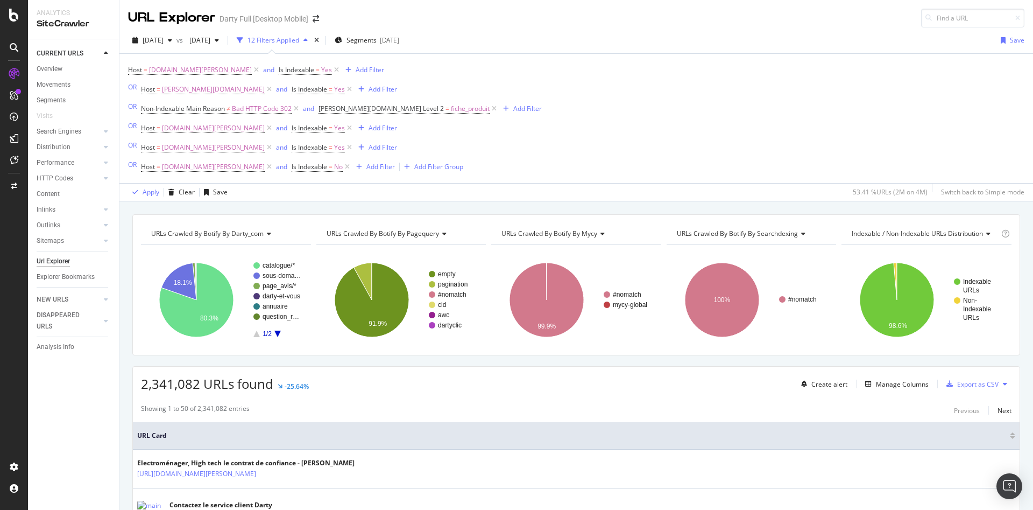
click at [512, 143] on div "Host = www.darty.com and Is Indexable = Yes Add Filter OR Host = m.darty.com an…" at bounding box center [576, 118] width 896 height 129
click at [279, 73] on span "Is Indexable" at bounding box center [297, 69] width 36 height 9
click at [249, 116] on div "Yes" at bounding box center [291, 112] width 118 height 17
drag, startPoint x: 248, startPoint y: 145, endPoint x: 281, endPoint y: 151, distance: 33.9
click at [249, 145] on div "No" at bounding box center [292, 149] width 115 height 14
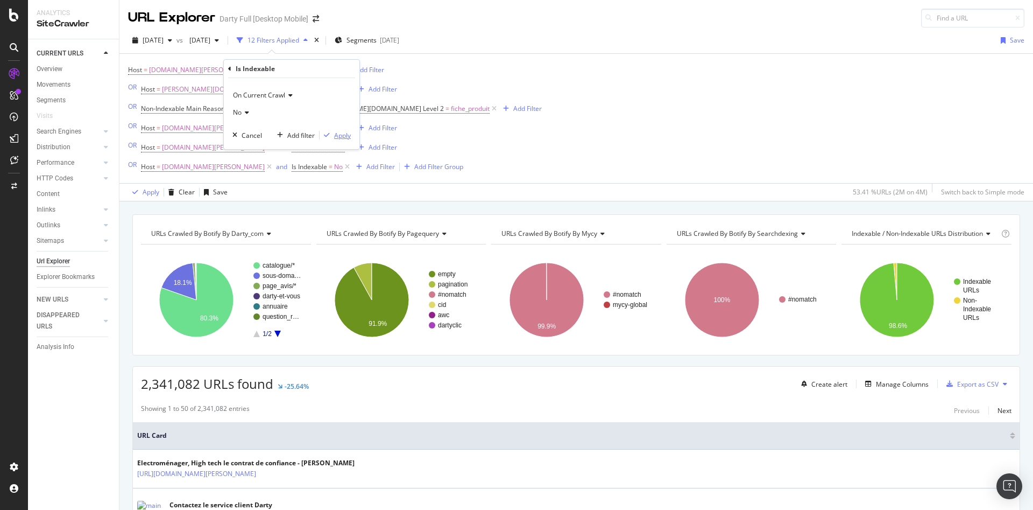
drag, startPoint x: 349, startPoint y: 139, endPoint x: 504, endPoint y: 150, distance: 155.3
click at [349, 138] on div "Apply" at bounding box center [342, 135] width 17 height 9
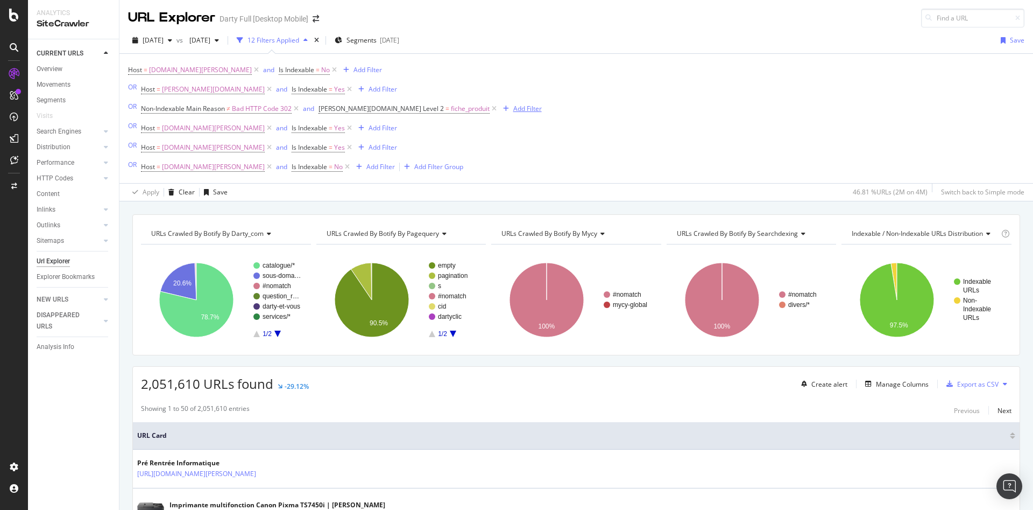
click at [513, 110] on div "Add Filter" at bounding box center [527, 108] width 29 height 9
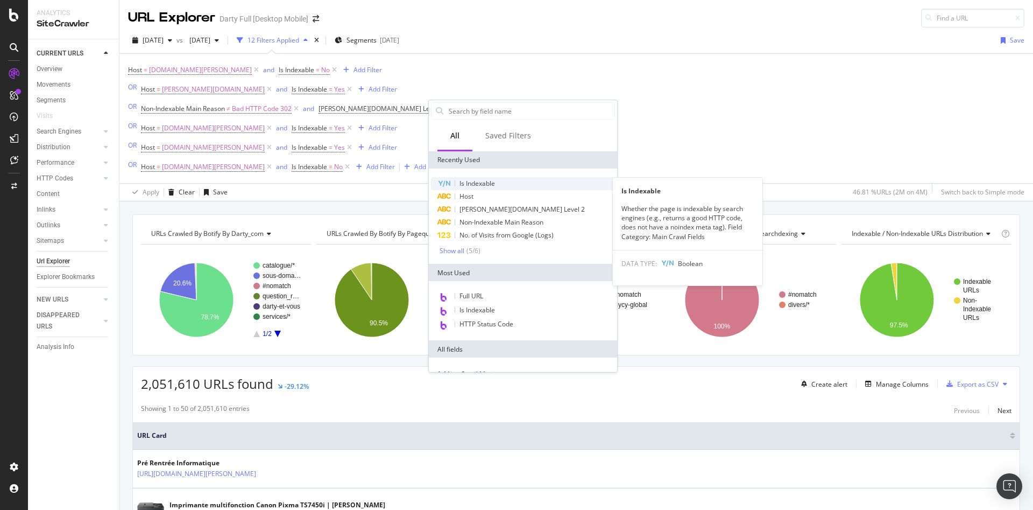
click at [483, 181] on span "Is Indexable" at bounding box center [477, 183] width 36 height 9
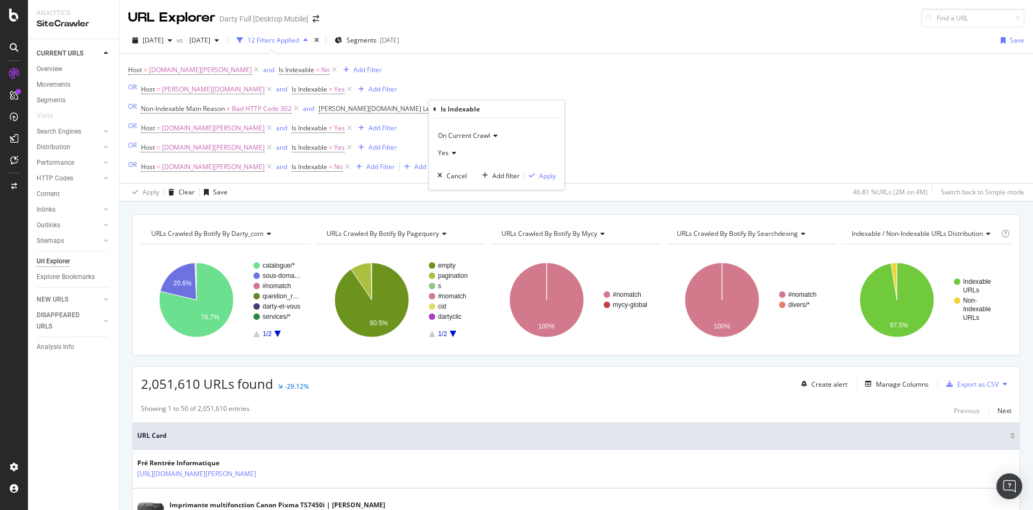
click at [451, 152] on icon at bounding box center [453, 153] width 8 height 6
click at [448, 186] on span "No" at bounding box center [447, 189] width 9 height 9
click at [551, 175] on div "Apply" at bounding box center [547, 175] width 17 height 9
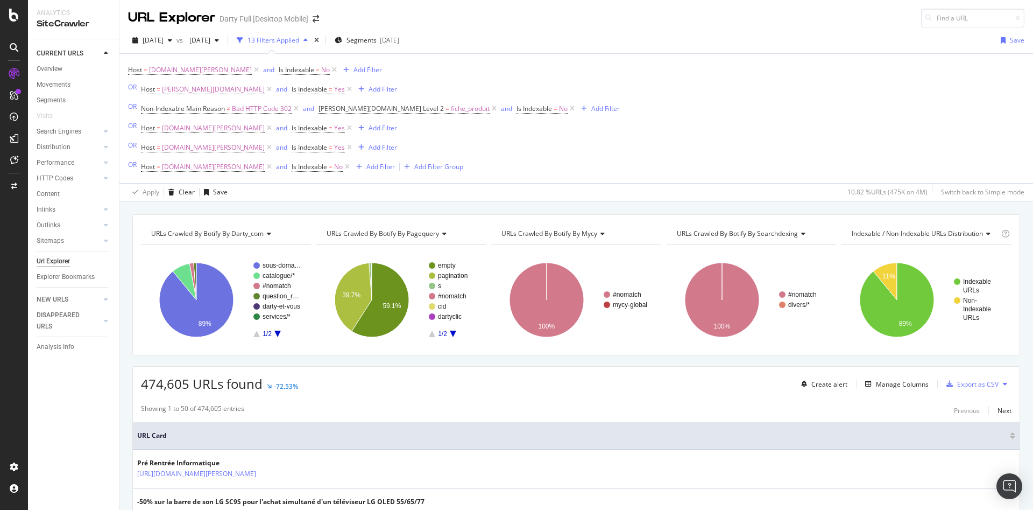
drag, startPoint x: 504, startPoint y: 109, endPoint x: 199, endPoint y: 176, distance: 311.9
click at [568, 109] on icon at bounding box center [572, 108] width 9 height 11
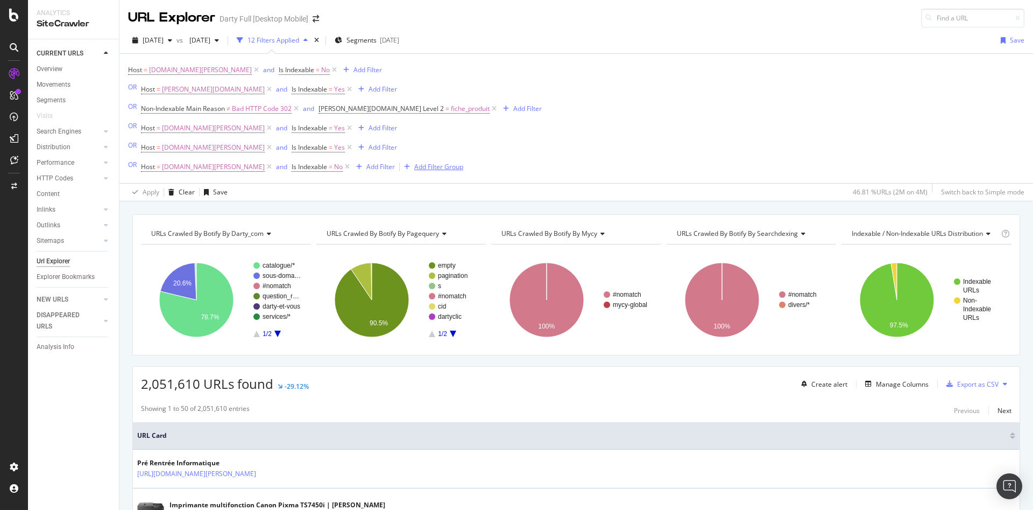
click at [414, 165] on div "Add Filter Group" at bounding box center [438, 166] width 49 height 9
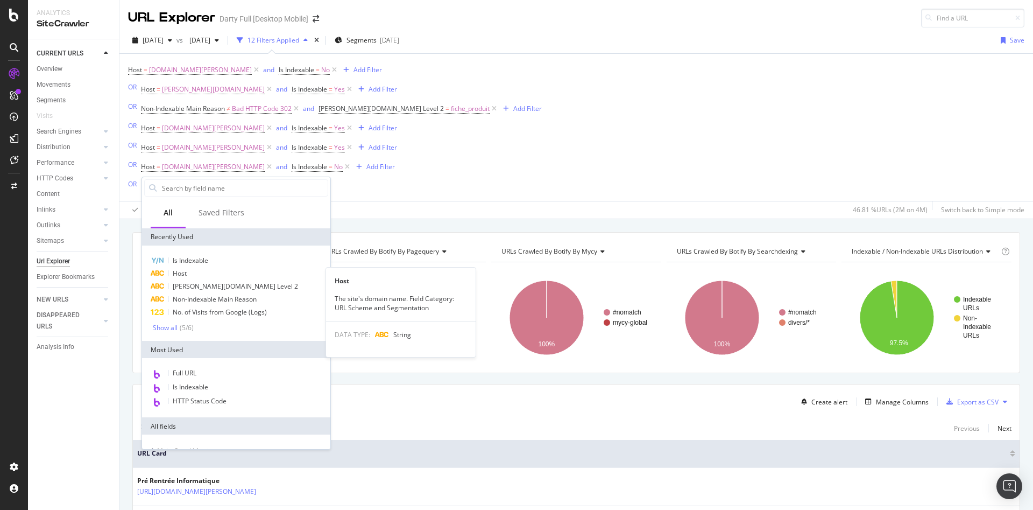
click at [184, 273] on span "Host" at bounding box center [180, 272] width 14 height 9
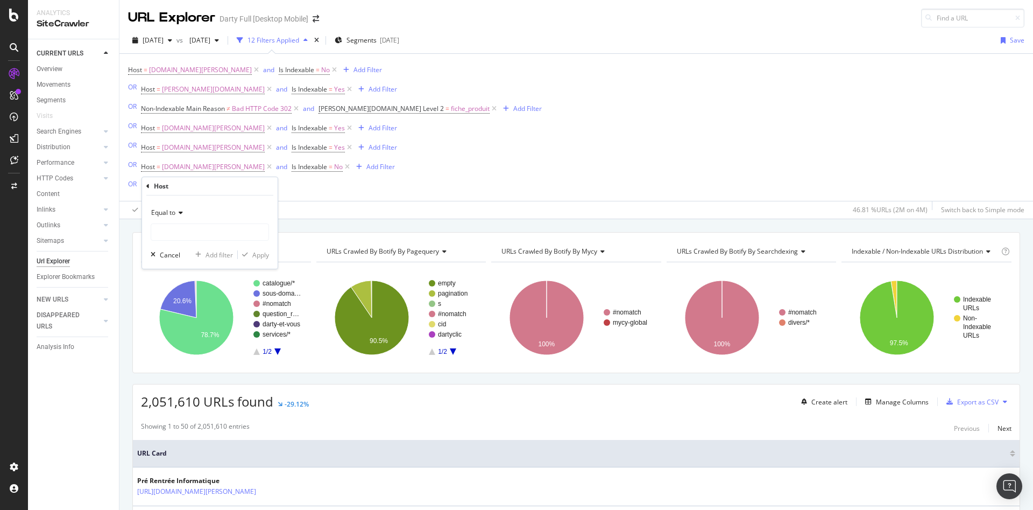
click at [183, 212] on icon at bounding box center [179, 212] width 8 height 6
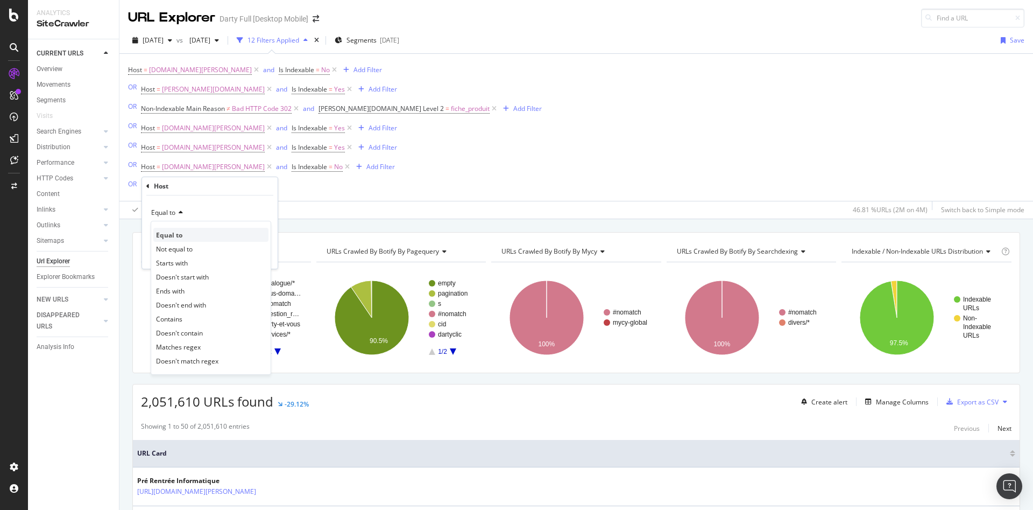
click at [183, 235] on div "Equal to" at bounding box center [210, 235] width 115 height 14
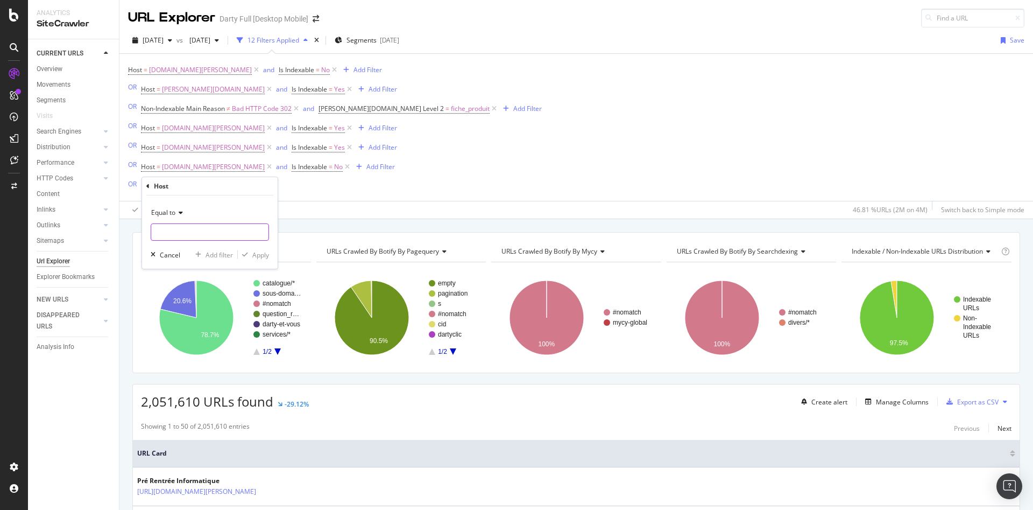
click at [180, 232] on input "text" at bounding box center [209, 231] width 117 height 17
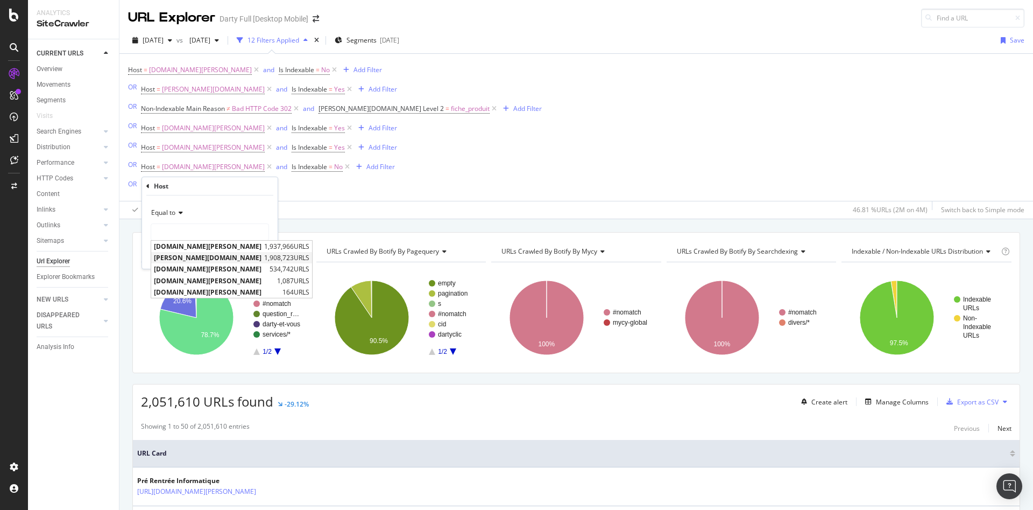
click at [181, 256] on span "m.darty.com" at bounding box center [208, 257] width 108 height 9
type input "m.darty.com"
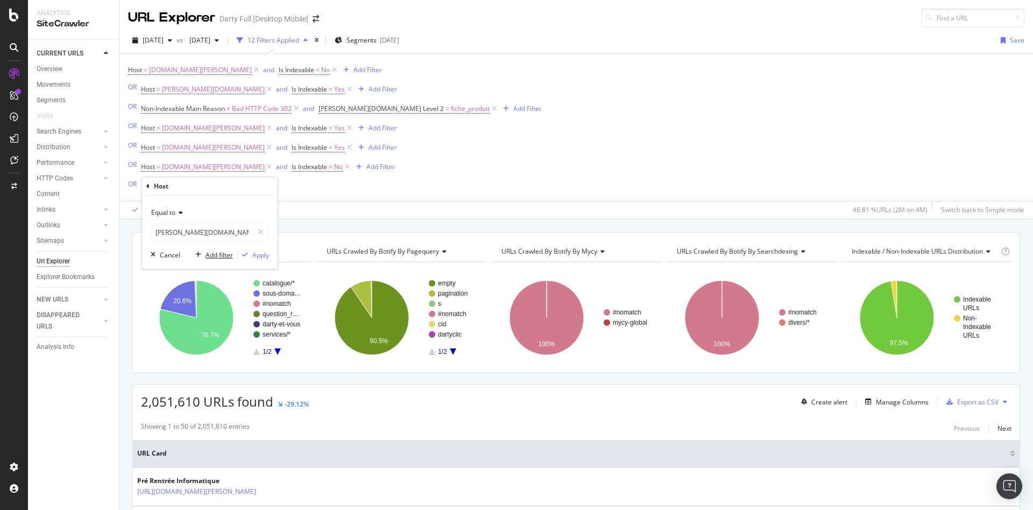
click at [218, 252] on div "Add filter" at bounding box center [219, 254] width 27 height 9
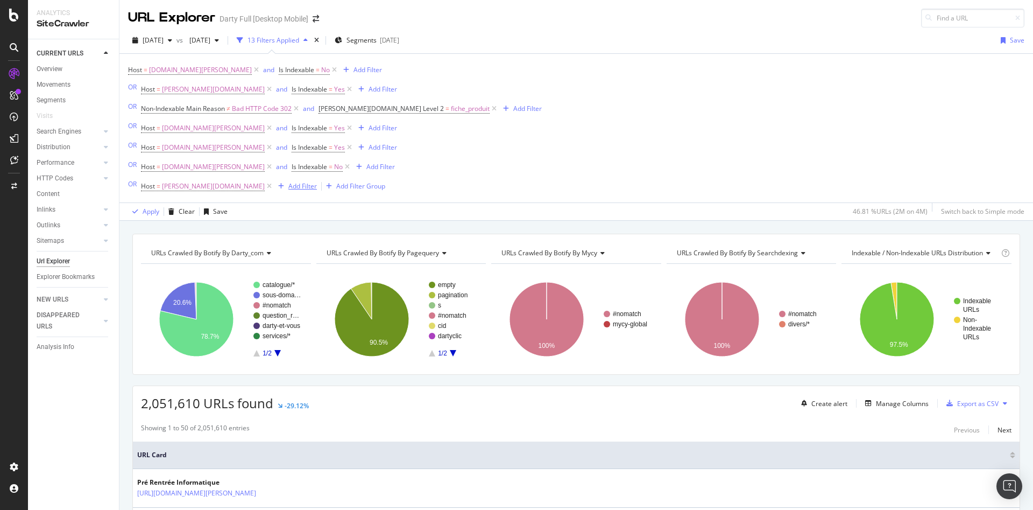
click at [288, 187] on div "Add Filter" at bounding box center [302, 185] width 29 height 9
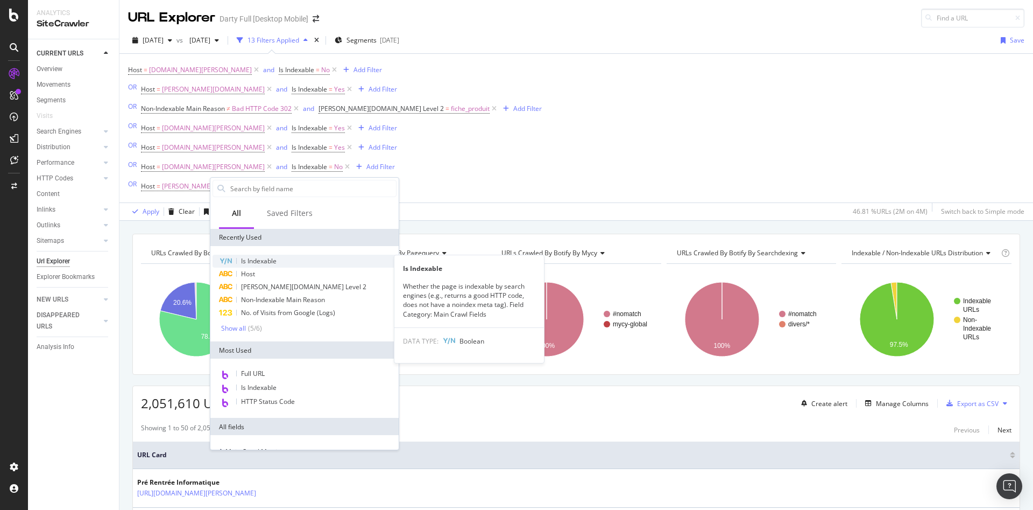
click at [270, 260] on span "Is Indexable" at bounding box center [259, 260] width 36 height 9
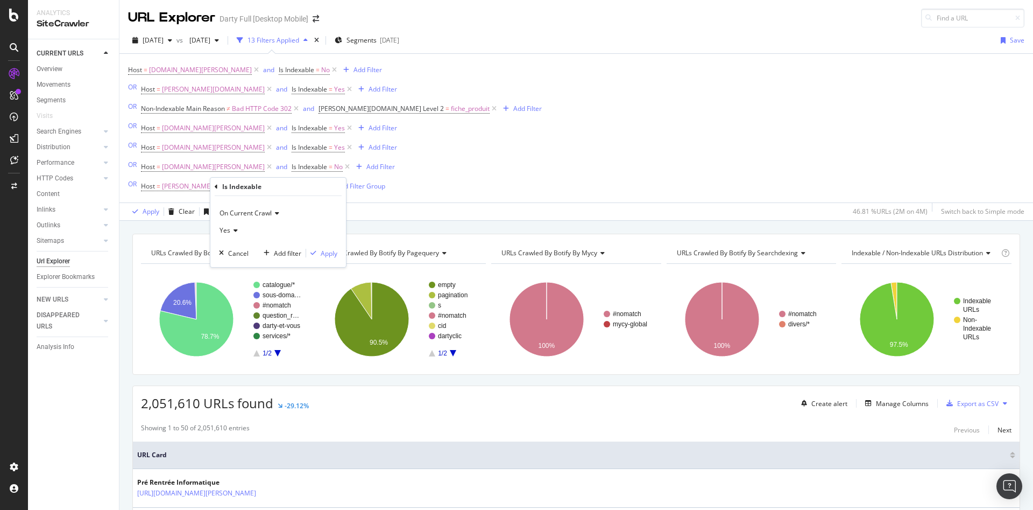
click at [231, 229] on icon at bounding box center [234, 230] width 8 height 6
click at [241, 264] on div "No" at bounding box center [279, 266] width 115 height 14
click at [321, 252] on div "Apply" at bounding box center [329, 253] width 17 height 9
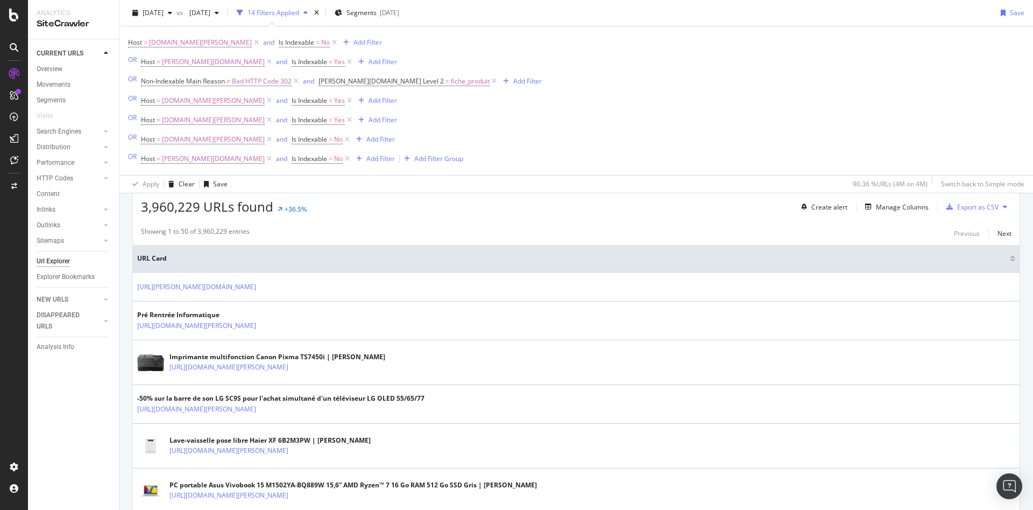
scroll to position [108, 0]
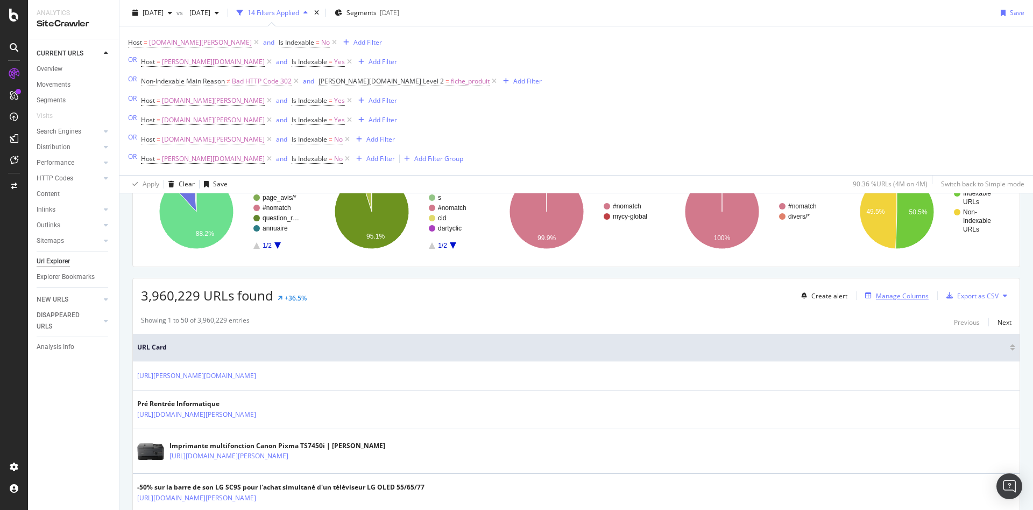
click at [866, 298] on div "button" at bounding box center [868, 295] width 15 height 6
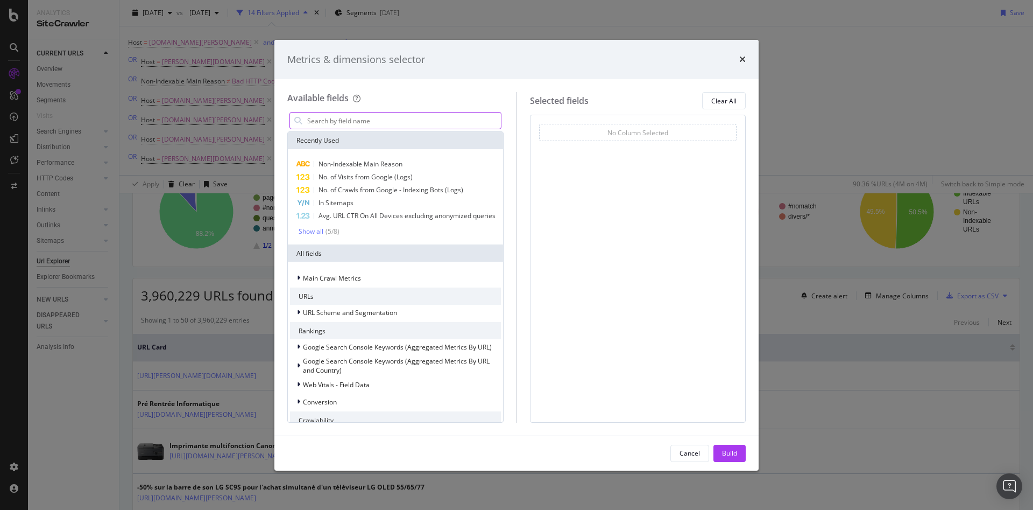
click at [348, 115] on input "modal" at bounding box center [403, 120] width 195 height 16
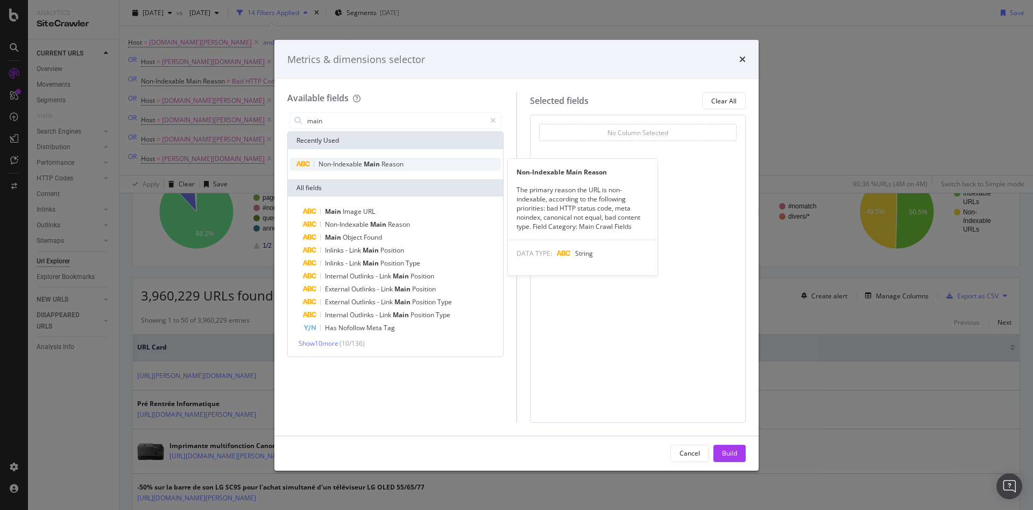
type input "main"
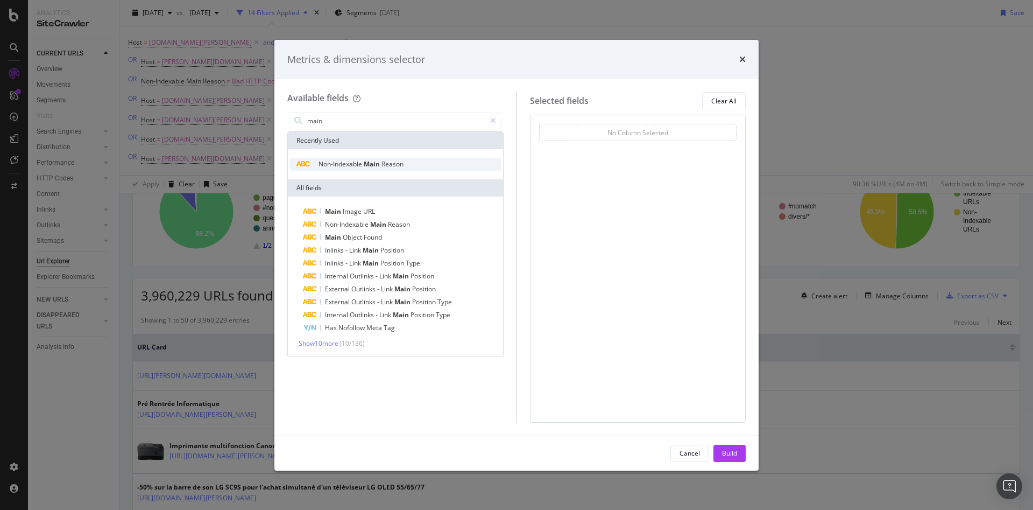
click at [390, 165] on span "Reason" at bounding box center [392, 163] width 22 height 9
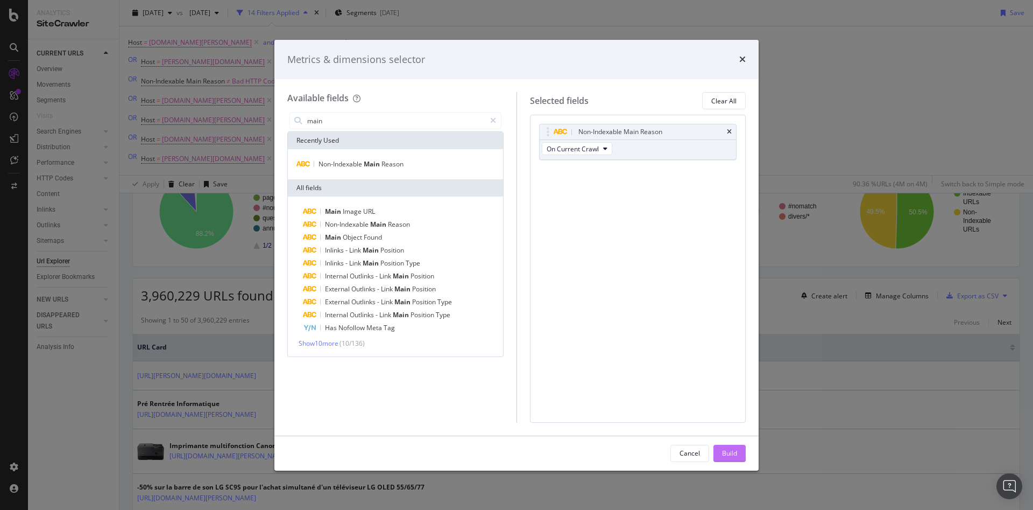
click at [713, 456] on button "Build" at bounding box center [729, 452] width 32 height 17
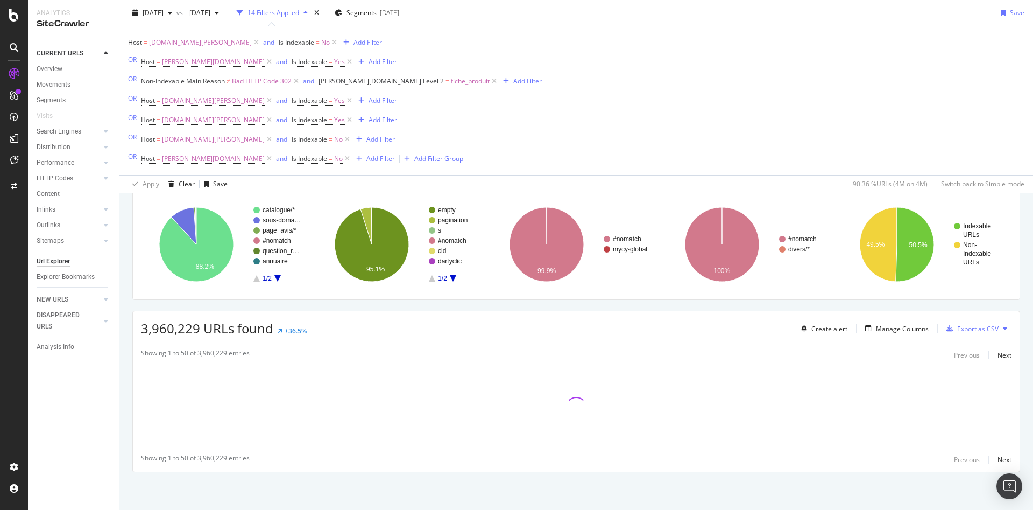
scroll to position [75, 0]
click at [176, 9] on div "2025 Jul. 31st" at bounding box center [152, 13] width 48 height 16
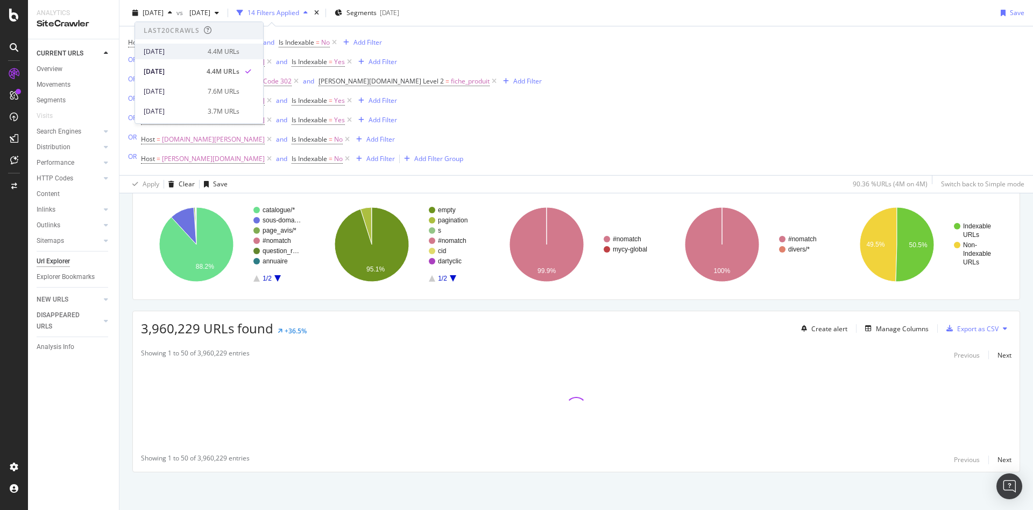
click at [190, 50] on div "[DATE]" at bounding box center [173, 52] width 58 height 10
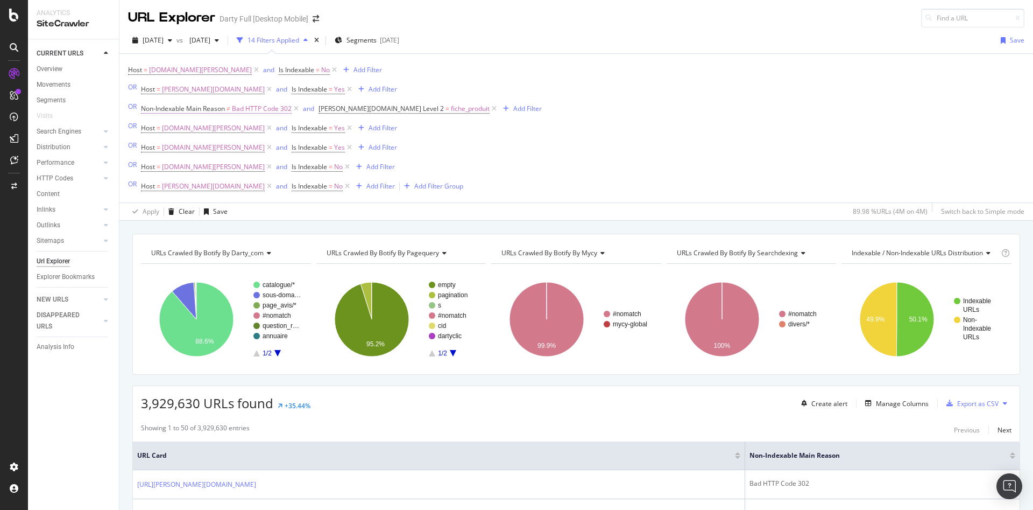
click at [259, 111] on span "Bad HTTP Code 302" at bounding box center [262, 108] width 60 height 15
click at [392, 126] on div "Host = www.darty.com and Is Indexable = No Add Filter OR Host = m.darty.com and…" at bounding box center [335, 127] width 414 height 131
click at [297, 109] on icon at bounding box center [296, 108] width 9 height 11
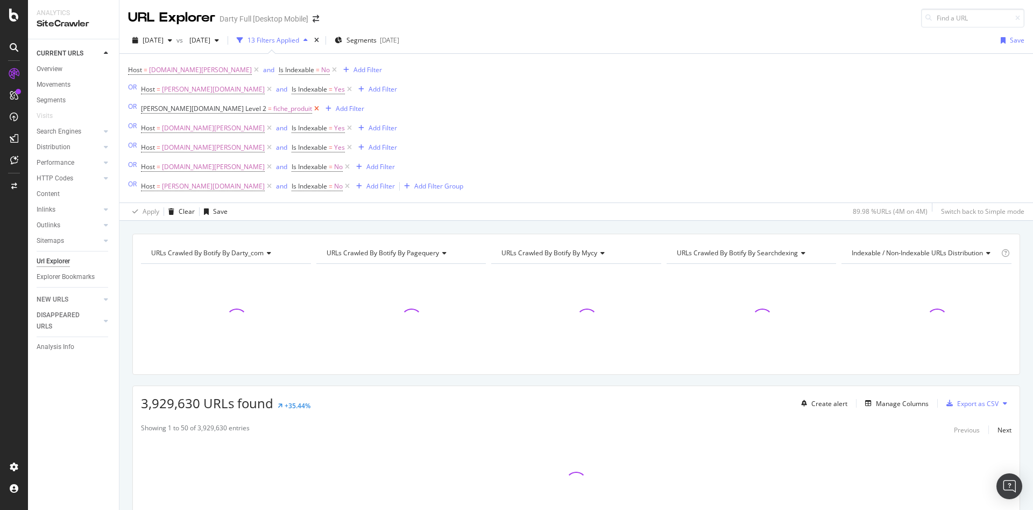
click at [312, 109] on icon at bounding box center [316, 108] width 9 height 11
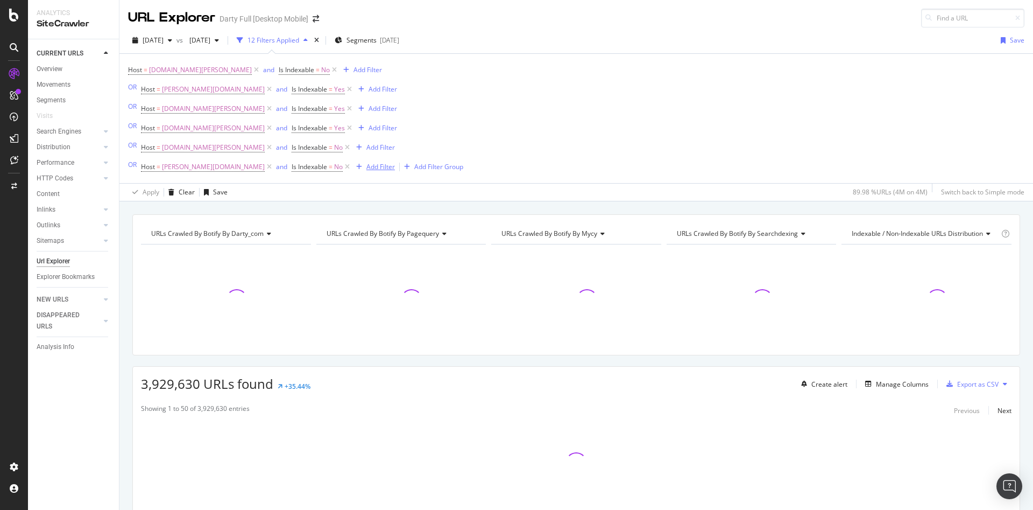
click at [366, 168] on div "Add Filter" at bounding box center [380, 166] width 29 height 9
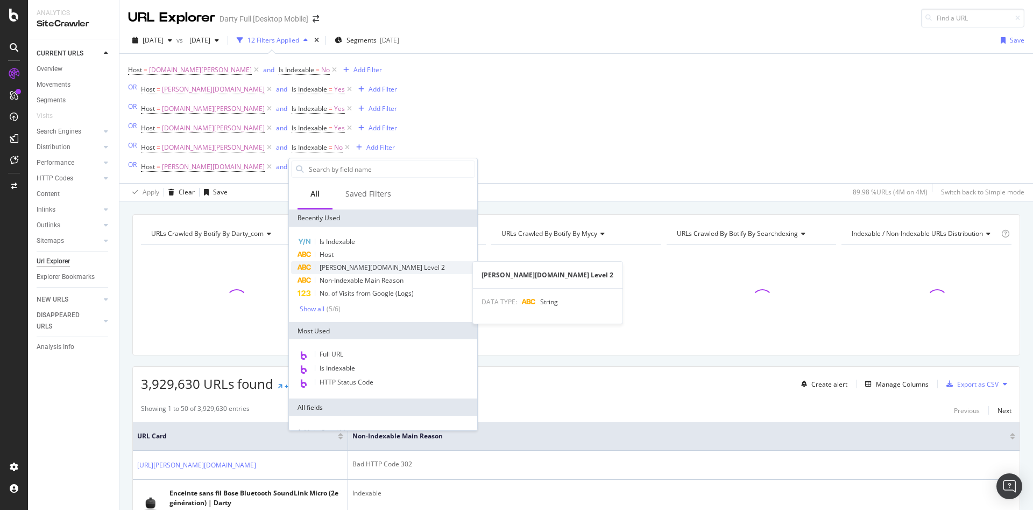
click at [354, 264] on span "darty.com Level 2" at bounding box center [382, 267] width 125 height 9
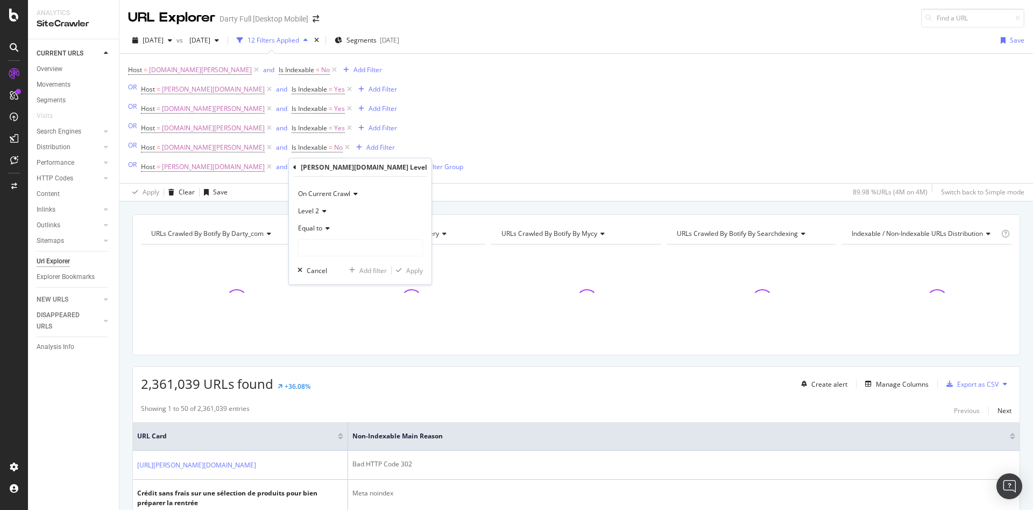
click at [327, 230] on icon at bounding box center [326, 228] width 8 height 6
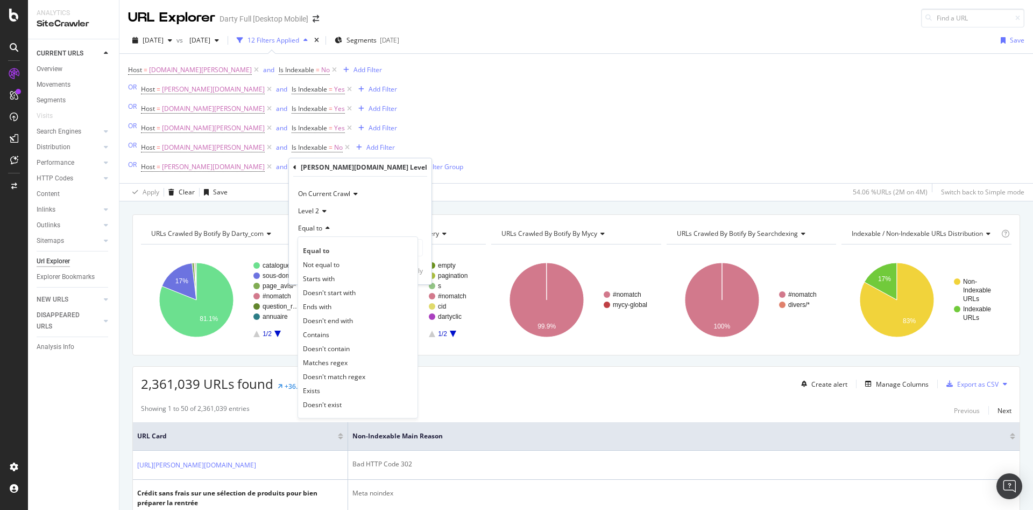
click at [329, 267] on span "Not equal to" at bounding box center [321, 264] width 37 height 9
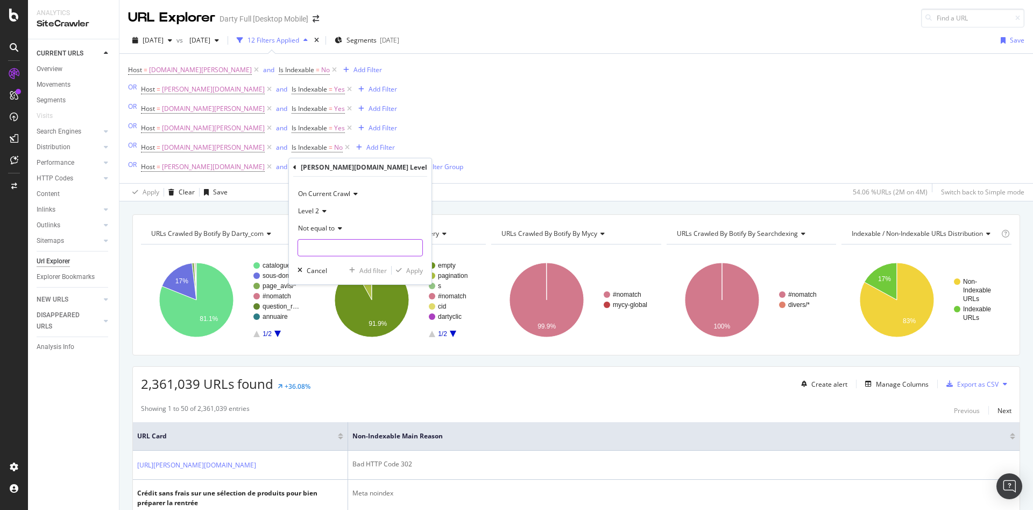
click at [324, 246] on input "text" at bounding box center [360, 247] width 124 height 17
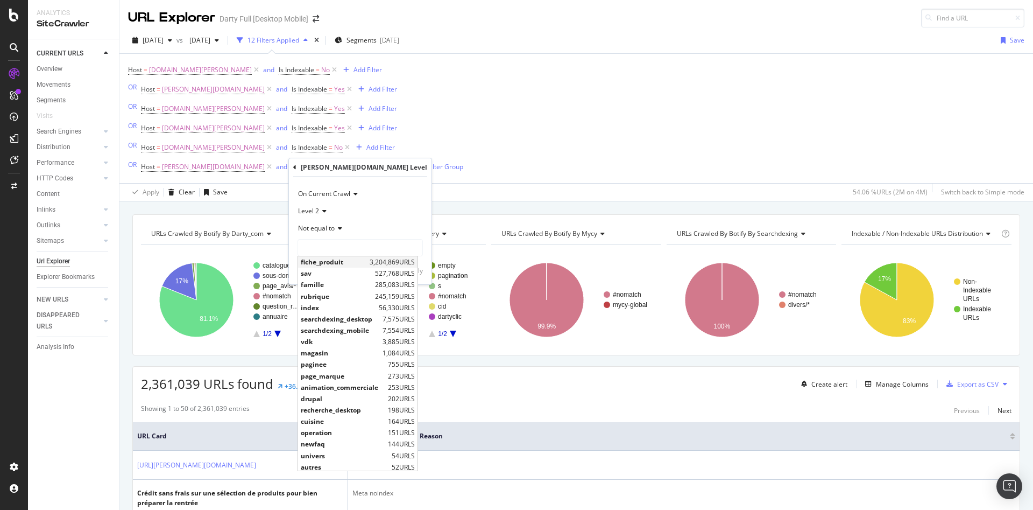
click at [333, 264] on span "fiche_produit" at bounding box center [334, 261] width 66 height 9
type input "fiche_produit"
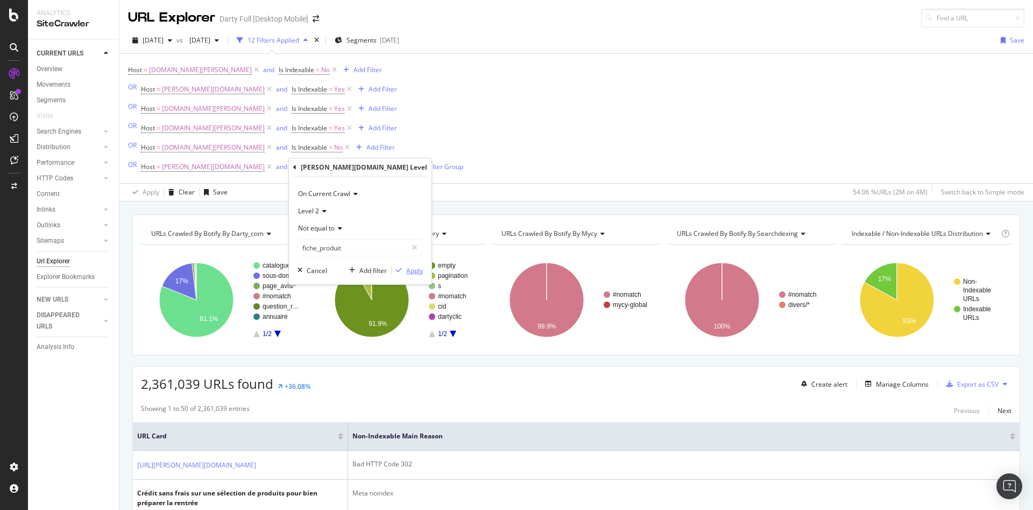
click at [406, 272] on div "Apply" at bounding box center [414, 270] width 17 height 9
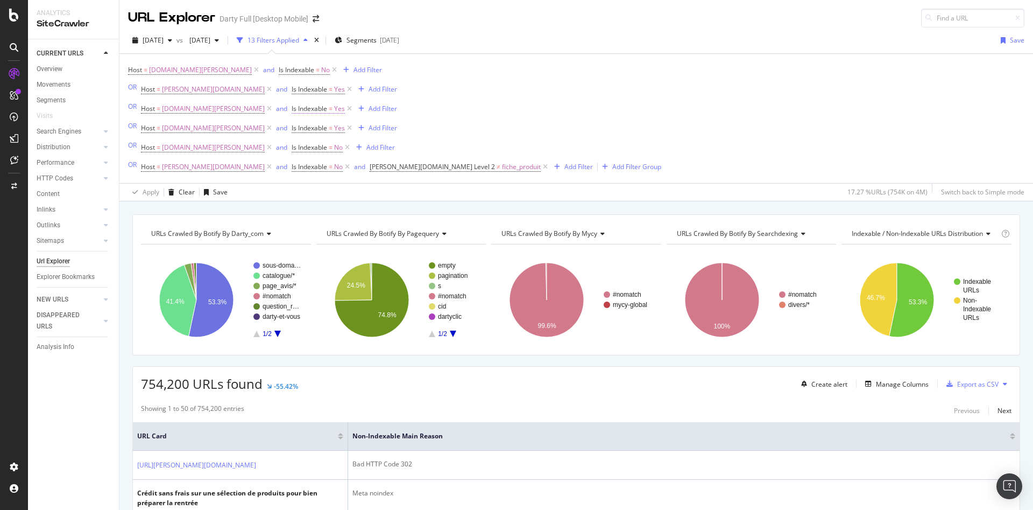
click at [292, 107] on span "Is Indexable = Yes" at bounding box center [318, 109] width 53 height 10
click at [259, 151] on div "Yes" at bounding box center [300, 151] width 118 height 17
click at [261, 185] on div "No" at bounding box center [300, 187] width 115 height 14
click at [347, 174] on div "Apply" at bounding box center [350, 173] width 17 height 9
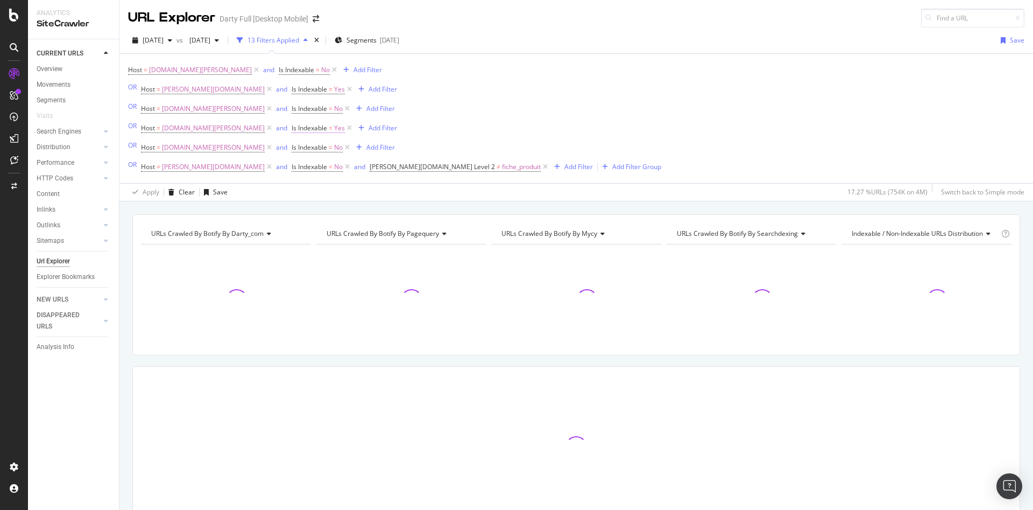
click at [292, 130] on span "Is Indexable" at bounding box center [310, 127] width 36 height 9
click at [266, 170] on span "Yes" at bounding box center [262, 170] width 11 height 9
click at [273, 209] on div "No" at bounding box center [316, 207] width 115 height 14
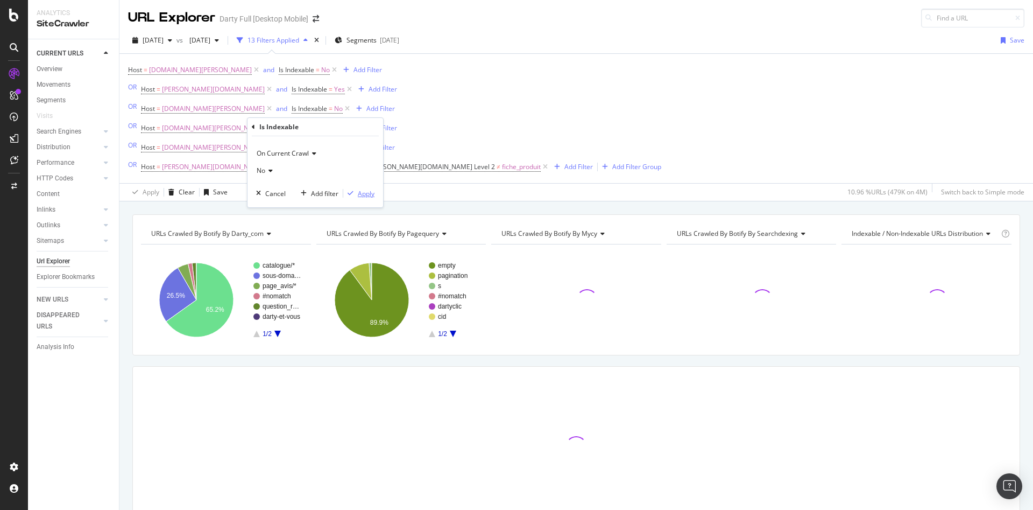
click at [358, 194] on div "Apply" at bounding box center [366, 193] width 17 height 9
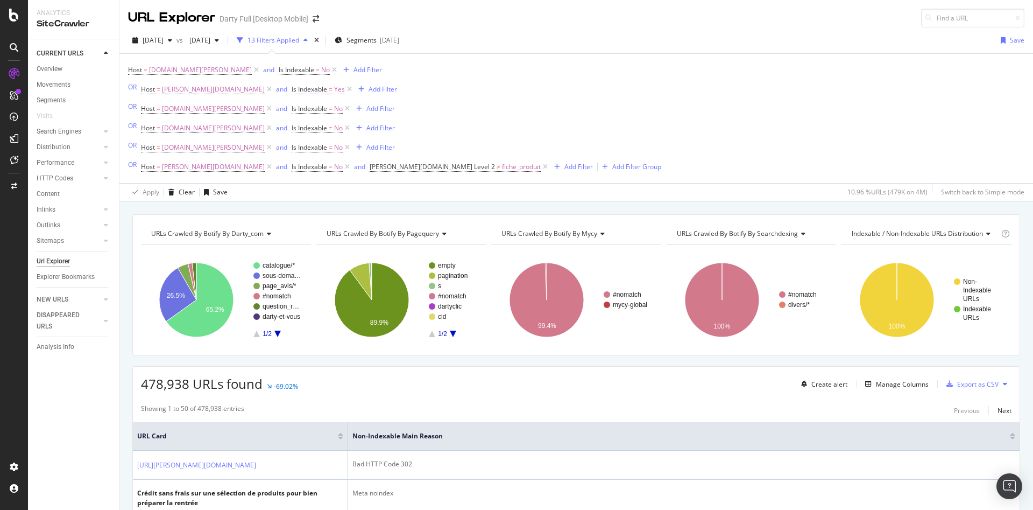
click at [292, 92] on span "Is Indexable" at bounding box center [310, 88] width 36 height 9
click at [254, 133] on icon at bounding box center [252, 132] width 8 height 6
click at [249, 167] on span "No" at bounding box center [246, 168] width 9 height 9
click at [356, 157] on div "On Current Crawl No Cancel Add filter Apply" at bounding box center [296, 132] width 136 height 71
click at [352, 156] on div "Apply" at bounding box center [346, 154] width 17 height 9
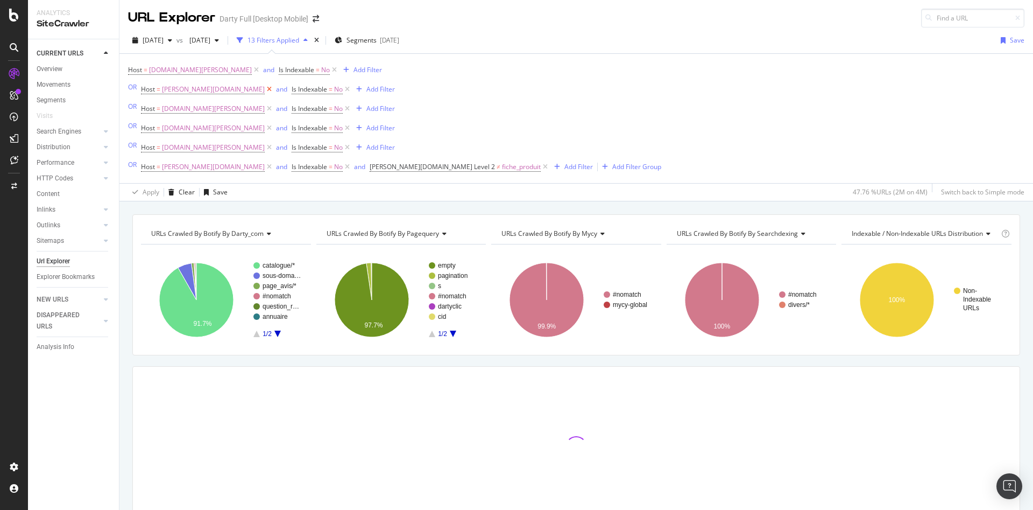
click at [265, 87] on icon at bounding box center [269, 89] width 9 height 11
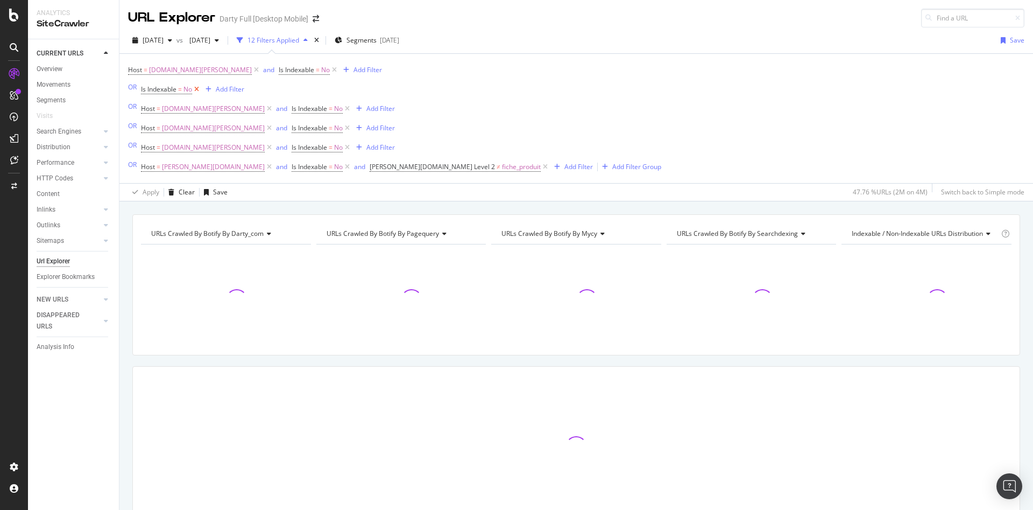
click at [200, 88] on icon at bounding box center [196, 89] width 9 height 11
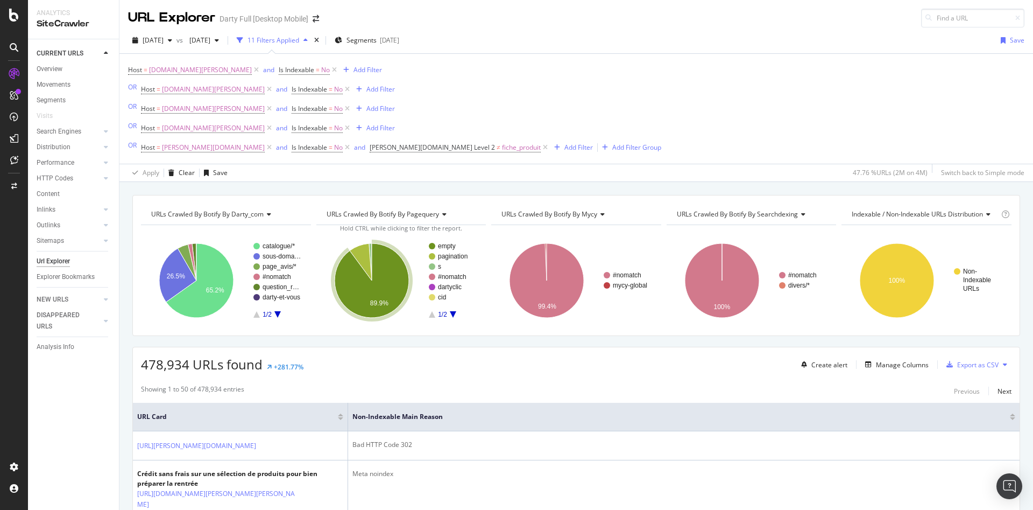
drag, startPoint x: 49, startPoint y: 102, endPoint x: 289, endPoint y: 178, distance: 251.3
click at [49, 102] on div "Segments" at bounding box center [51, 100] width 29 height 11
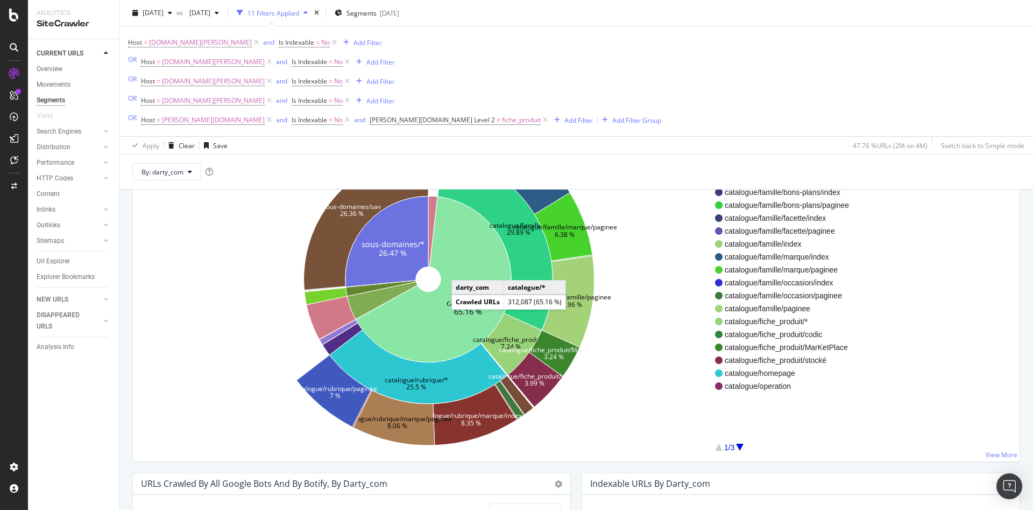
scroll to position [108, 0]
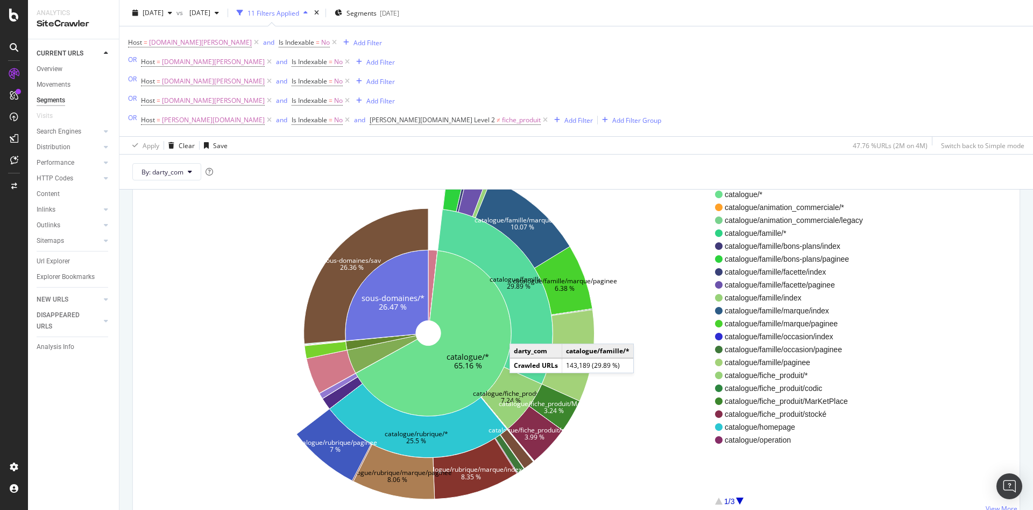
click at [520, 333] on icon at bounding box center [495, 296] width 115 height 175
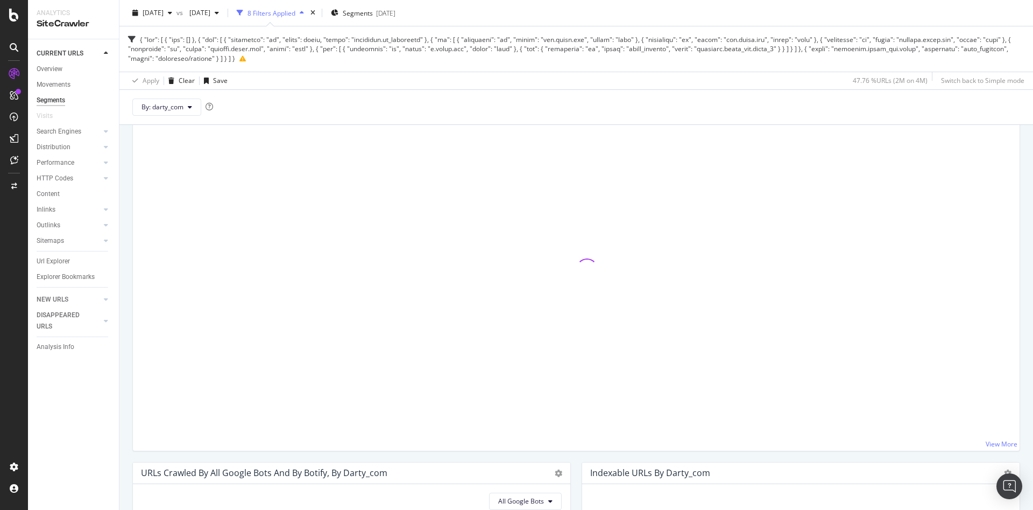
scroll to position [43, 0]
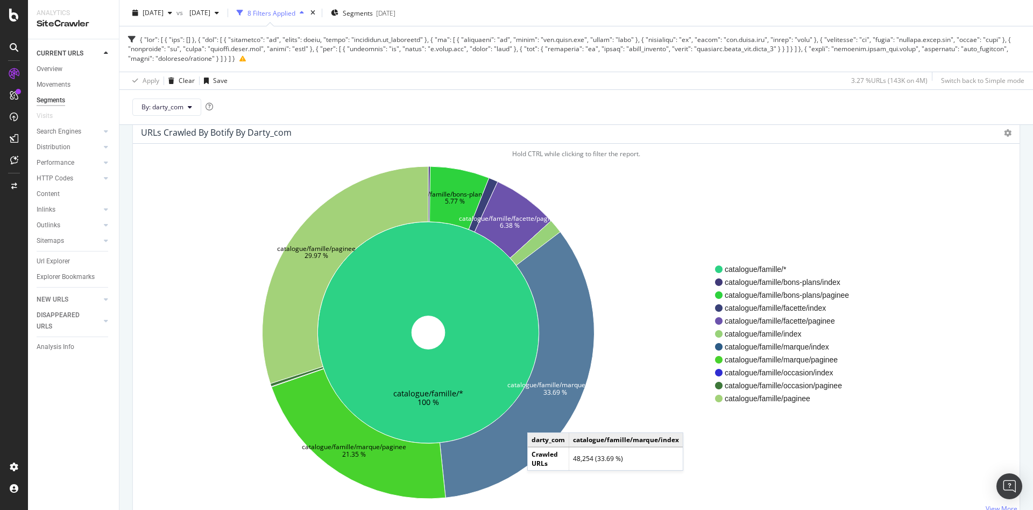
click at [538, 421] on icon at bounding box center [517, 365] width 154 height 266
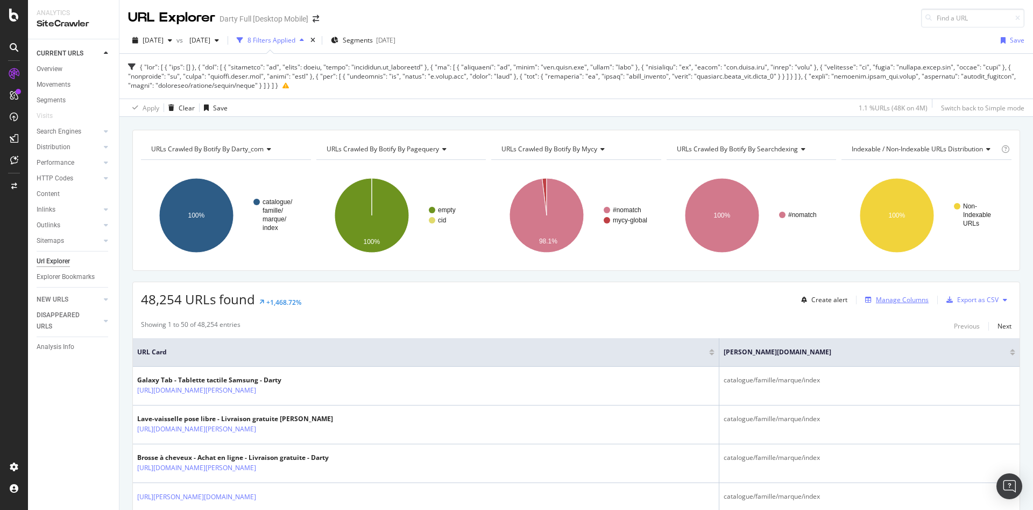
click at [876, 301] on div "Manage Columns" at bounding box center [902, 299] width 53 height 9
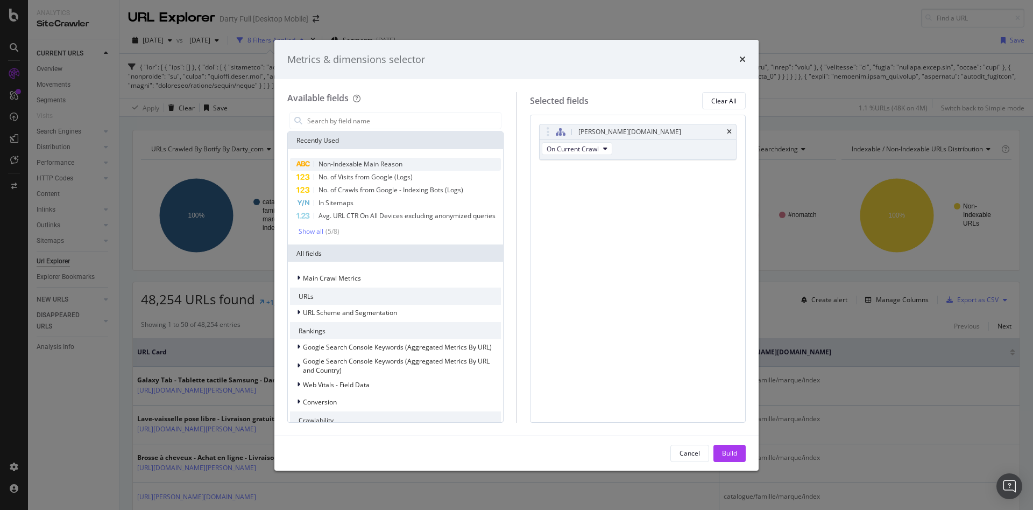
click at [379, 161] on span "Non-Indexable Main Reason" at bounding box center [361, 163] width 84 height 9
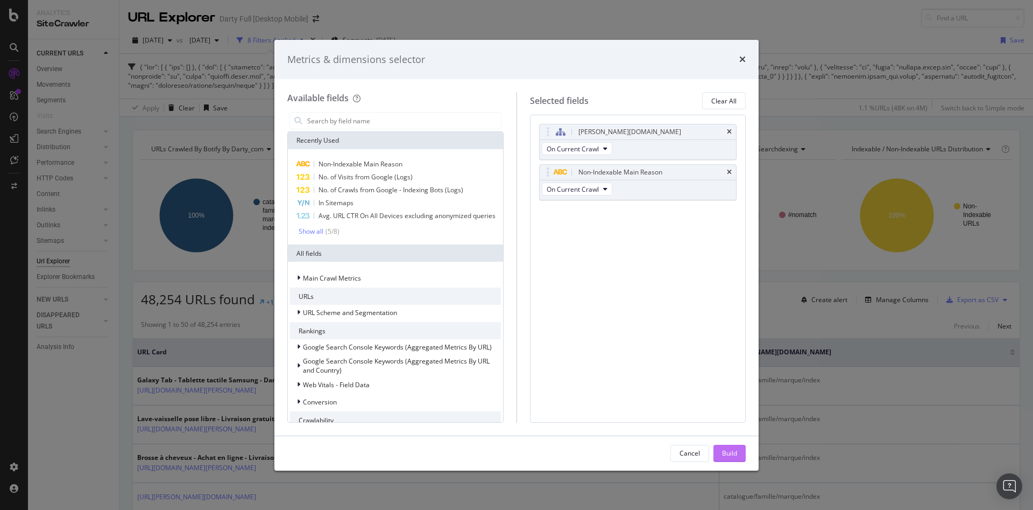
click at [723, 456] on div "Build" at bounding box center [729, 452] width 15 height 9
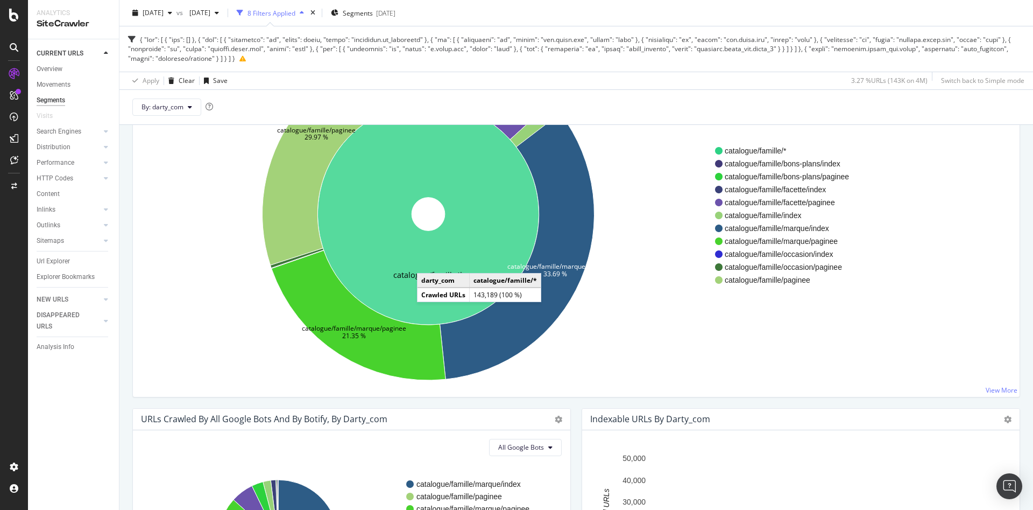
scroll to position [54, 0]
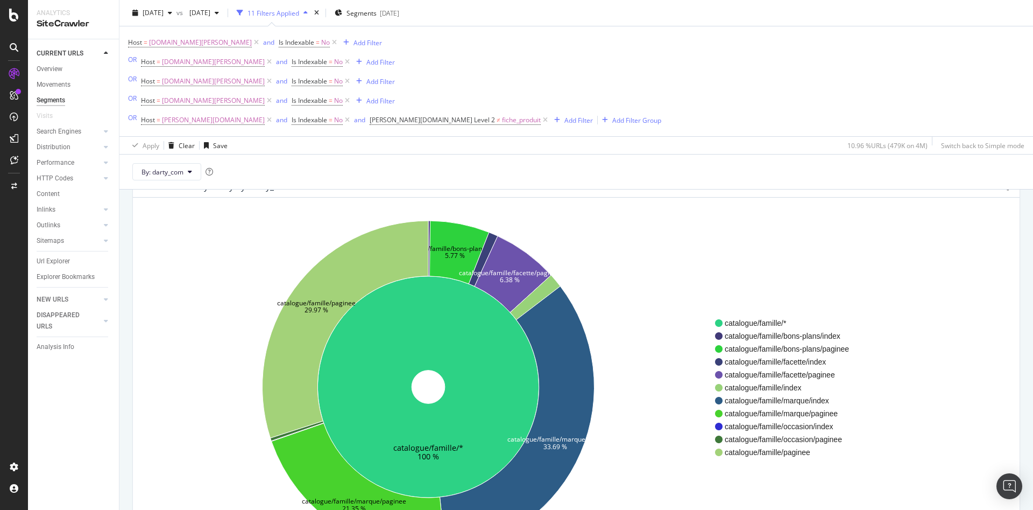
scroll to position [118, 0]
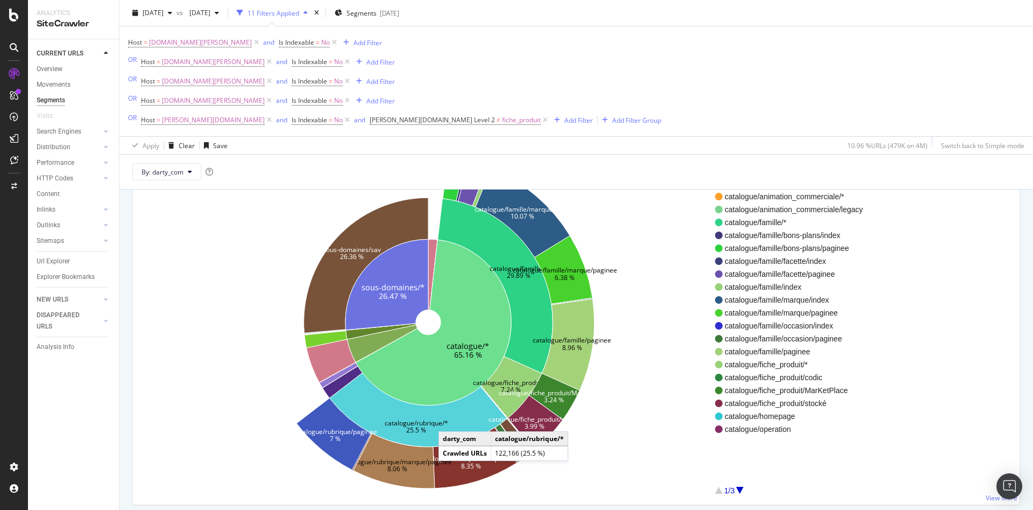
click at [449, 420] on icon at bounding box center [418, 409] width 178 height 74
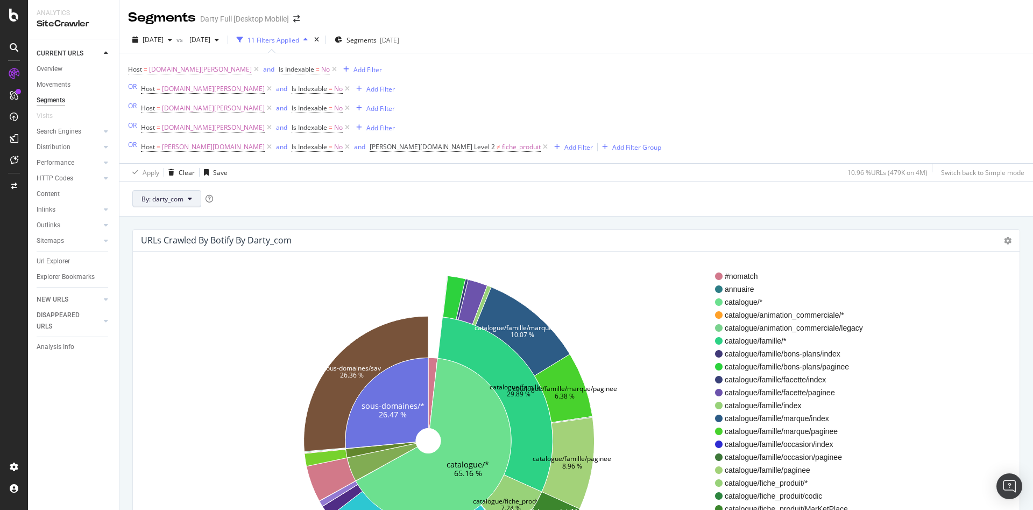
click at [196, 201] on button "By: darty_com" at bounding box center [166, 198] width 69 height 17
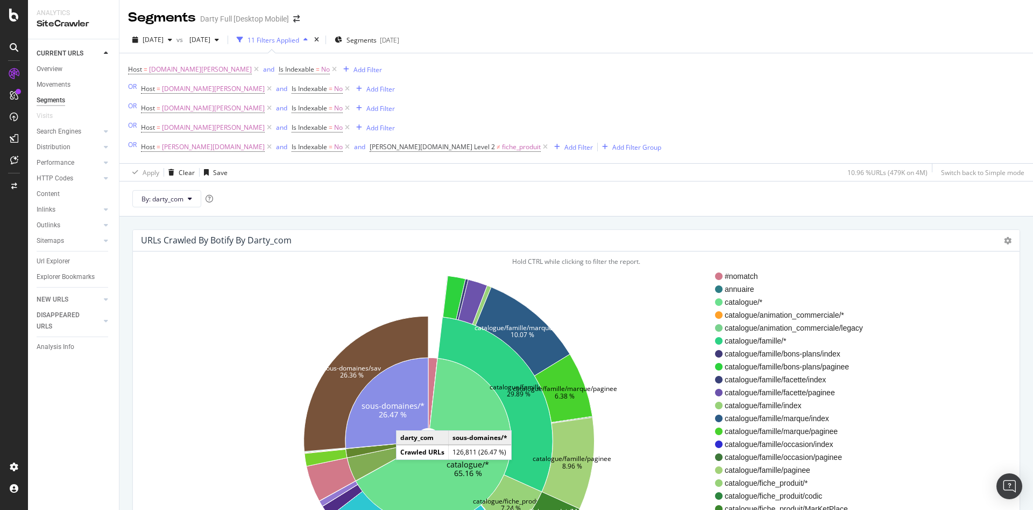
scroll to position [54, 0]
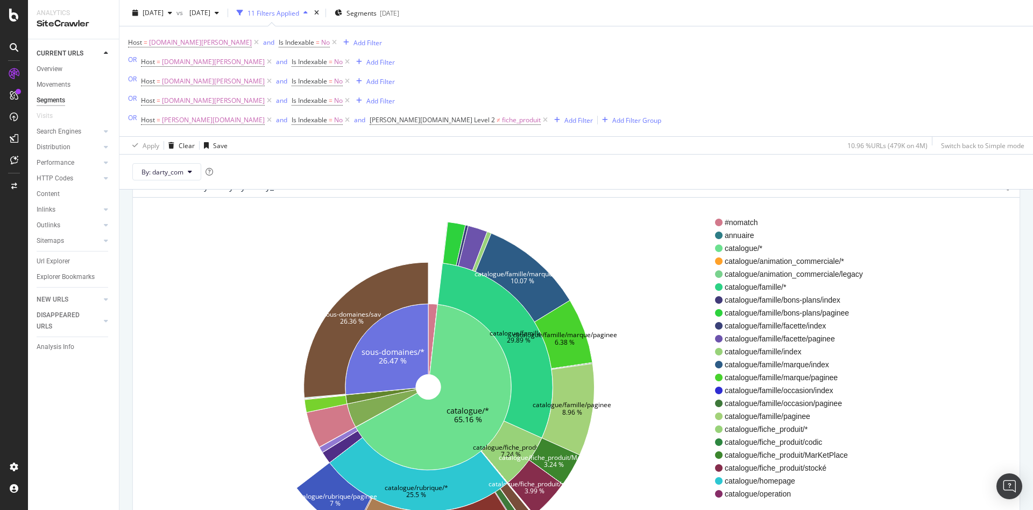
click at [288, 294] on icon "catalogue/* 65.16 % sous-domaines/* 26.47 % catalogue/famille/* 29.89 % catalog…" at bounding box center [429, 387] width 574 height 332
click at [169, 298] on icon "catalogue/* 65.16 % sous-domaines/* 26.47 % catalogue/famille/* 29.89 % catalog…" at bounding box center [429, 387] width 574 height 332
drag, startPoint x: 267, startPoint y: 252, endPoint x: 346, endPoint y: 315, distance: 101.0
click at [267, 252] on icon "catalogue/* 65.16 % sous-domaines/* 26.47 % catalogue/famille/* 29.89 % catalog…" at bounding box center [429, 387] width 574 height 332
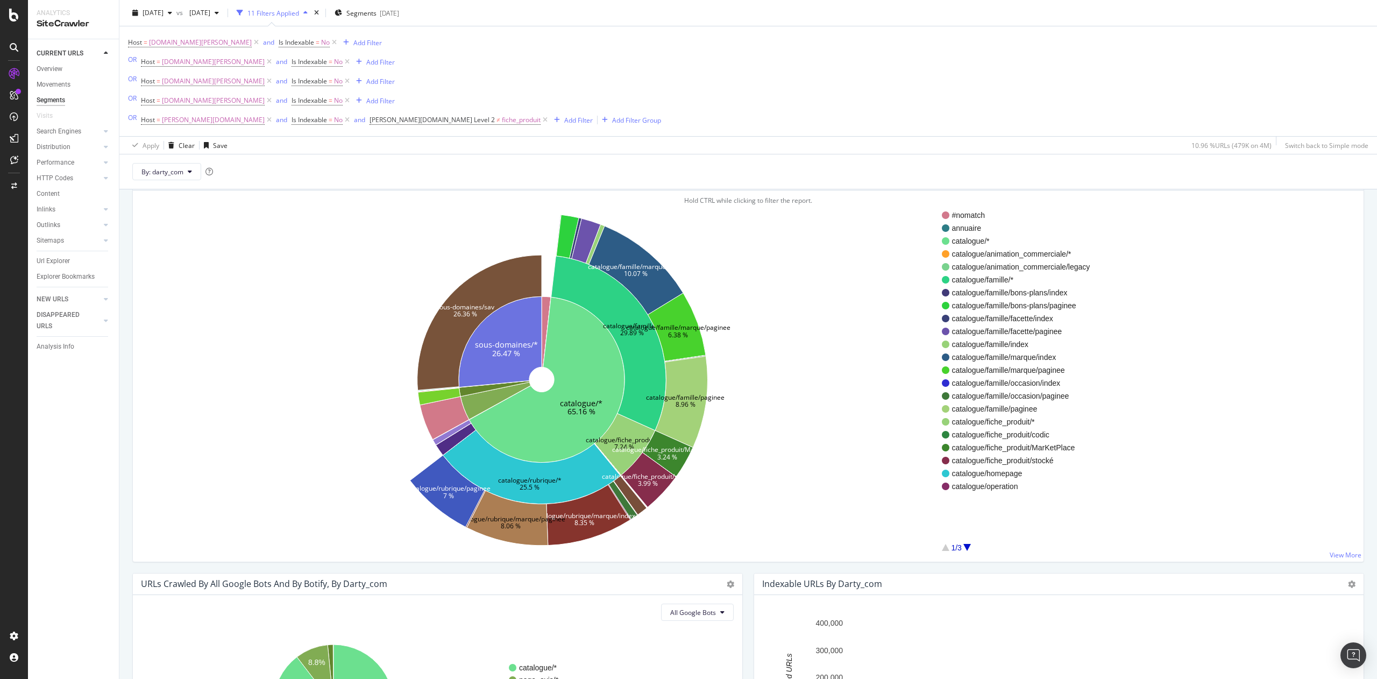
scroll to position [36, 0]
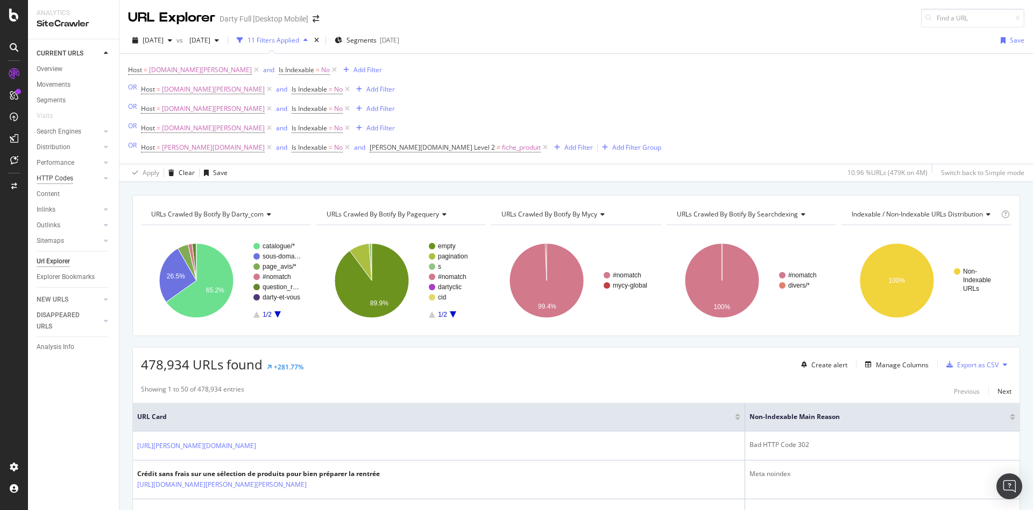
click at [57, 179] on div "HTTP Codes" at bounding box center [55, 178] width 37 height 11
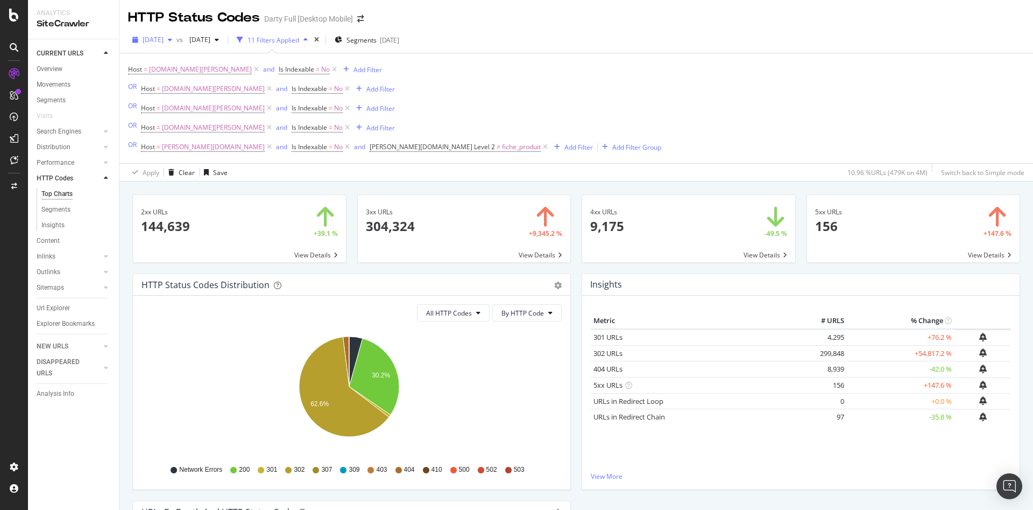
click at [164, 40] on span "[DATE]" at bounding box center [153, 39] width 21 height 9
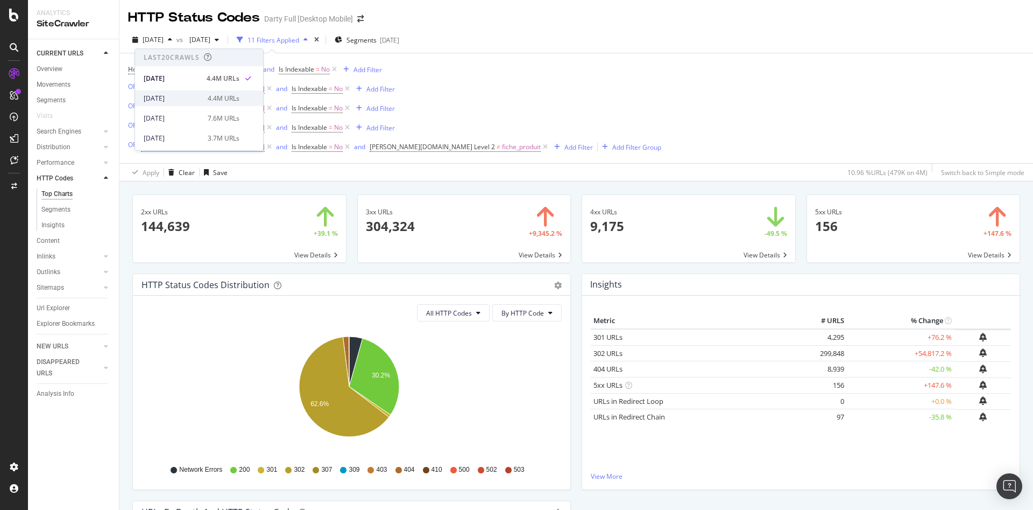
click at [186, 96] on div "2025 Jul. 31st" at bounding box center [173, 99] width 58 height 10
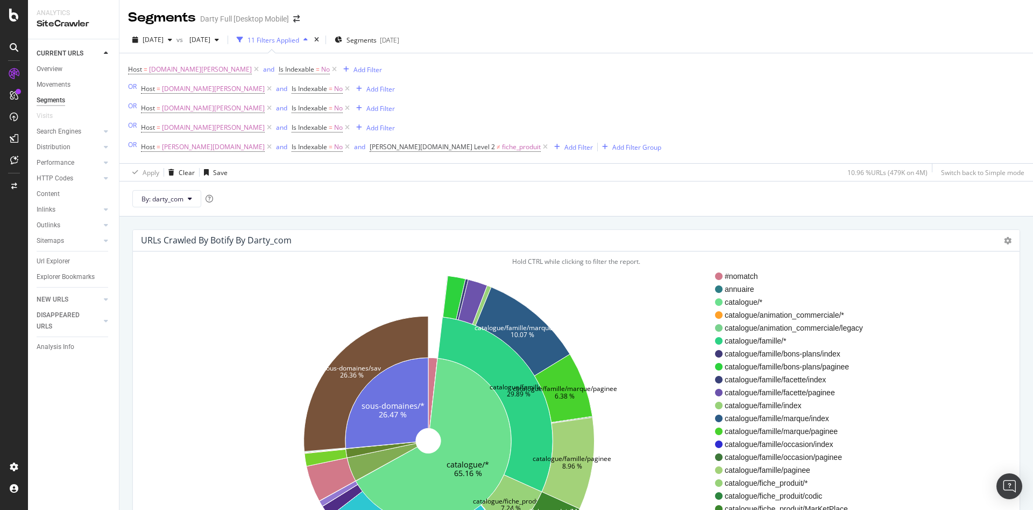
scroll to position [36, 0]
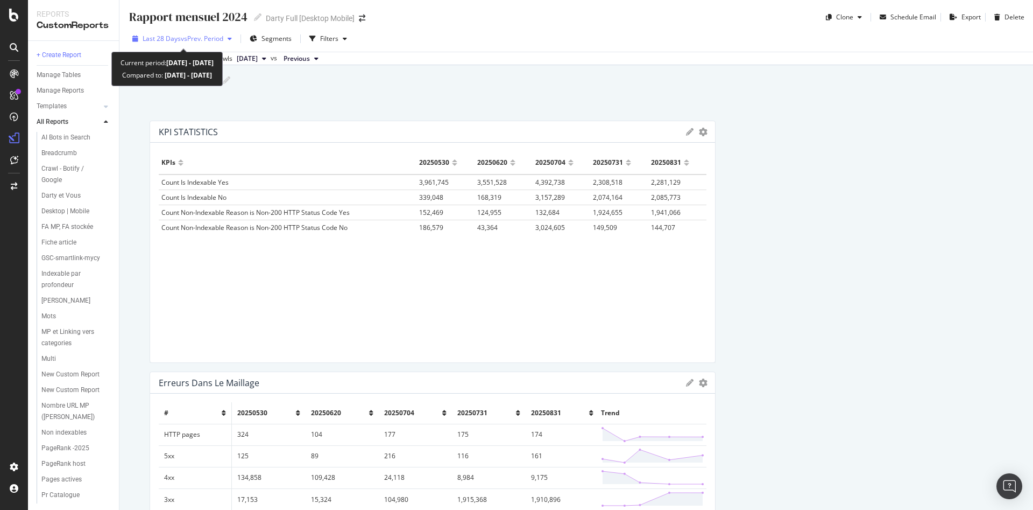
click at [223, 40] on span "vs Prev. Period" at bounding box center [202, 38] width 43 height 9
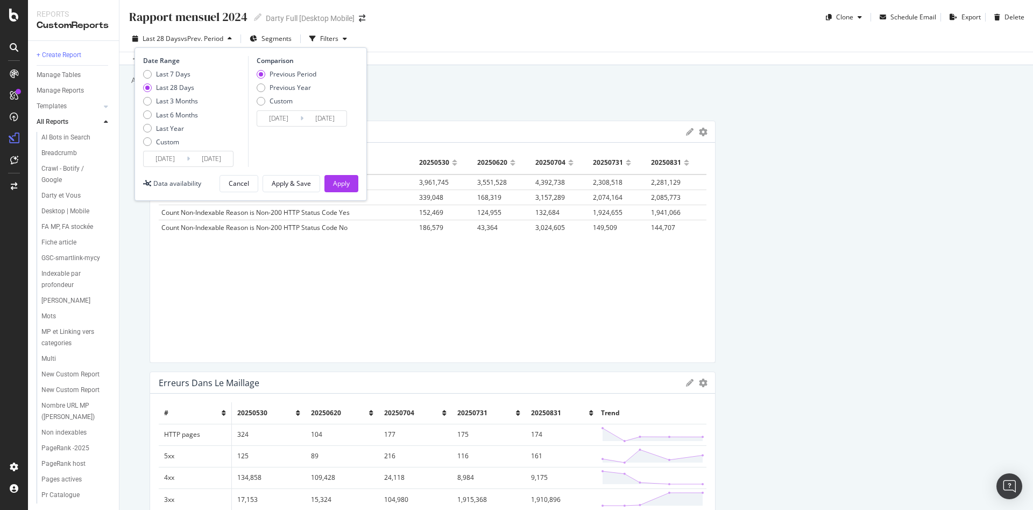
click at [168, 155] on input "[DATE]" at bounding box center [165, 158] width 43 height 15
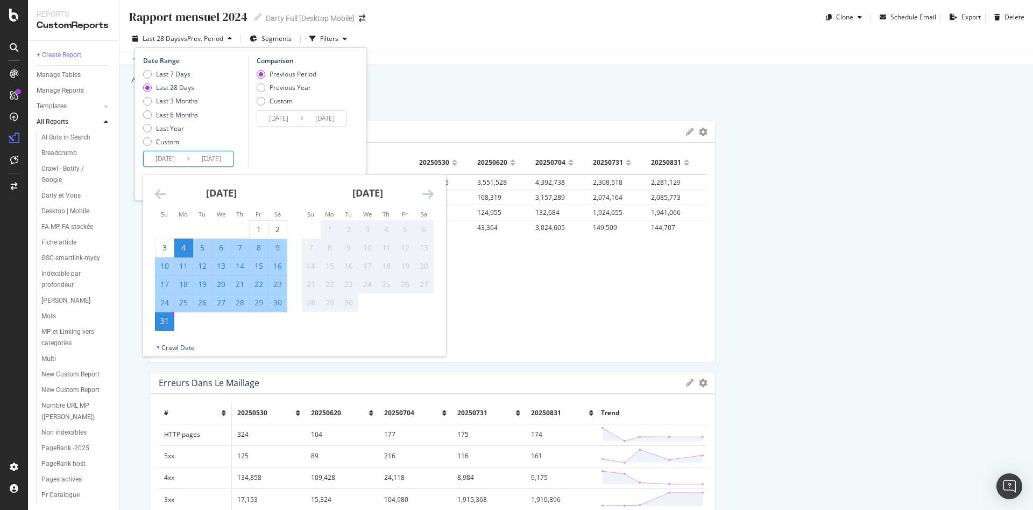
click at [495, 115] on div "Rapport mensuel 2024 Rapport mensuel 2024 Darty Full [Desktop Mobile] Clone Sch…" at bounding box center [576, 255] width 914 height 510
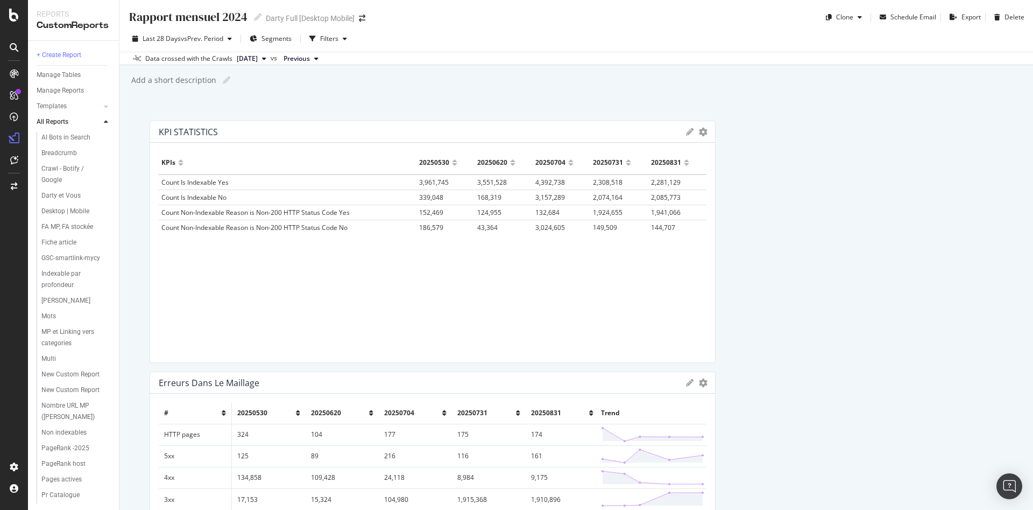
scroll to position [161, 0]
